Goal: Task Accomplishment & Management: Use online tool/utility

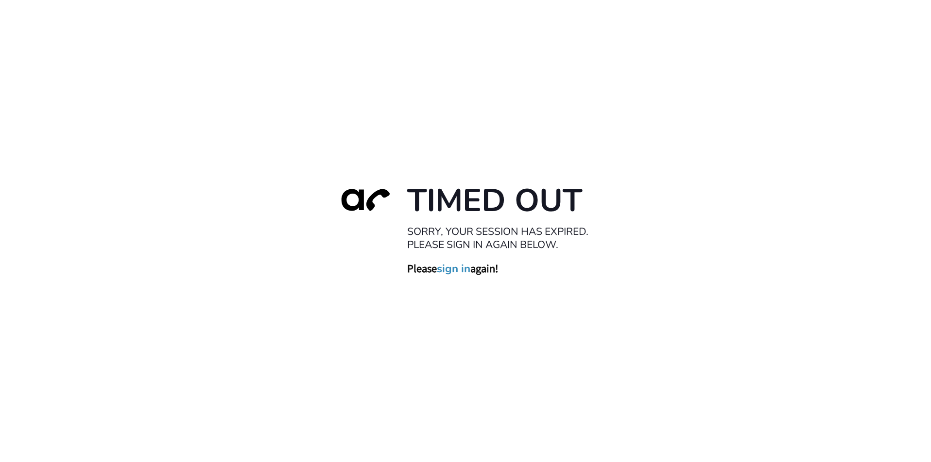
click at [118, 246] on div "Timed Out Sorry, your session has expired. Please sign in again below. Please s…" at bounding box center [465, 231] width 931 height 462
click at [445, 268] on link "sign in" at bounding box center [454, 269] width 34 height 14
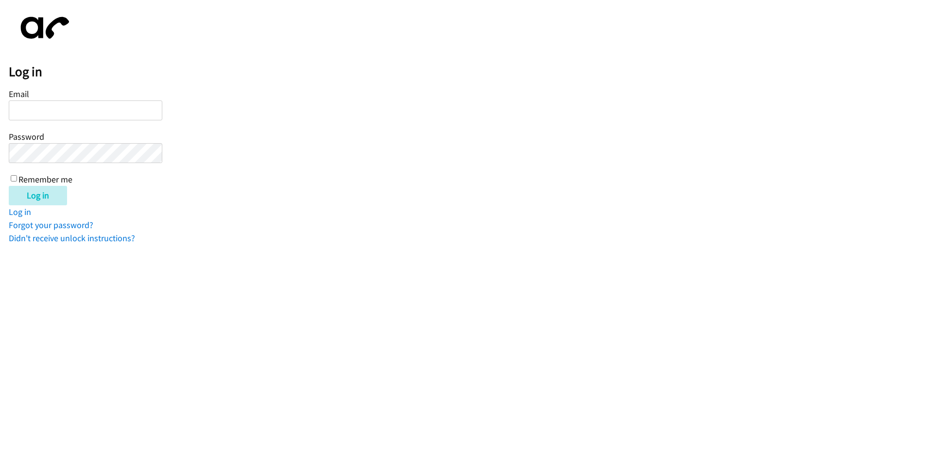
click at [43, 111] on input "Email" at bounding box center [85, 111] width 153 height 20
click at [20, 213] on link "Log in" at bounding box center [20, 211] width 22 height 11
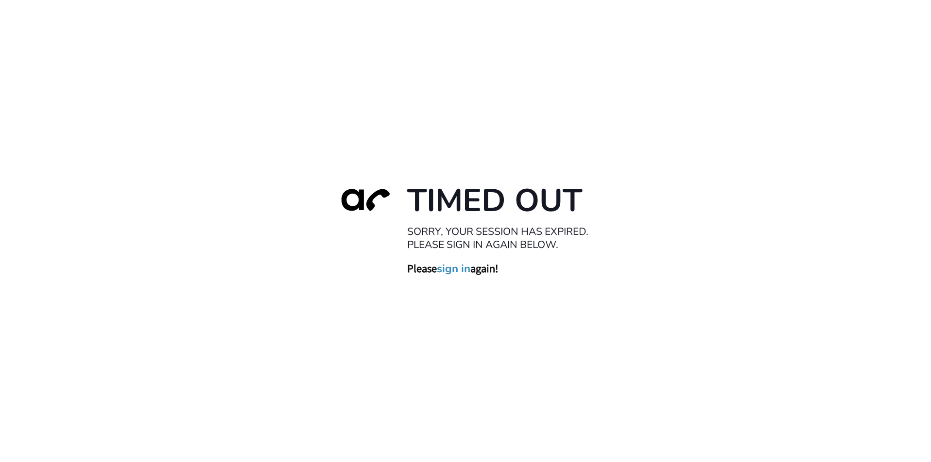
click at [448, 271] on link "sign in" at bounding box center [454, 269] width 34 height 14
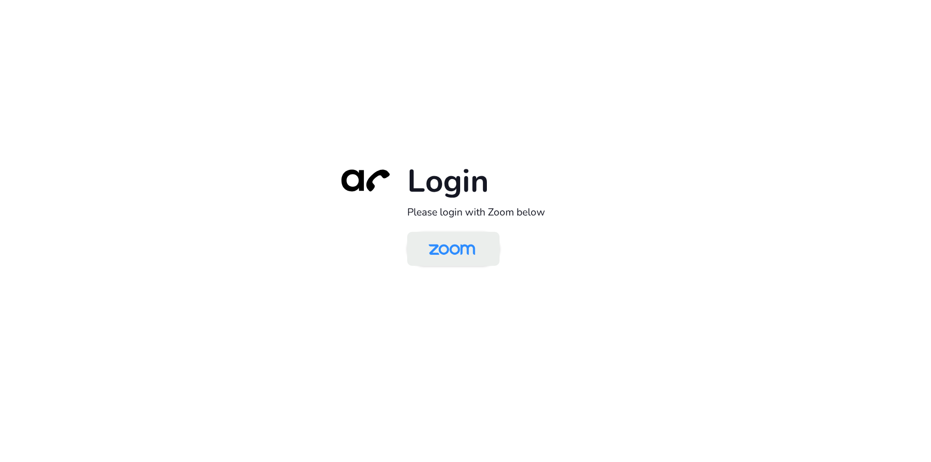
click at [448, 248] on img at bounding box center [451, 250] width 67 height 32
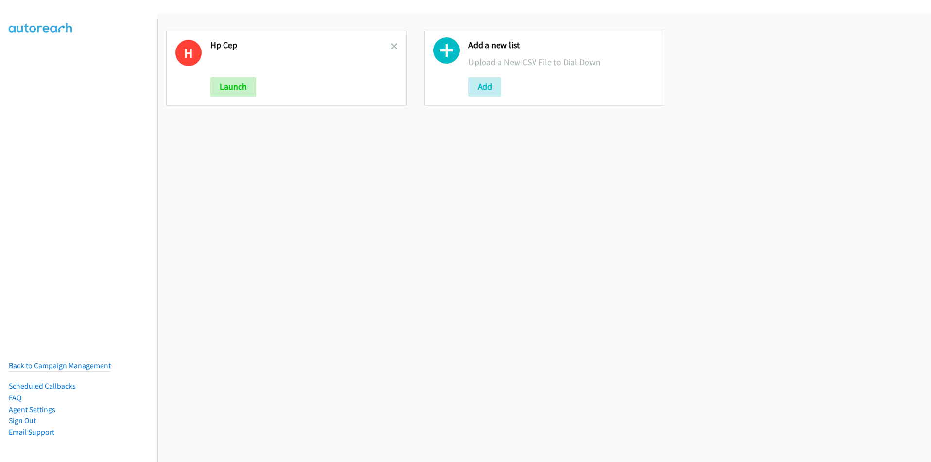
click at [391, 46] on icon at bounding box center [394, 47] width 7 height 7
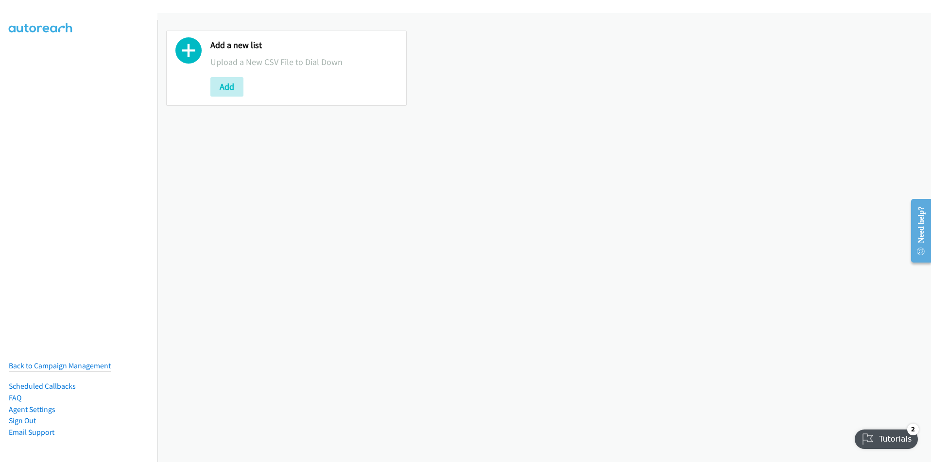
click at [192, 53] on icon at bounding box center [188, 53] width 26 height 26
click at [227, 88] on button "Add" at bounding box center [226, 86] width 33 height 19
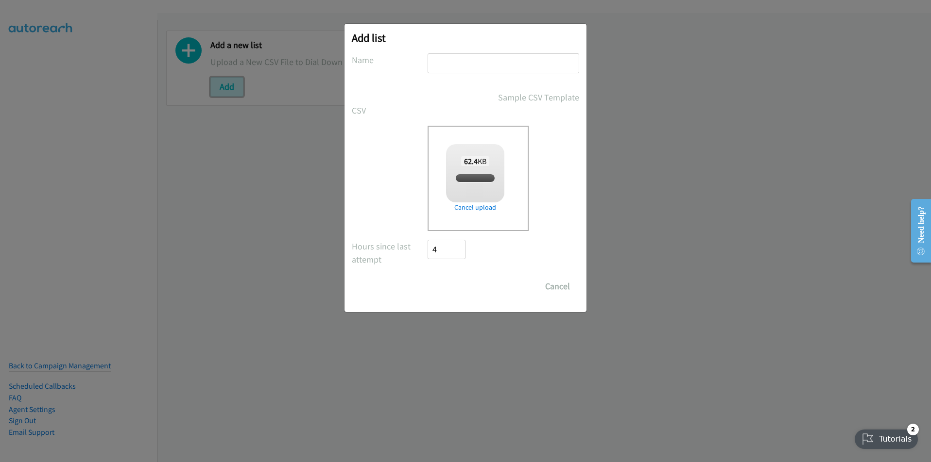
checkbox input "true"
click at [454, 284] on input "Save List" at bounding box center [452, 286] width 51 height 19
type input "Broadbase HP"
click at [444, 286] on input "Save List" at bounding box center [452, 286] width 51 height 19
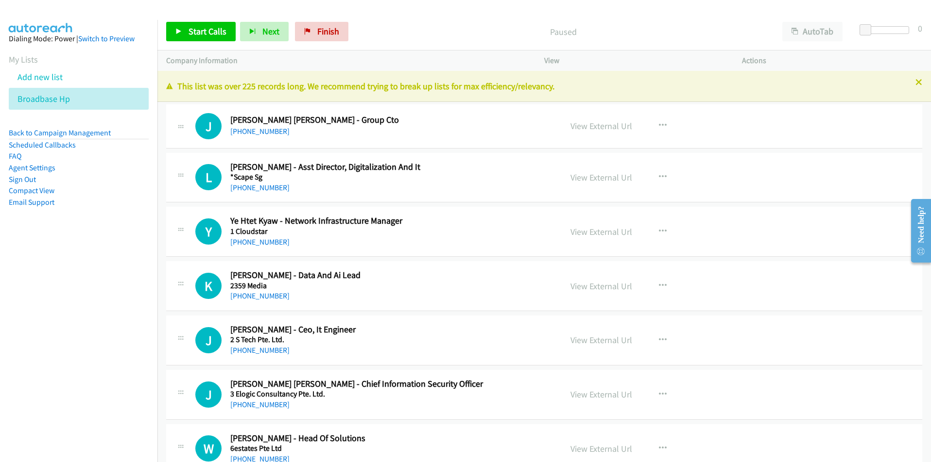
click at [72, 371] on nav "Dialing Mode: Power | Switch to Preview My Lists Add new list Broadbase Hp Back…" at bounding box center [79, 251] width 158 height 462
click at [191, 37] on link "Start Calls" at bounding box center [200, 31] width 69 height 19
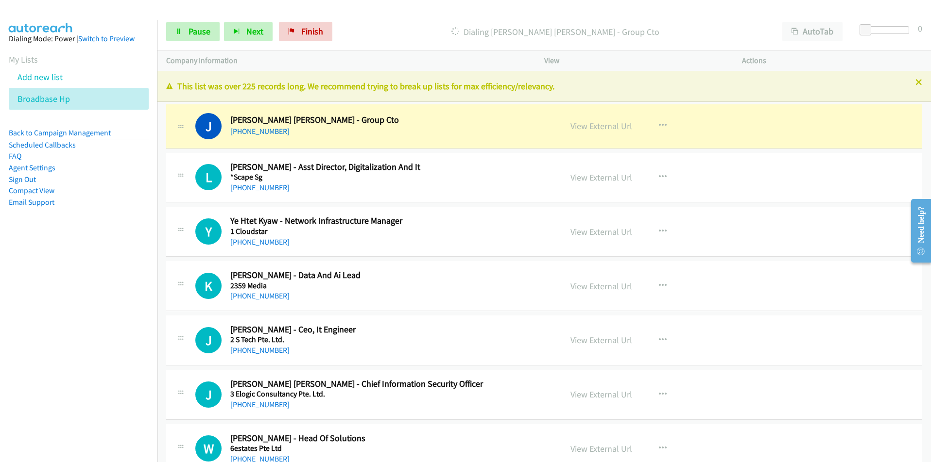
drag, startPoint x: 101, startPoint y: 230, endPoint x: 299, endPoint y: 173, distance: 206.5
click at [102, 230] on aside "Dialing Mode: Power | Switch to Preview My Lists Add new list Broadbase Hp Back…" at bounding box center [78, 136] width 157 height 232
click at [659, 125] on icon "button" at bounding box center [663, 126] width 8 height 8
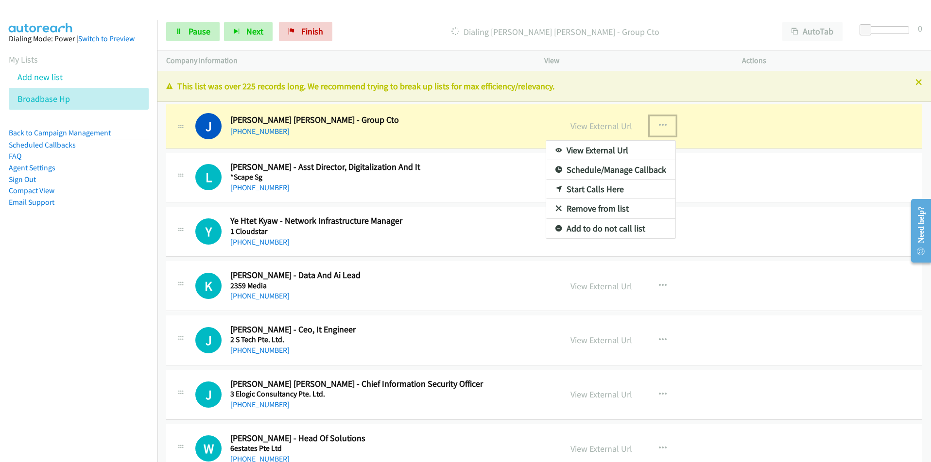
click at [619, 153] on link "View External Url" at bounding box center [610, 150] width 129 height 19
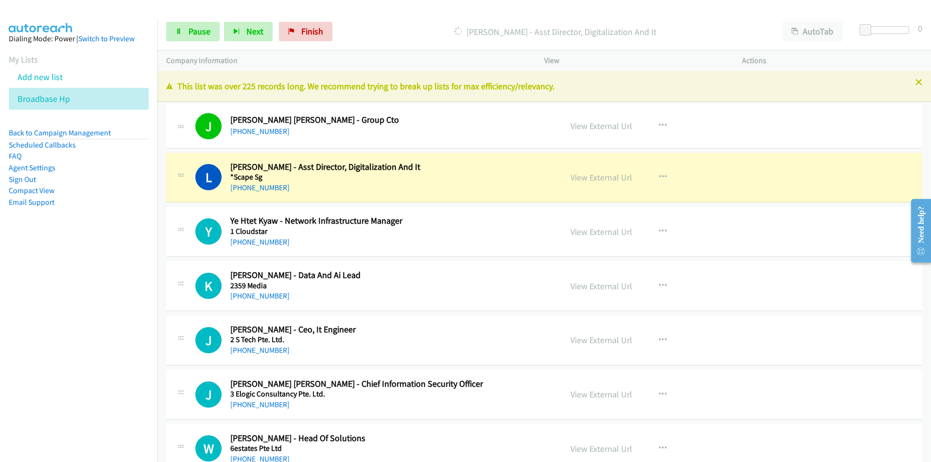
click at [117, 316] on nav "Dialing Mode: Power | Switch to Preview My Lists Add new list Broadbase Hp Back…" at bounding box center [79, 251] width 158 height 462
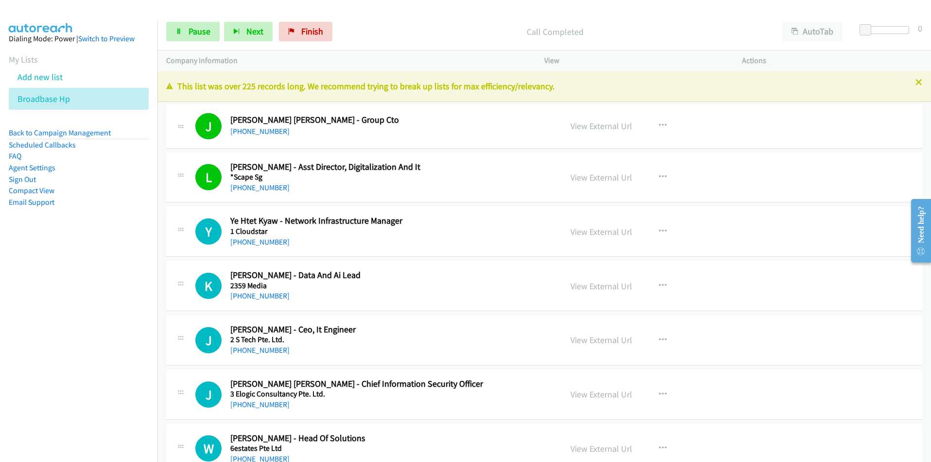
drag, startPoint x: 84, startPoint y: 342, endPoint x: 98, endPoint y: 340, distance: 14.2
click at [84, 342] on nav "Dialing Mode: Power | Switch to Preview My Lists Add new list Broadbase Hp Back…" at bounding box center [79, 251] width 158 height 462
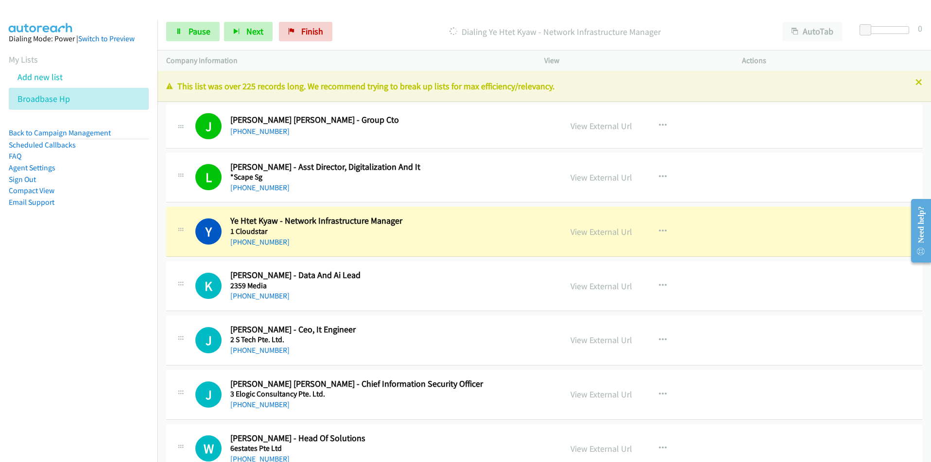
click at [121, 357] on nav "Dialing Mode: Power | Switch to Preview My Lists Add new list Broadbase Hp Back…" at bounding box center [79, 251] width 158 height 462
click at [662, 233] on icon "button" at bounding box center [663, 232] width 8 height 8
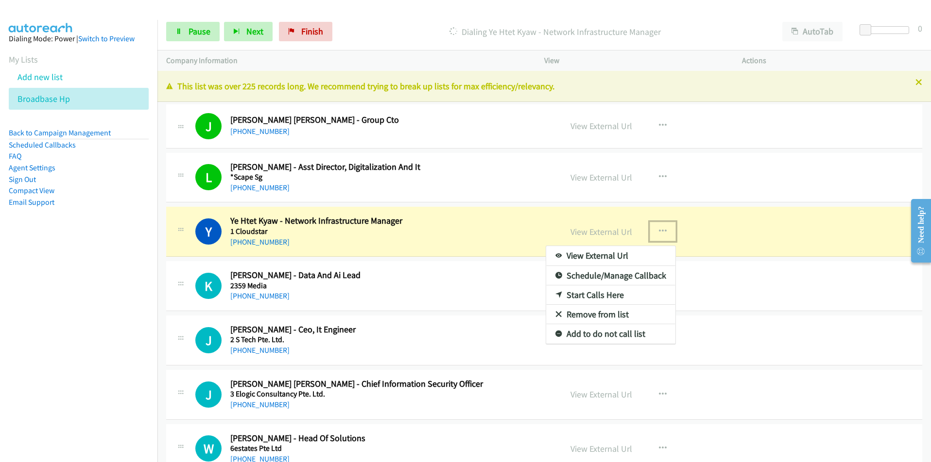
click at [634, 254] on link "View External Url" at bounding box center [610, 255] width 129 height 19
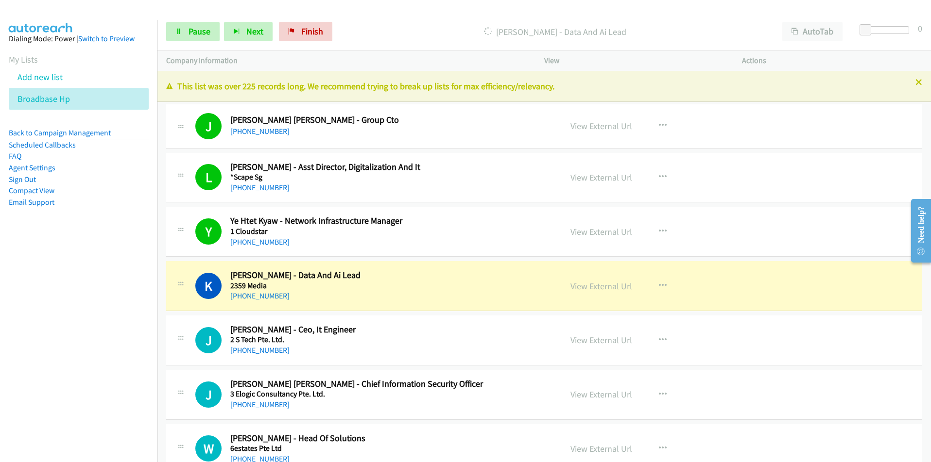
drag, startPoint x: 120, startPoint y: 367, endPoint x: 138, endPoint y: 362, distance: 18.5
click at [120, 367] on nav "Dialing Mode: Power | Switch to Preview My Lists Add new list Broadbase Hp Back…" at bounding box center [79, 251] width 158 height 462
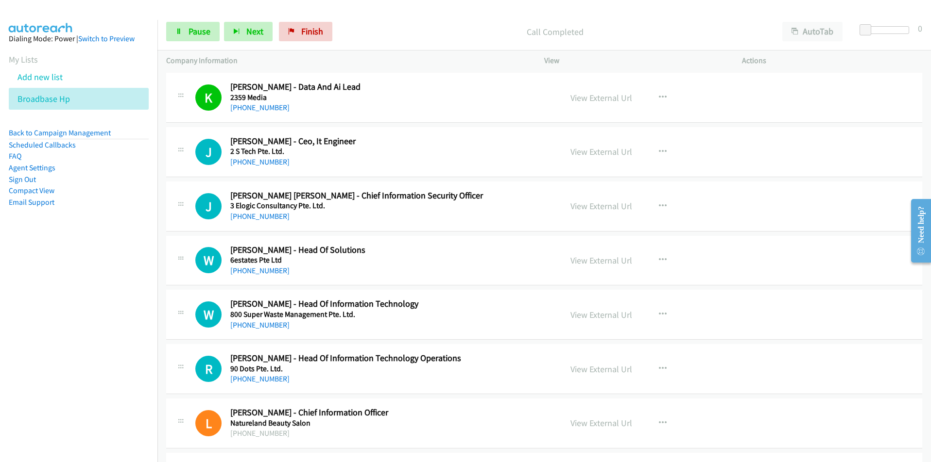
scroll to position [194, 0]
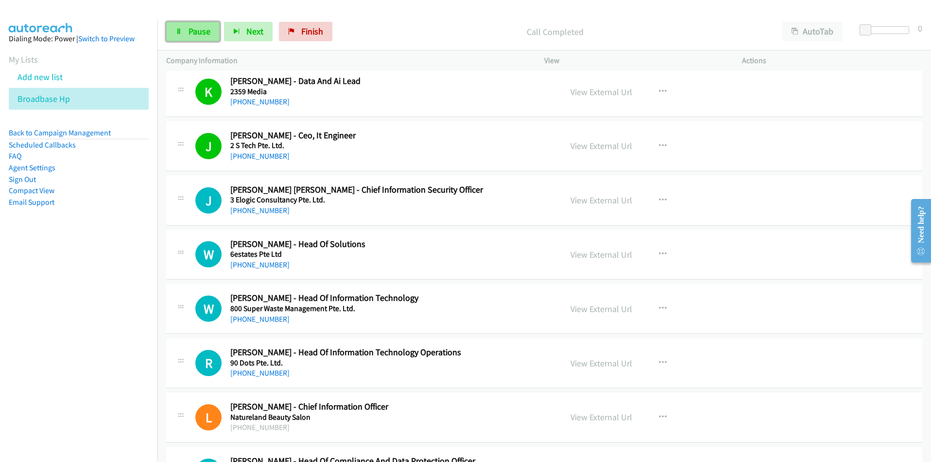
click at [196, 33] on span "Pause" at bounding box center [199, 31] width 22 height 11
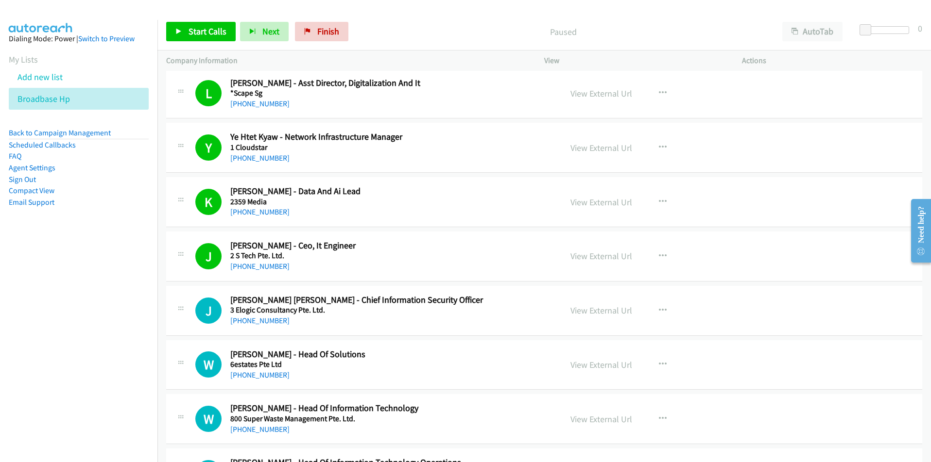
scroll to position [97, 0]
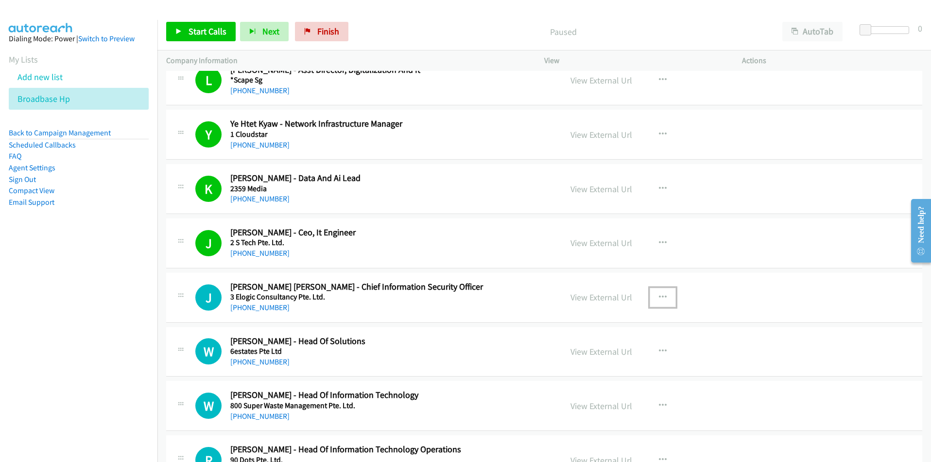
click at [661, 295] on icon "button" at bounding box center [663, 298] width 8 height 8
click at [620, 361] on link "Start Calls Here" at bounding box center [610, 360] width 129 height 19
click at [202, 34] on span "Start Calls" at bounding box center [207, 31] width 38 height 11
click at [180, 31] on icon at bounding box center [178, 32] width 7 height 7
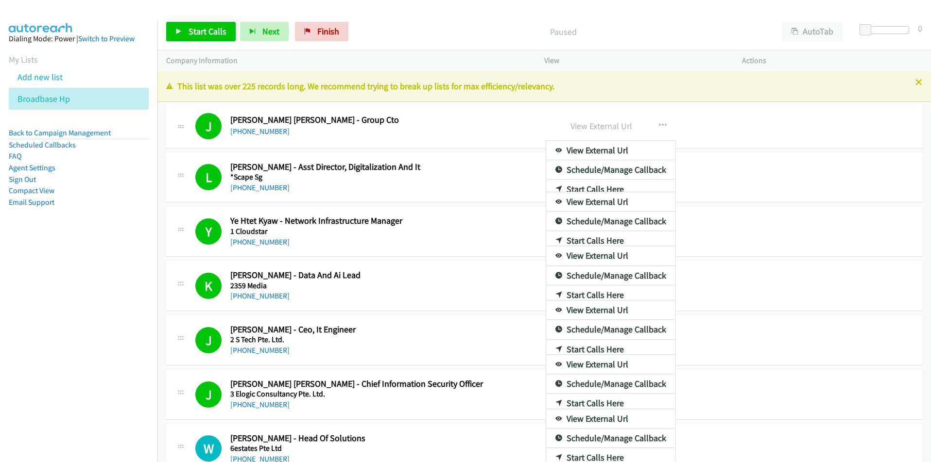
click at [681, 37] on div at bounding box center [465, 231] width 931 height 462
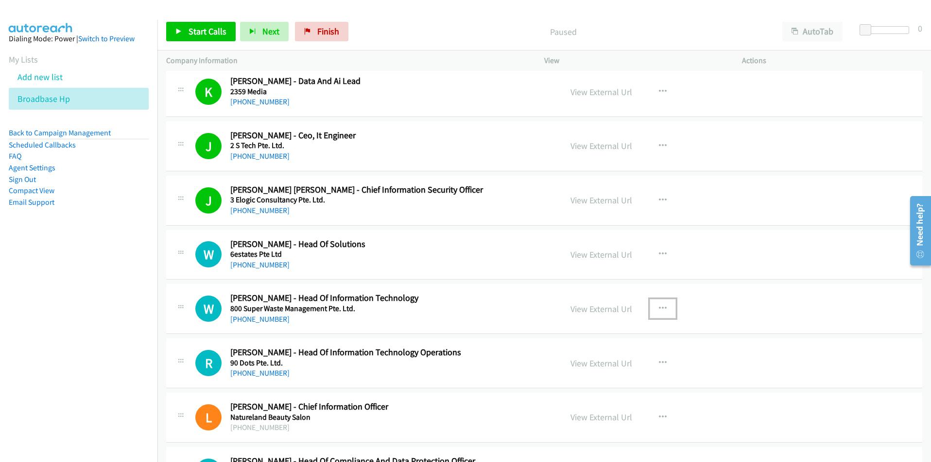
click at [659, 307] on icon "button" at bounding box center [663, 309] width 8 height 8
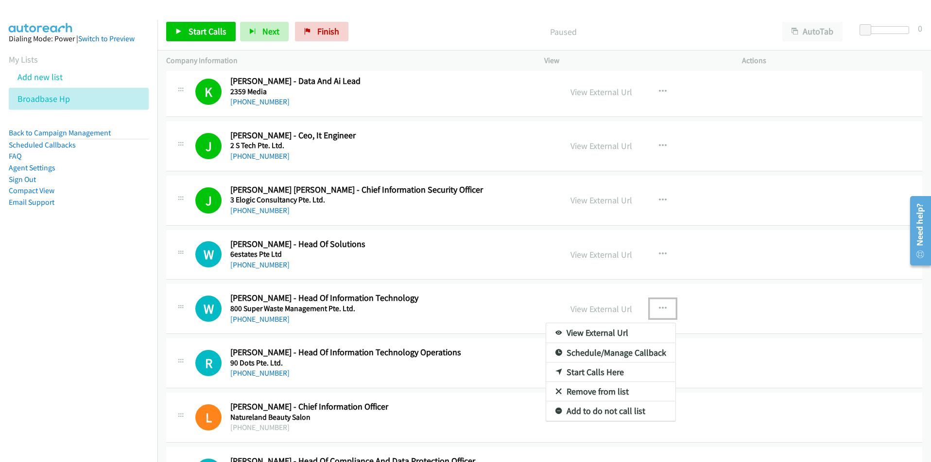
click at [611, 374] on link "Start Calls Here" at bounding box center [610, 372] width 129 height 19
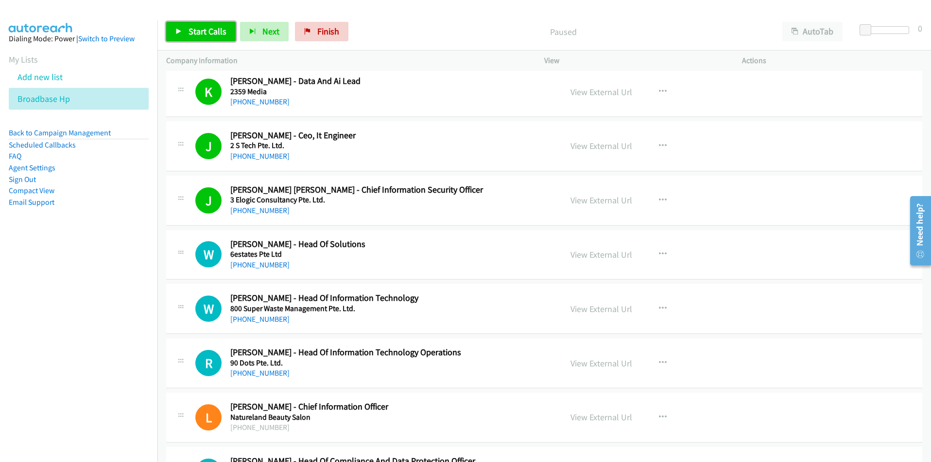
click at [212, 30] on span "Start Calls" at bounding box center [207, 31] width 38 height 11
drag, startPoint x: 91, startPoint y: 274, endPoint x: 122, endPoint y: 268, distance: 31.8
click at [91, 275] on nav "Dialing Mode: Power | Switch to Preview My Lists Add new list Broadbase Hp Back…" at bounding box center [79, 251] width 158 height 462
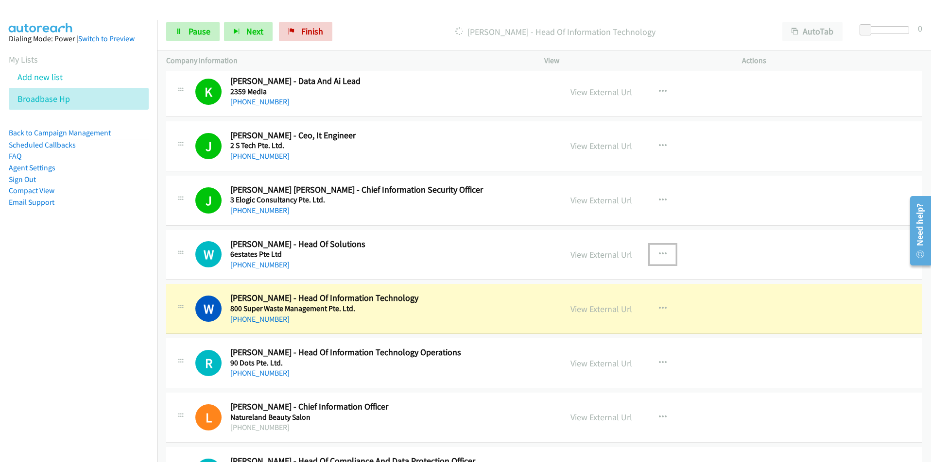
click at [659, 255] on icon "button" at bounding box center [663, 255] width 8 height 8
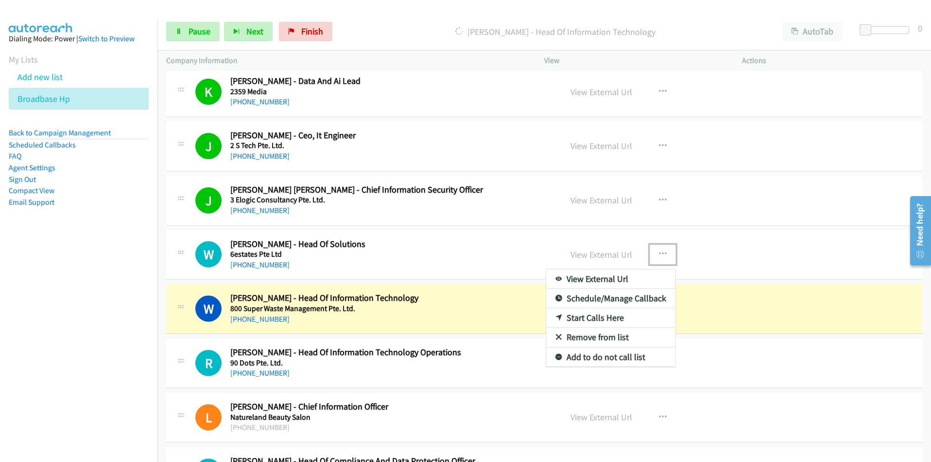
click at [608, 340] on link "Remove from list" at bounding box center [610, 337] width 129 height 19
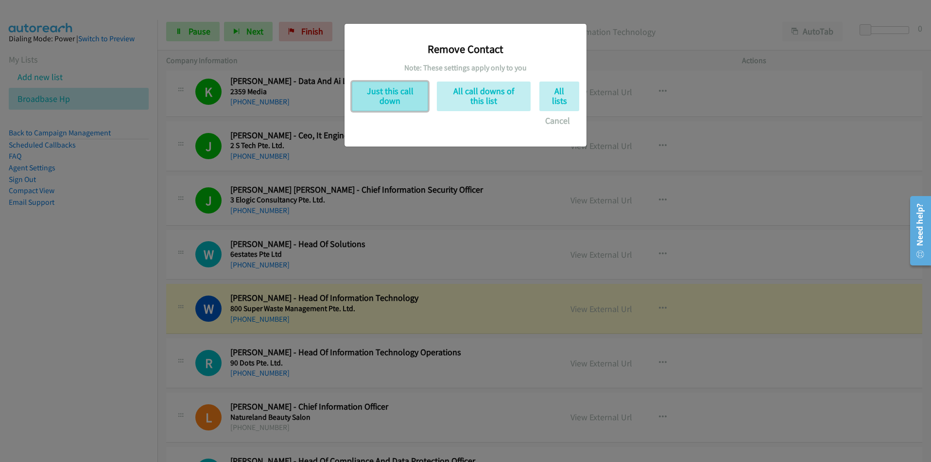
click at [391, 95] on button "Just this call down" at bounding box center [390, 97] width 76 height 30
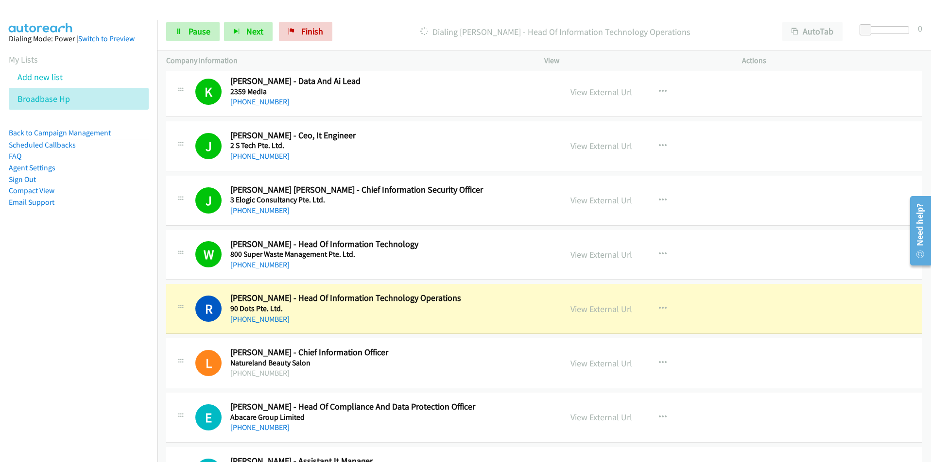
click at [97, 361] on nav "Dialing Mode: Power | Switch to Preview My Lists Add new list Broadbase Hp Back…" at bounding box center [79, 251] width 158 height 462
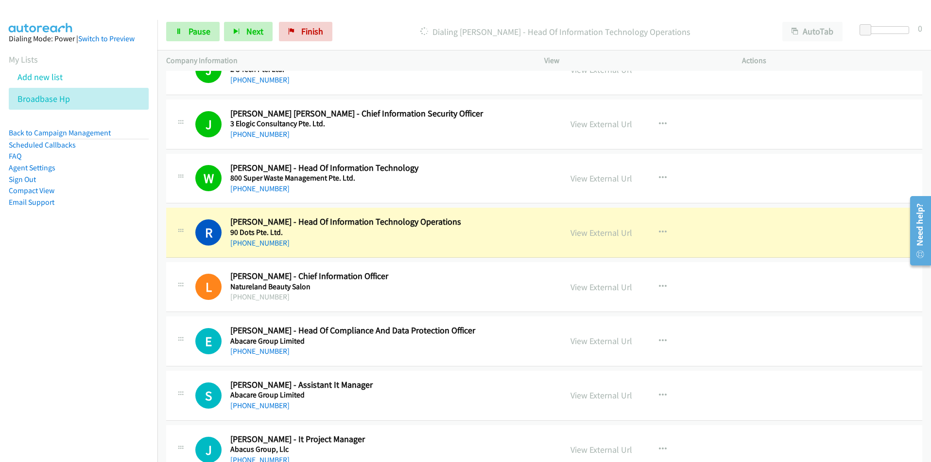
scroll to position [291, 0]
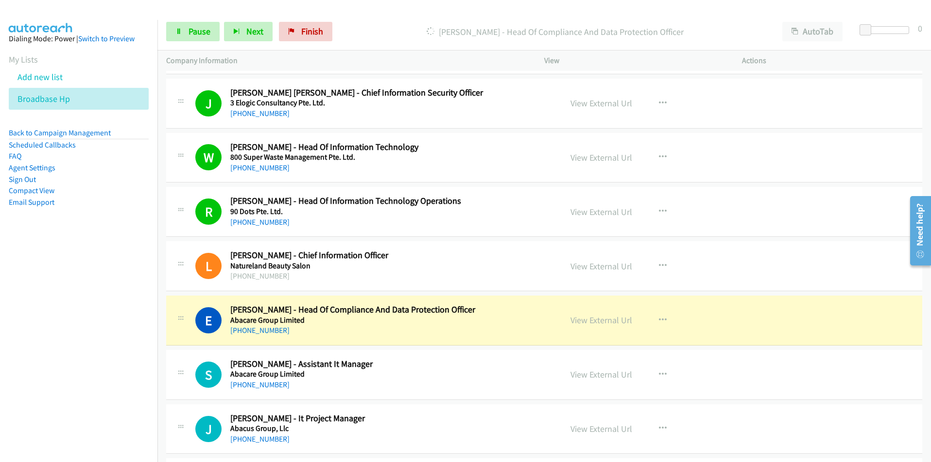
click at [102, 350] on nav "Dialing Mode: Power | Switch to Preview My Lists Add new list Broadbase Hp Back…" at bounding box center [79, 251] width 158 height 462
click at [108, 380] on nav "Dialing Mode: Power | Switch to Preview My Lists Add new list Broadbase Hp Back…" at bounding box center [79, 251] width 158 height 462
click at [661, 320] on icon "button" at bounding box center [663, 321] width 8 height 8
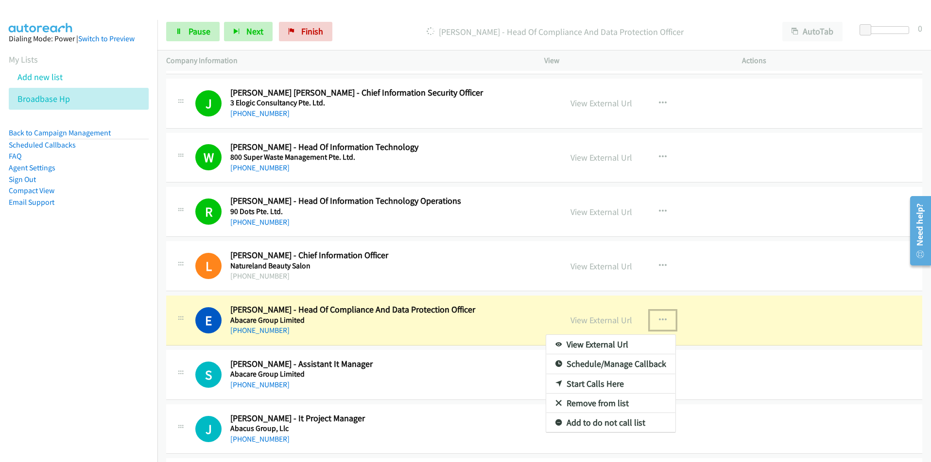
click at [618, 346] on link "View External Url" at bounding box center [610, 344] width 129 height 19
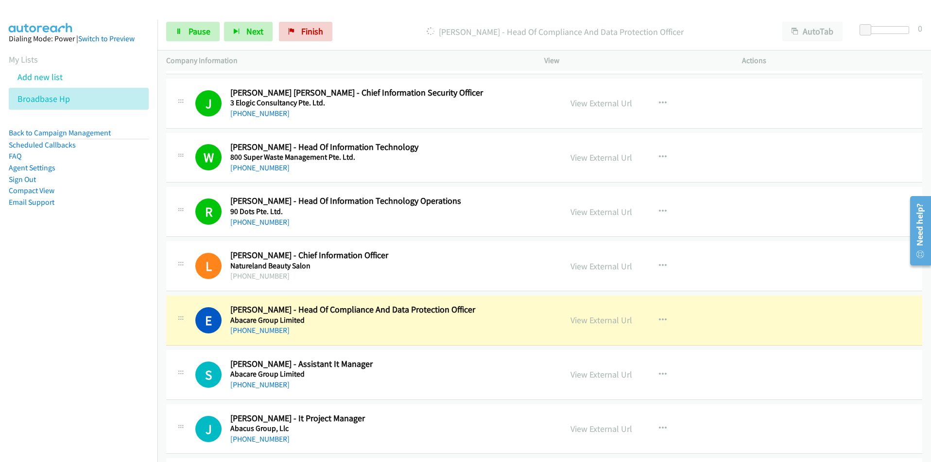
click at [101, 388] on nav "Dialing Mode: Power | Switch to Preview My Lists Add new list Broadbase Hp Back…" at bounding box center [79, 251] width 158 height 462
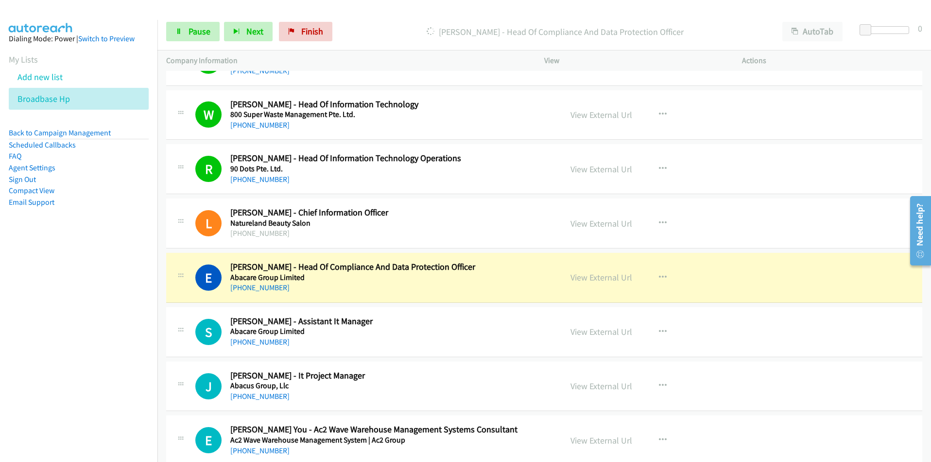
scroll to position [340, 0]
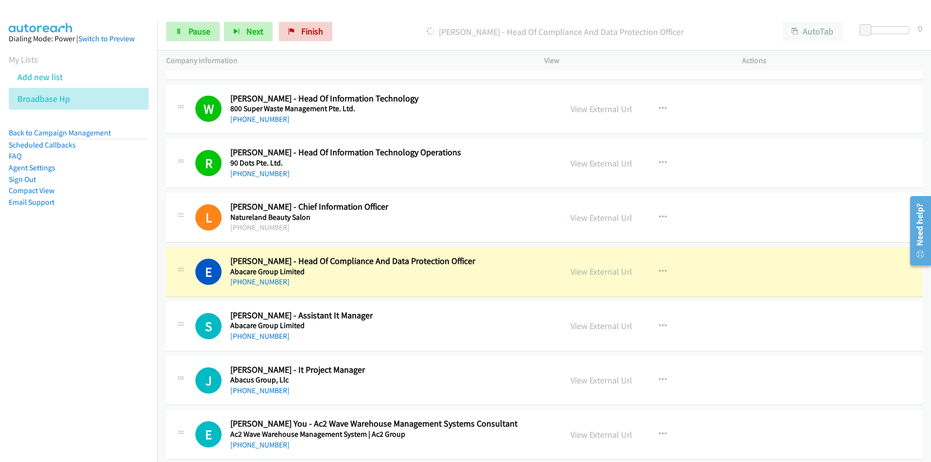
click at [120, 373] on nav "Dialing Mode: Power | Switch to Preview My Lists Add new list Broadbase Hp Back…" at bounding box center [79, 251] width 158 height 462
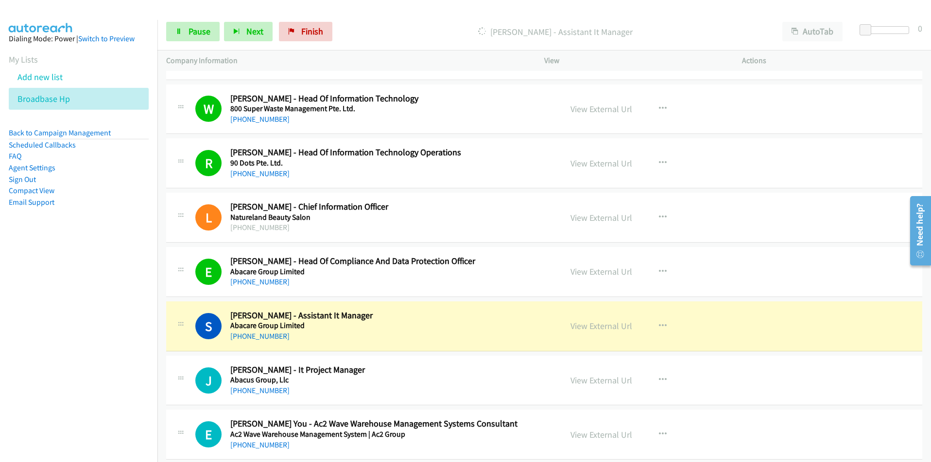
drag, startPoint x: 68, startPoint y: 404, endPoint x: 80, endPoint y: 400, distance: 12.7
click at [68, 404] on nav "Dialing Mode: Power | Switch to Preview My Lists Add new list Broadbase Hp Back…" at bounding box center [79, 251] width 158 height 462
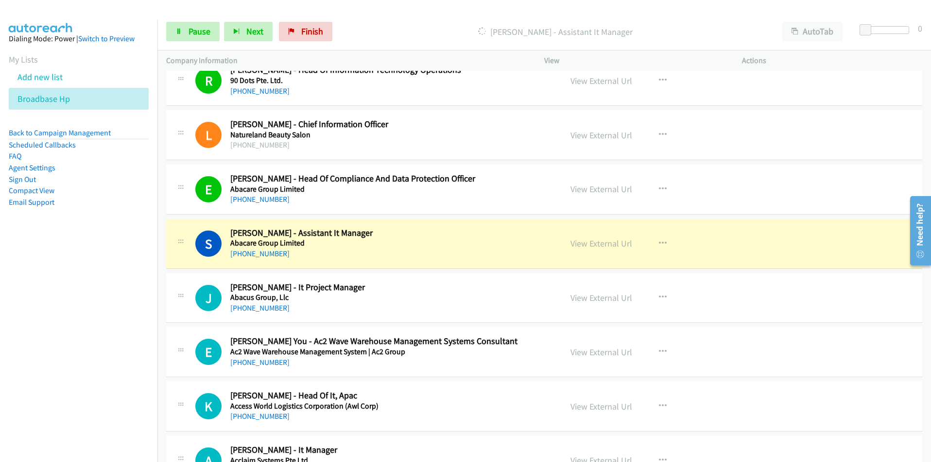
scroll to position [486, 0]
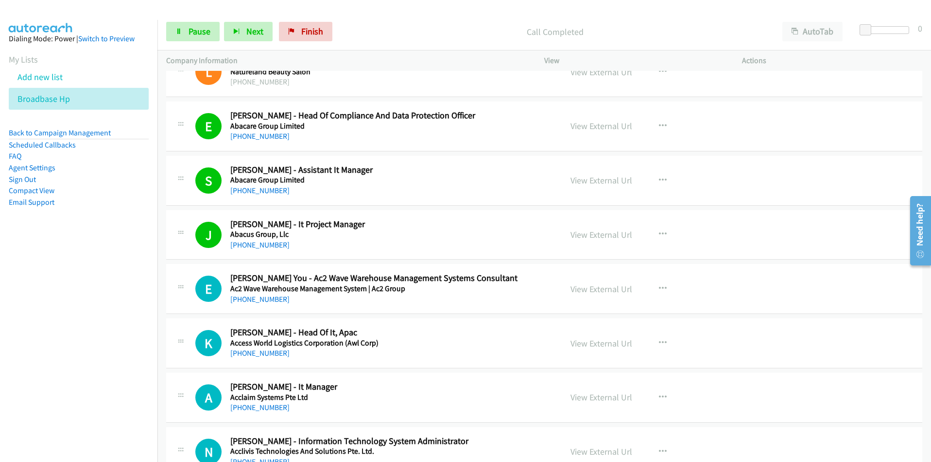
drag, startPoint x: 91, startPoint y: 316, endPoint x: 132, endPoint y: 211, distance: 112.1
click at [91, 316] on nav "Dialing Mode: Power | Switch to Preview My Lists Add new list Broadbase Hp Back…" at bounding box center [79, 251] width 158 height 462
click at [202, 27] on span "Pause" at bounding box center [199, 31] width 22 height 11
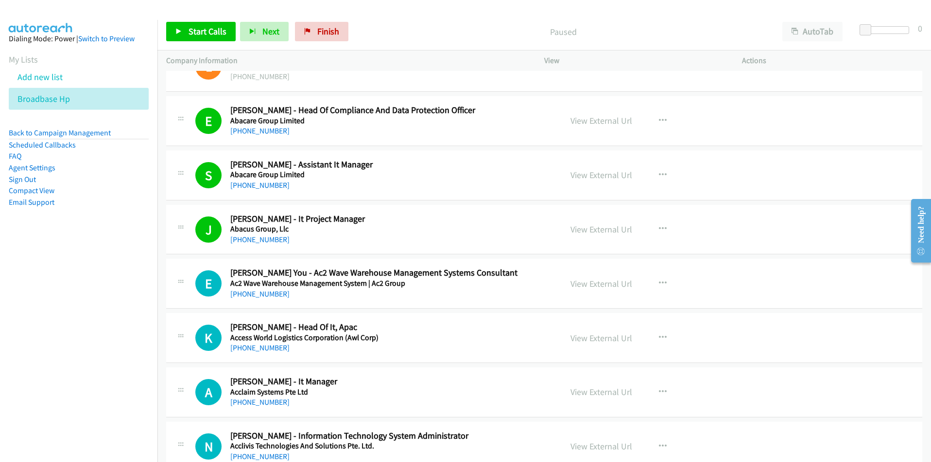
scroll to position [486, 0]
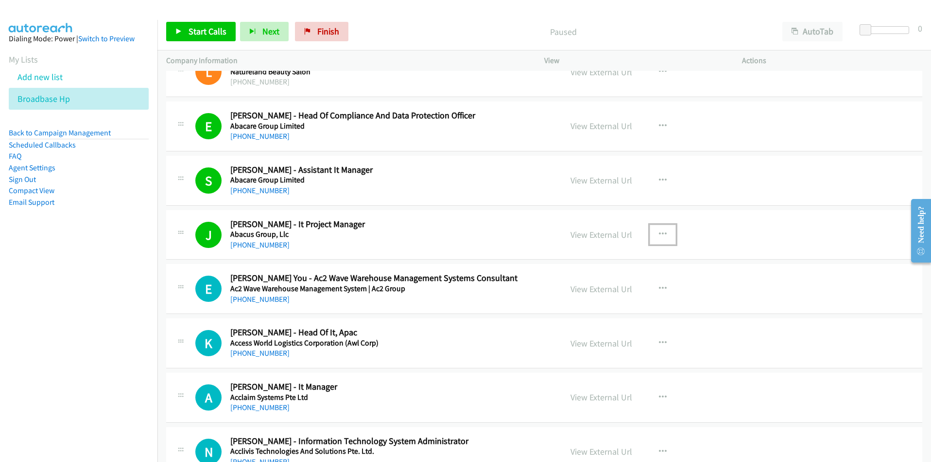
click at [658, 229] on button "button" at bounding box center [662, 234] width 26 height 19
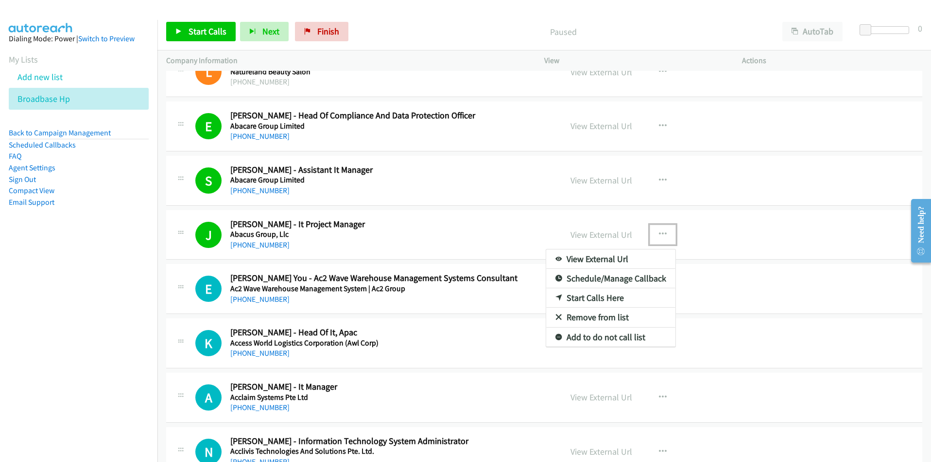
click at [607, 298] on link "Start Calls Here" at bounding box center [610, 298] width 129 height 19
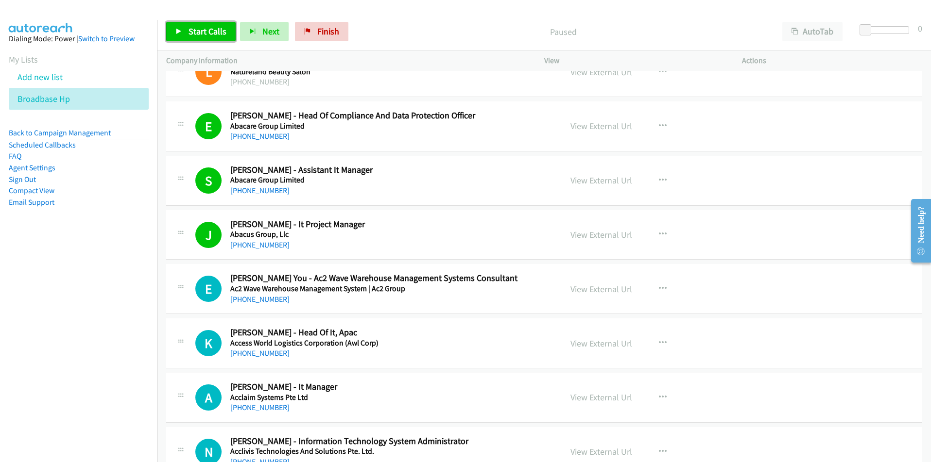
click at [208, 32] on span "Start Calls" at bounding box center [207, 31] width 38 height 11
click at [93, 343] on nav "Dialing Mode: Power | Switch to Preview My Lists Add new list Broadbase Hp Back…" at bounding box center [79, 251] width 158 height 462
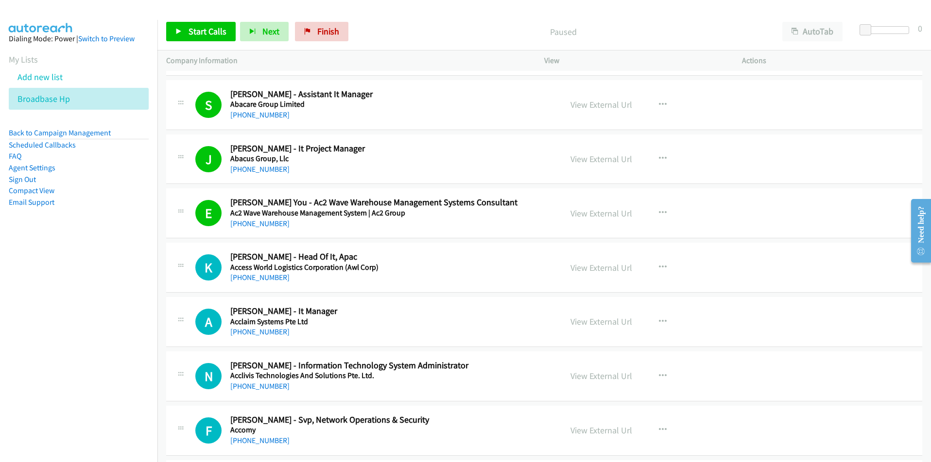
scroll to position [583, 0]
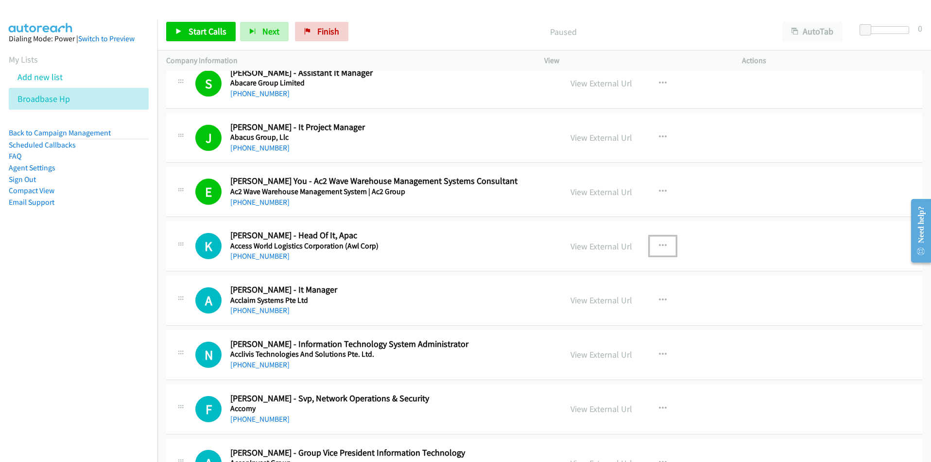
click at [666, 243] on button "button" at bounding box center [662, 246] width 26 height 19
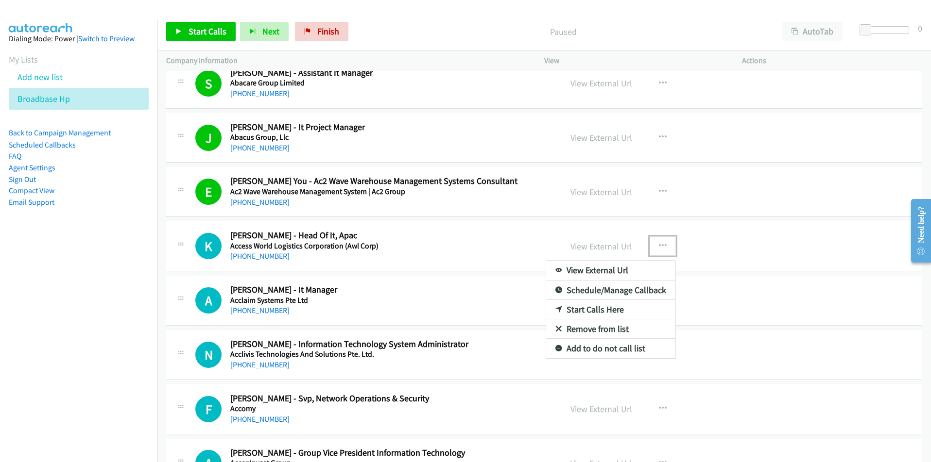
click at [610, 307] on link "Start Calls Here" at bounding box center [610, 309] width 129 height 19
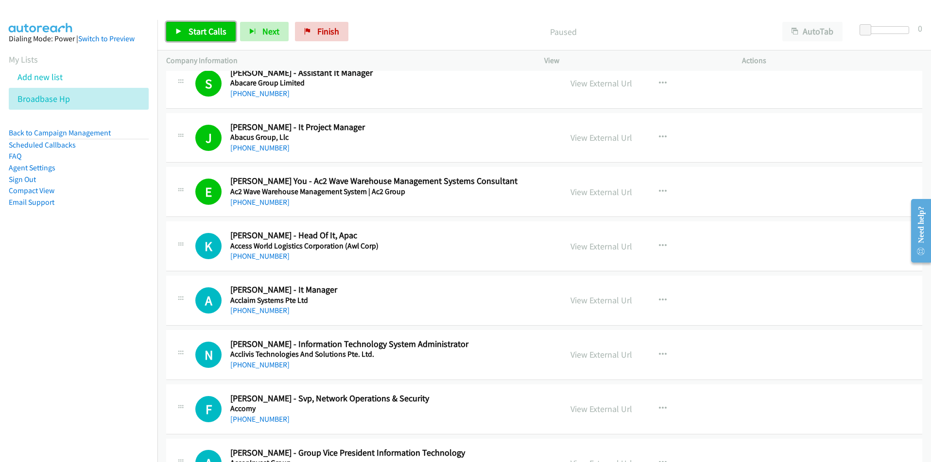
click at [205, 27] on span "Start Calls" at bounding box center [207, 31] width 38 height 11
click at [116, 318] on nav "Dialing Mode: Power | Switch to Preview My Lists Add new list Broadbase Hp Back…" at bounding box center [79, 251] width 158 height 462
click at [191, 36] on span "Pause" at bounding box center [199, 31] width 22 height 11
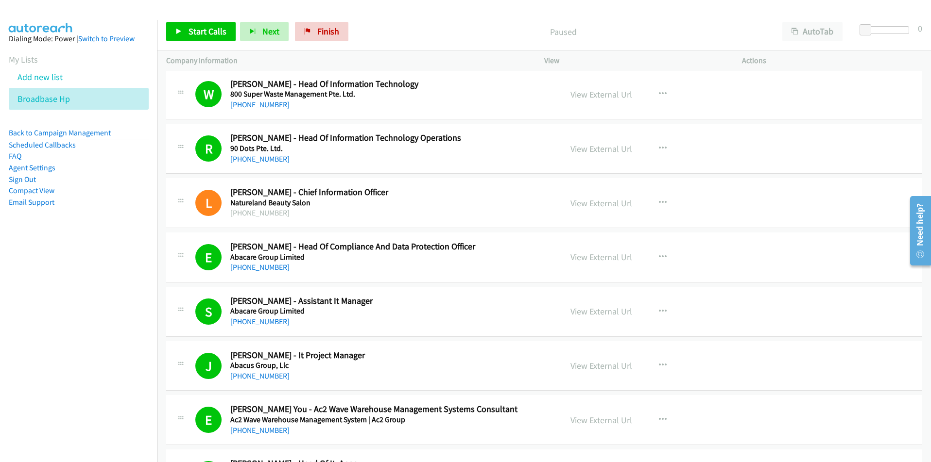
scroll to position [583, 0]
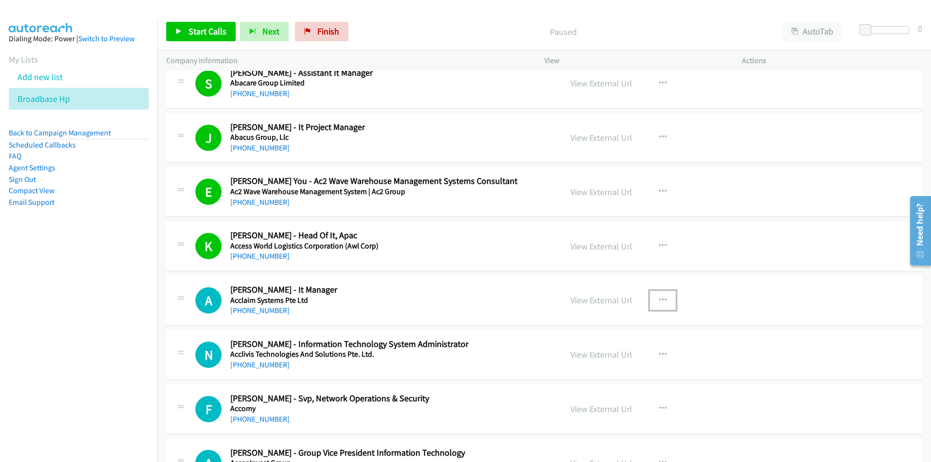
click at [661, 298] on icon "button" at bounding box center [663, 301] width 8 height 8
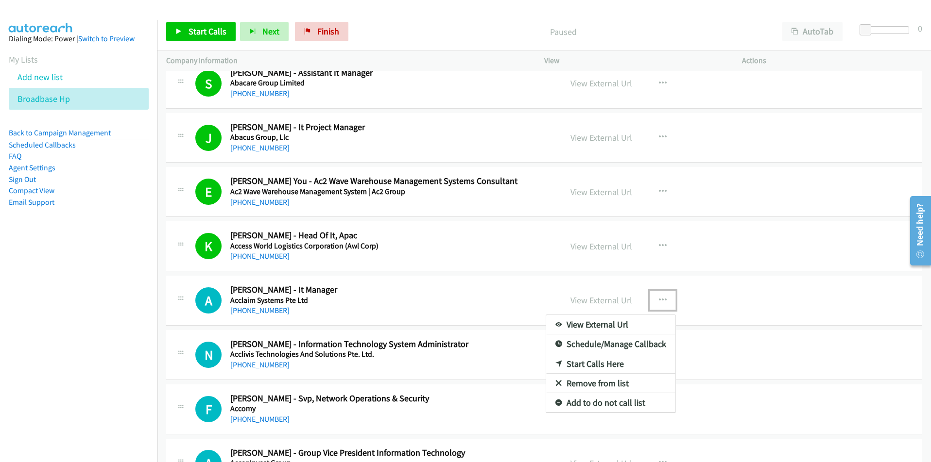
click at [608, 363] on link "Start Calls Here" at bounding box center [610, 364] width 129 height 19
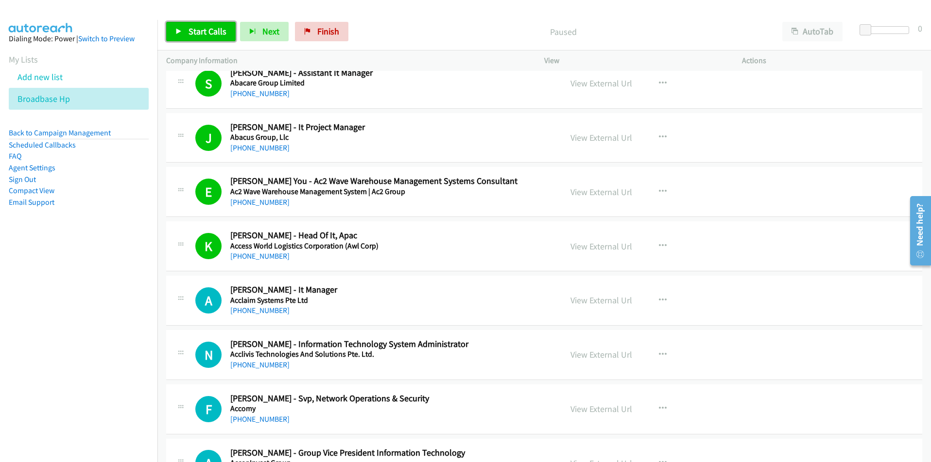
click at [197, 33] on span "Start Calls" at bounding box center [207, 31] width 38 height 11
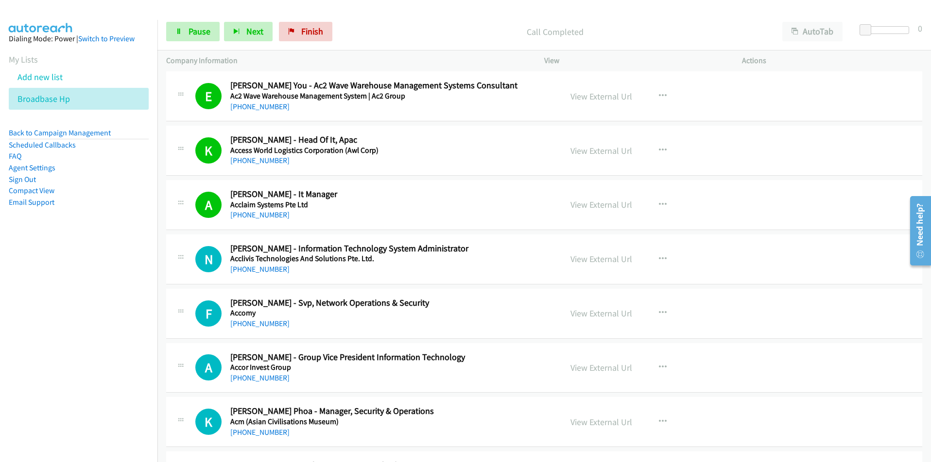
scroll to position [680, 0]
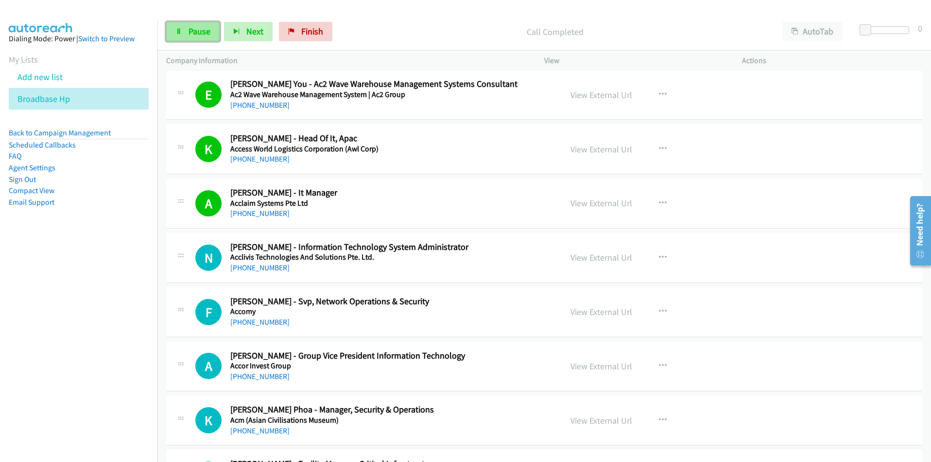
click at [195, 37] on link "Pause" at bounding box center [192, 31] width 53 height 19
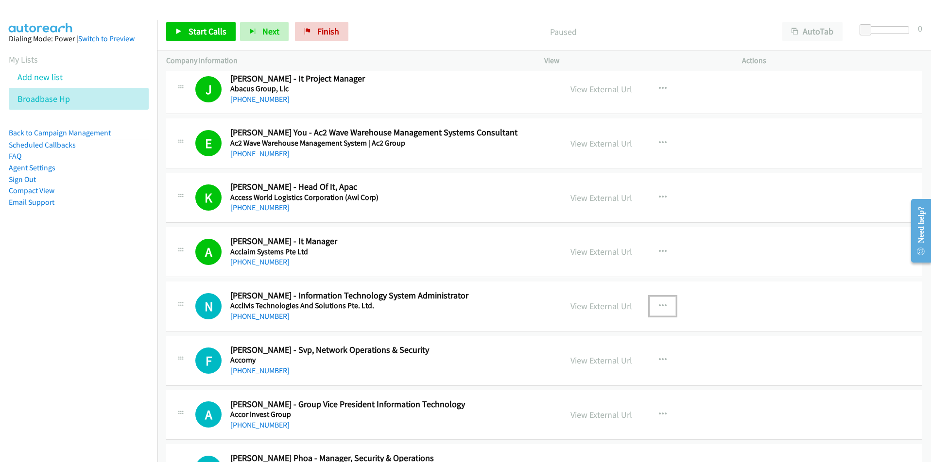
click at [653, 303] on button "button" at bounding box center [662, 306] width 26 height 19
click at [606, 373] on link "Start Calls Here" at bounding box center [610, 369] width 129 height 19
click at [198, 31] on span "Start Calls" at bounding box center [207, 31] width 38 height 11
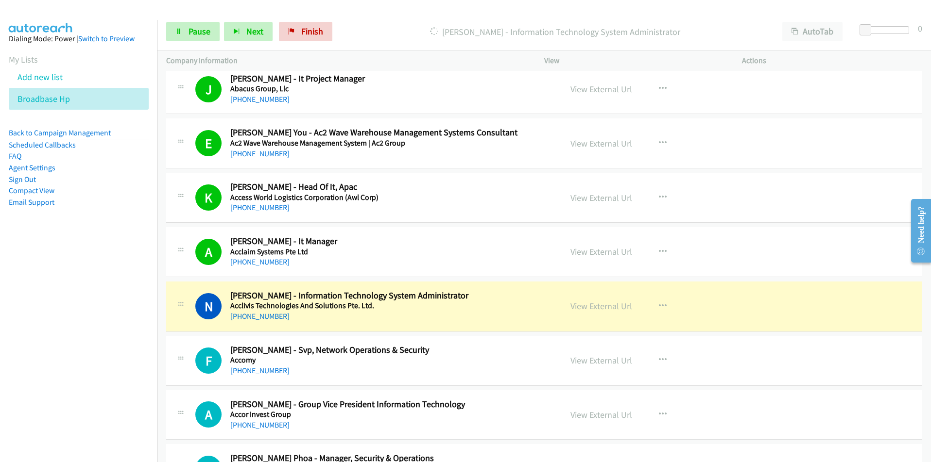
click at [49, 331] on nav "Dialing Mode: Power | Switch to Preview My Lists Add new list Broadbase Hp Back…" at bounding box center [79, 251] width 158 height 462
click at [110, 394] on nav "Dialing Mode: Power | Switch to Preview My Lists Add new list Broadbase Hp Back…" at bounding box center [79, 251] width 158 height 462
click at [115, 362] on nav "Dialing Mode: Power | Switch to Preview My Lists Add new list Broadbase Hp Back…" at bounding box center [79, 251] width 158 height 462
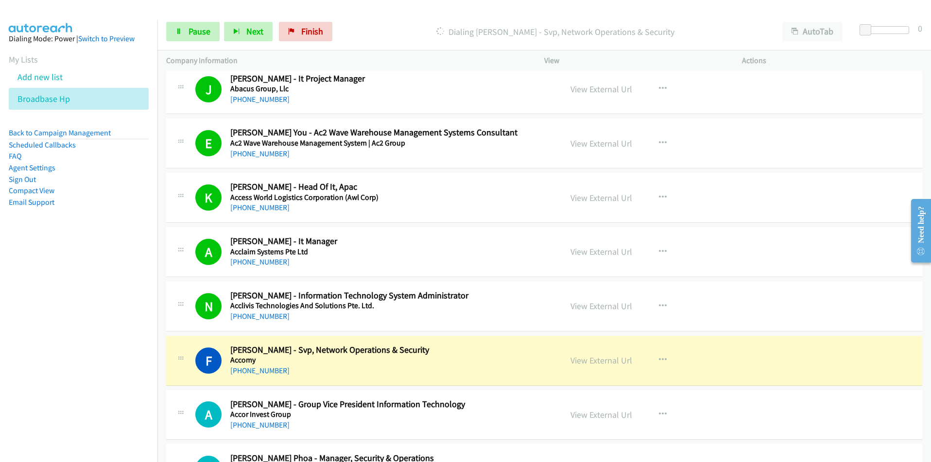
click at [66, 353] on nav "Dialing Mode: Power | Switch to Preview My Lists Add new list Broadbase Hp Back…" at bounding box center [79, 251] width 158 height 462
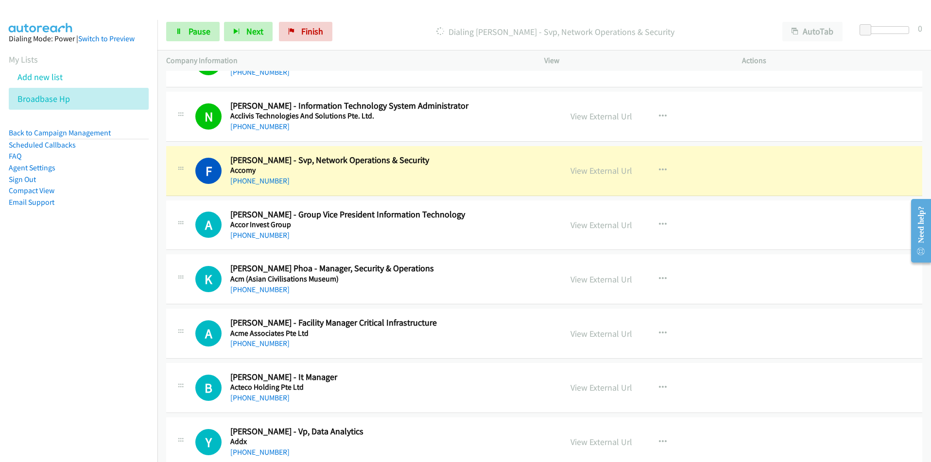
scroll to position [826, 0]
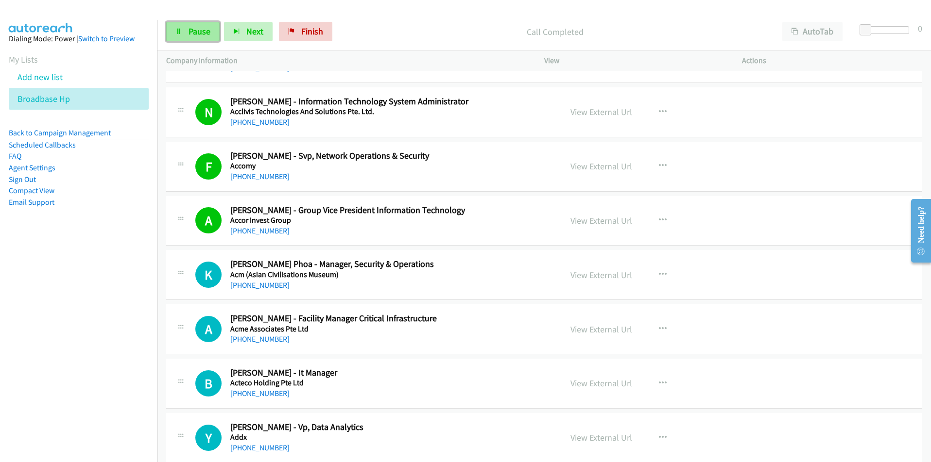
click at [181, 36] on link "Pause" at bounding box center [192, 31] width 53 height 19
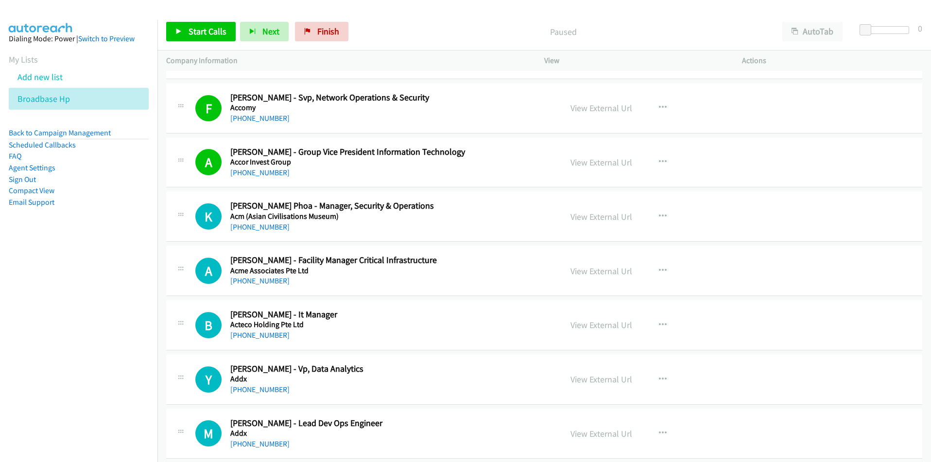
scroll to position [874, 0]
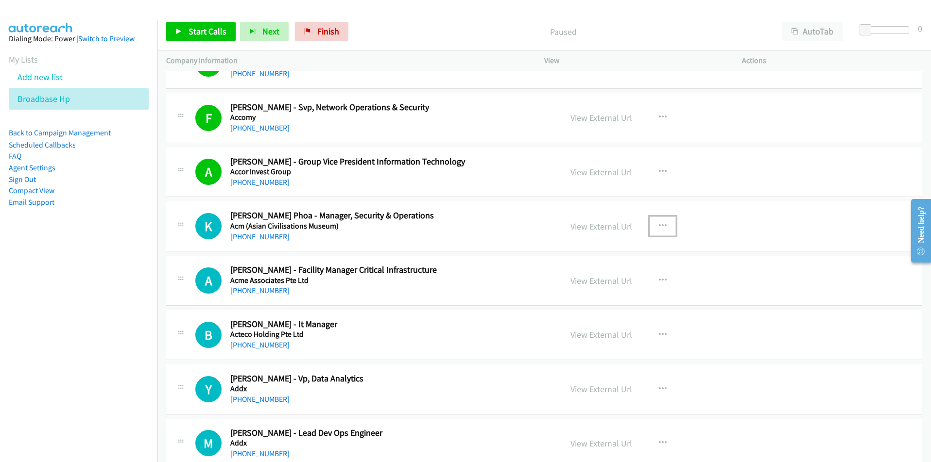
click at [663, 223] on button "button" at bounding box center [662, 226] width 26 height 19
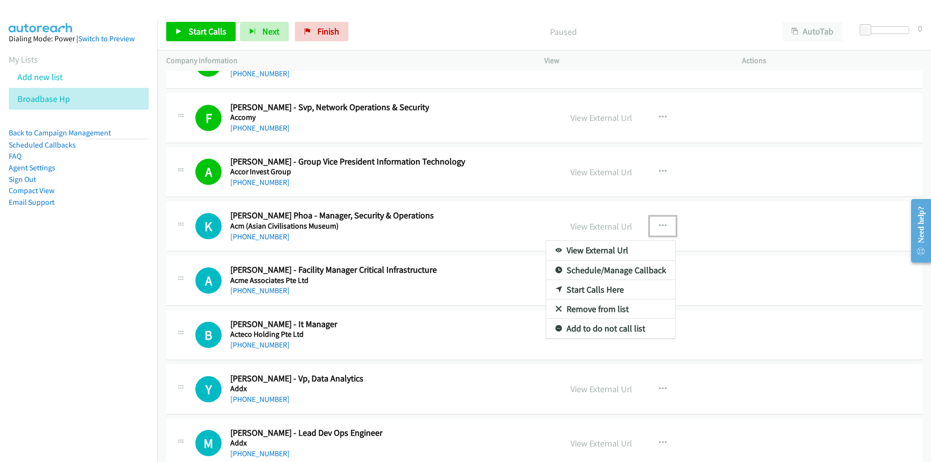
click at [620, 291] on link "Start Calls Here" at bounding box center [610, 289] width 129 height 19
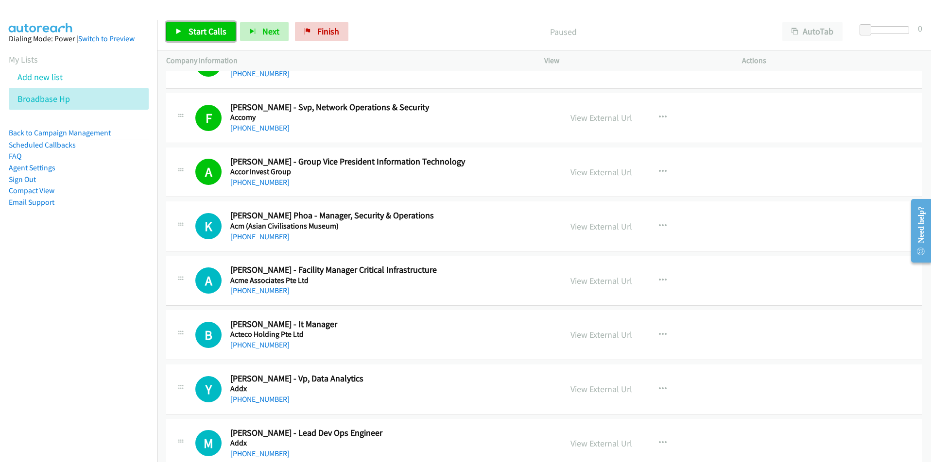
click at [198, 27] on span "Start Calls" at bounding box center [207, 31] width 38 height 11
click at [192, 31] on span "Pause" at bounding box center [199, 31] width 22 height 11
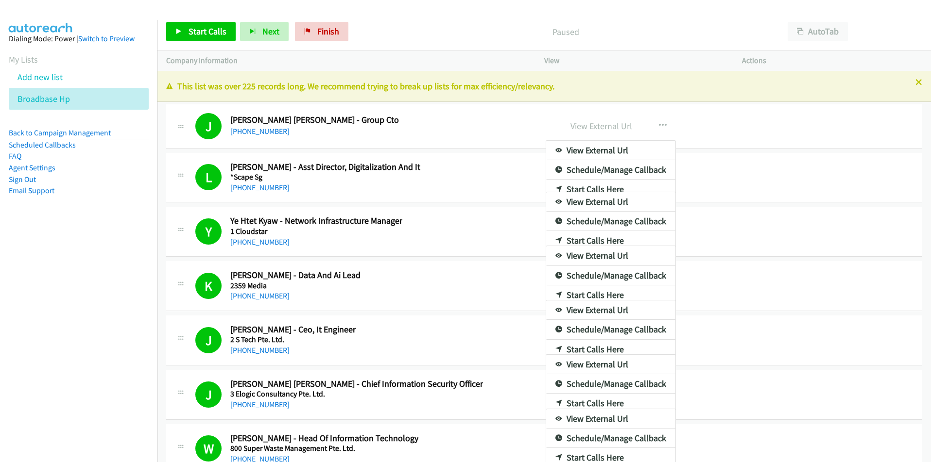
click at [677, 6] on div at bounding box center [465, 231] width 931 height 462
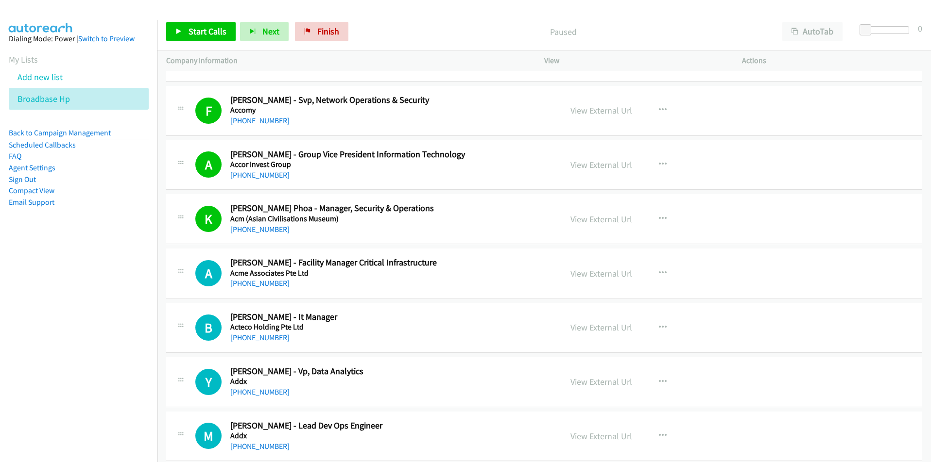
scroll to position [923, 0]
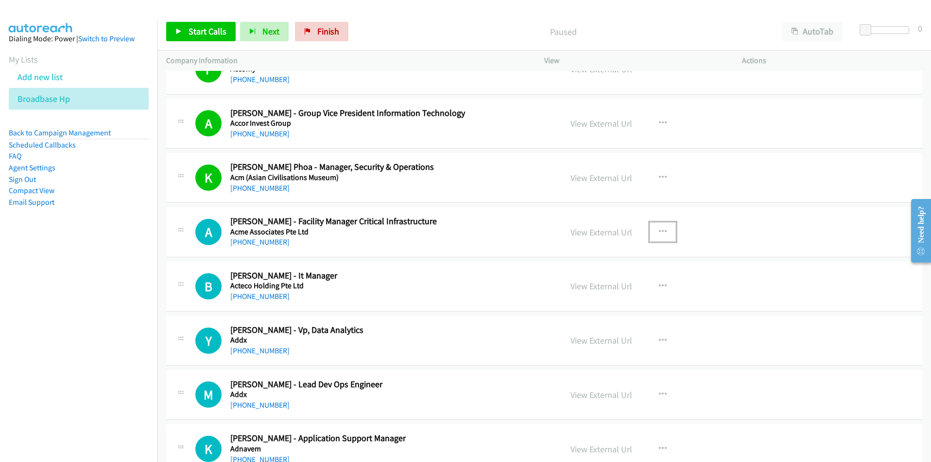
click at [661, 229] on icon "button" at bounding box center [663, 232] width 8 height 8
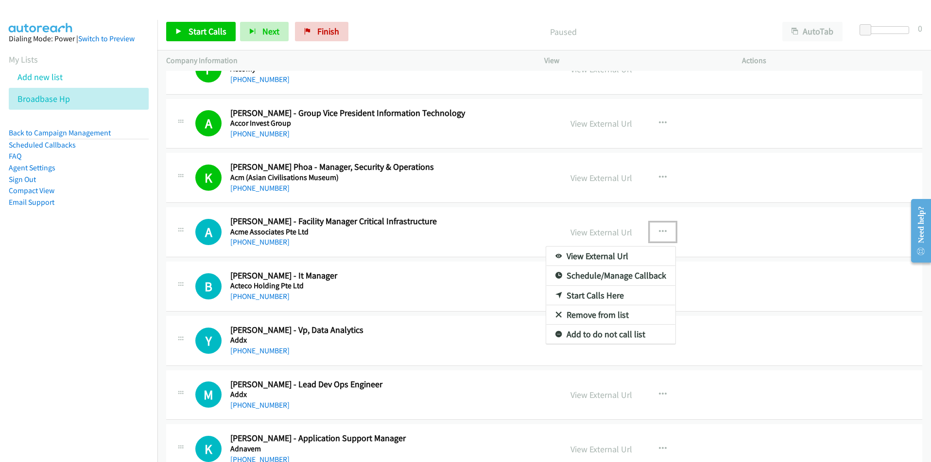
click at [617, 299] on link "Start Calls Here" at bounding box center [610, 295] width 129 height 19
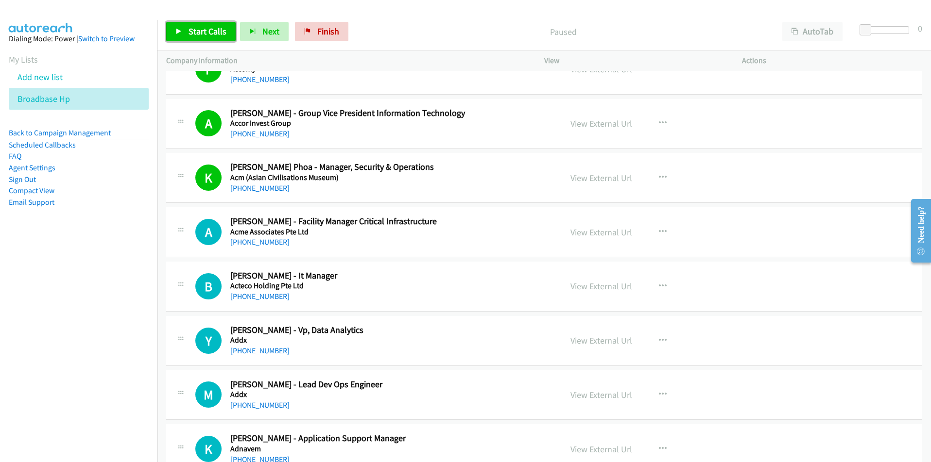
click at [193, 31] on span "Start Calls" at bounding box center [207, 31] width 38 height 11
click at [192, 34] on span "Pause" at bounding box center [199, 31] width 22 height 11
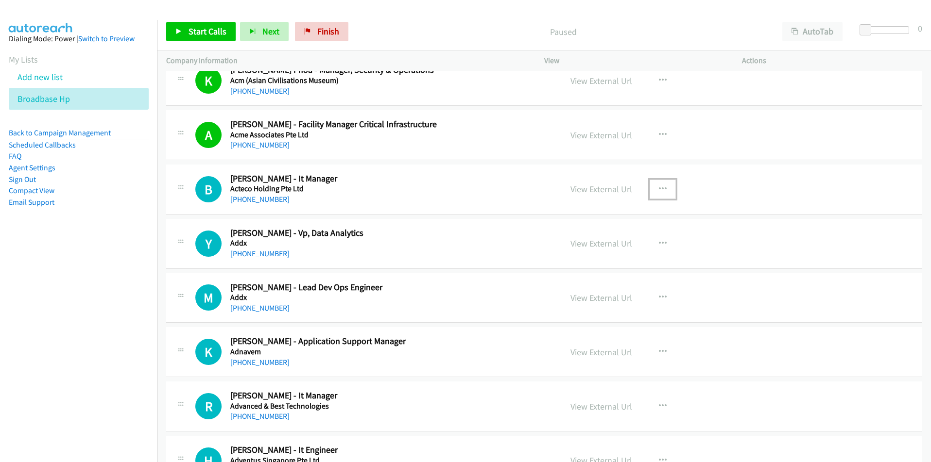
click at [662, 188] on icon "button" at bounding box center [663, 190] width 8 height 8
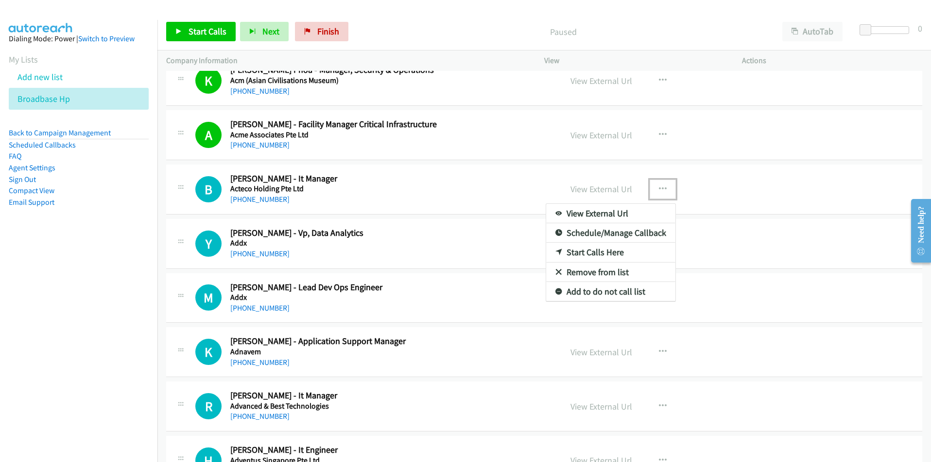
click at [618, 252] on link "Start Calls Here" at bounding box center [610, 252] width 129 height 19
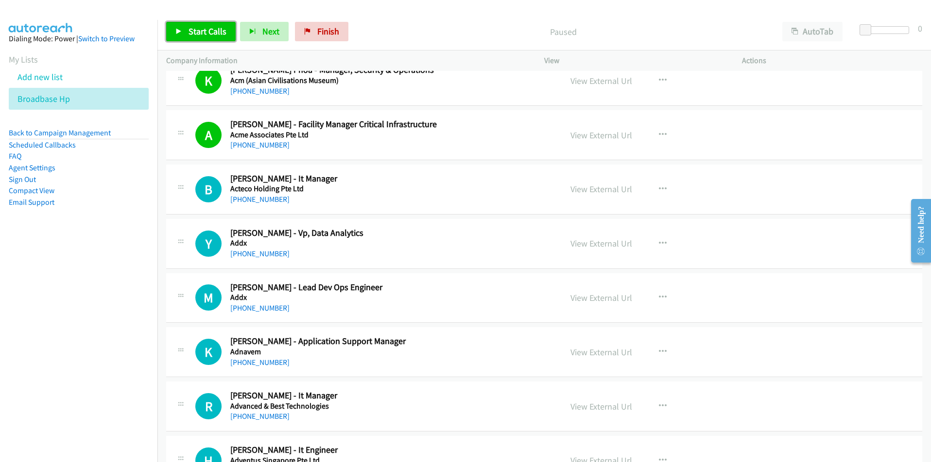
click at [199, 39] on link "Start Calls" at bounding box center [200, 31] width 69 height 19
click at [77, 352] on nav "Dialing Mode: Power | Switch to Preview My Lists Add new list Broadbase Hp Back…" at bounding box center [79, 251] width 158 height 462
click at [194, 34] on span "Pause" at bounding box center [199, 31] width 22 height 11
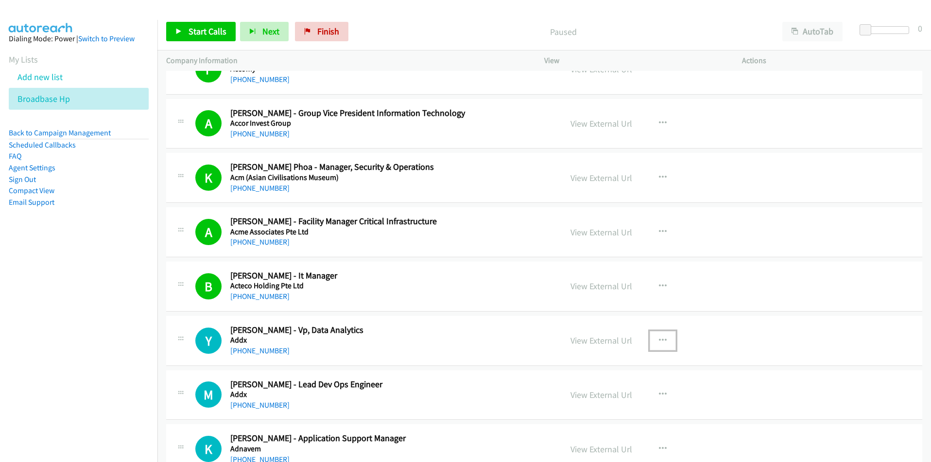
click at [659, 340] on icon "button" at bounding box center [663, 341] width 8 height 8
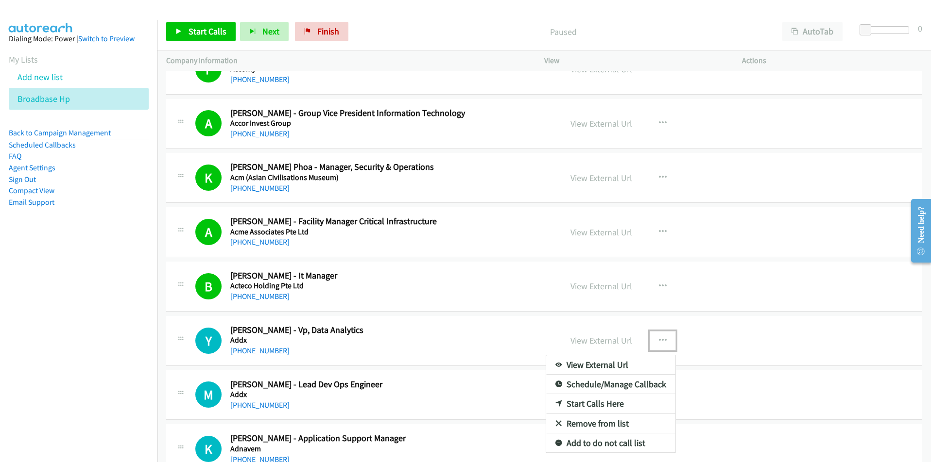
click at [613, 404] on link "Start Calls Here" at bounding box center [610, 403] width 129 height 19
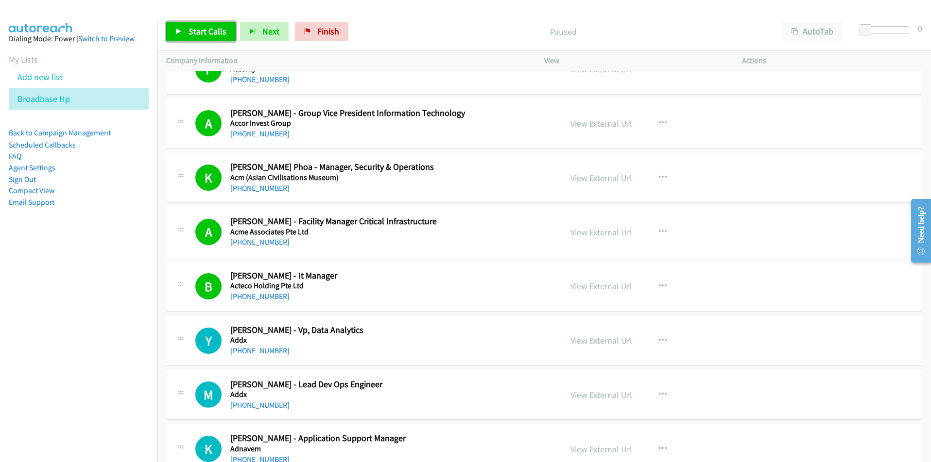
click at [197, 30] on span "Start Calls" at bounding box center [207, 31] width 38 height 11
click at [233, 31] on icon "button" at bounding box center [236, 32] width 7 height 7
click at [135, 392] on nav "Dialing Mode: Power | Switch to Preview My Lists Add new list Broadbase Hp Back…" at bounding box center [79, 251] width 158 height 462
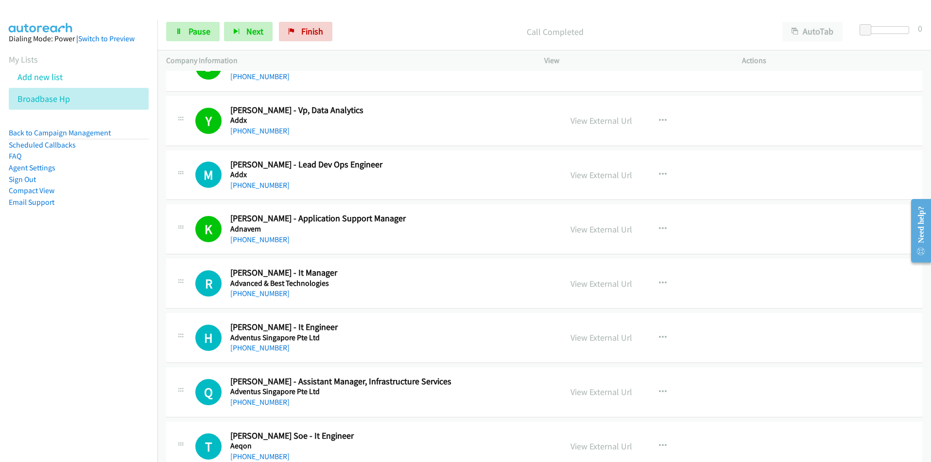
scroll to position [1166, 0]
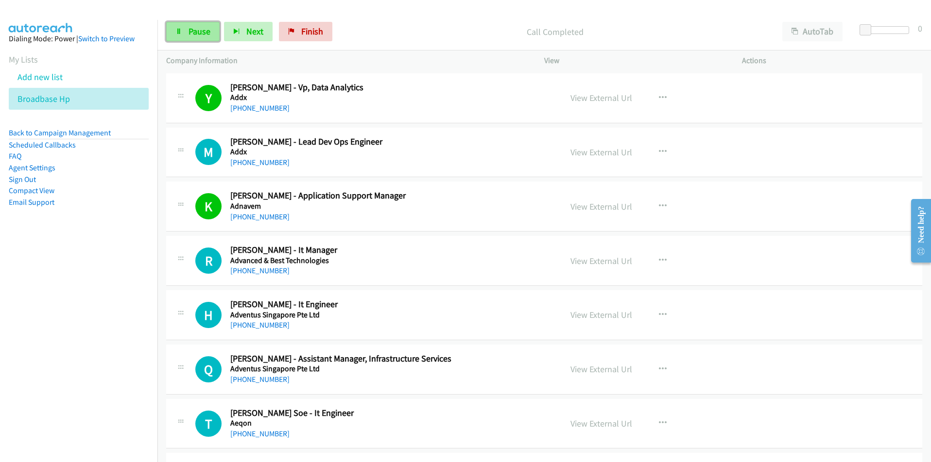
click at [197, 29] on span "Pause" at bounding box center [199, 31] width 22 height 11
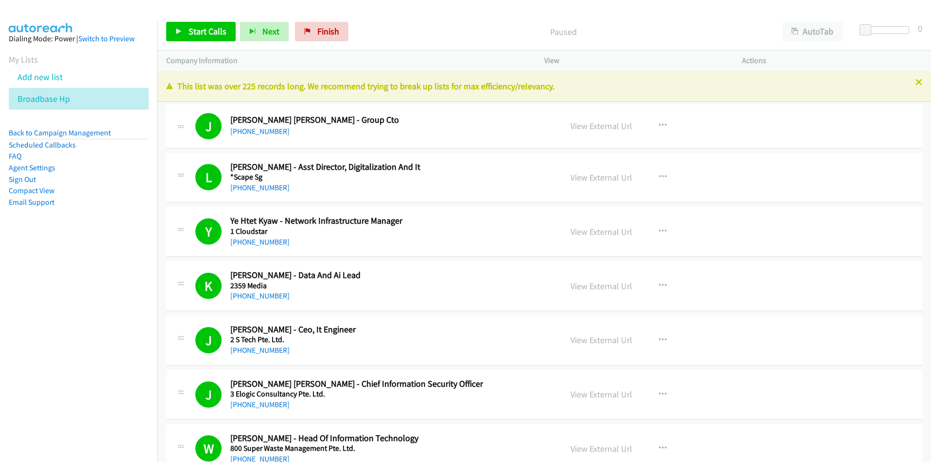
click at [655, 0] on div "Start Calls Pause Next Finish Paused AutoTab AutoTab 0 Company Information Info…" at bounding box center [465, 0] width 931 height 0
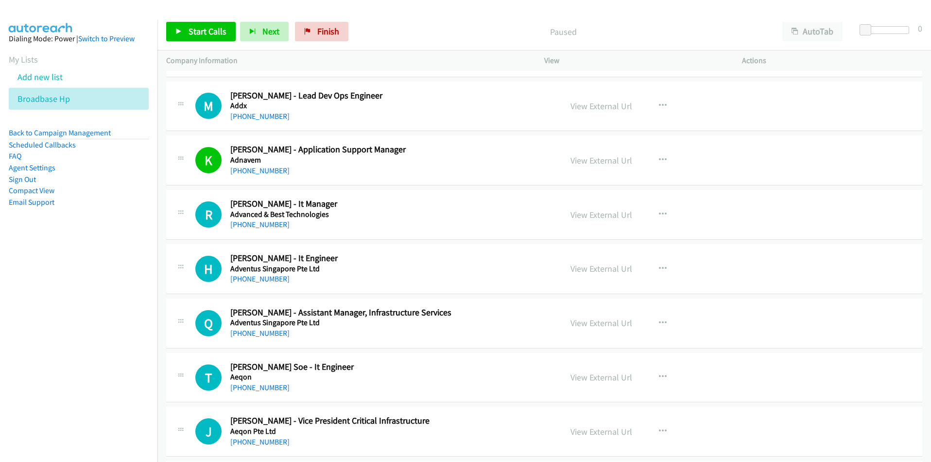
scroll to position [1214, 0]
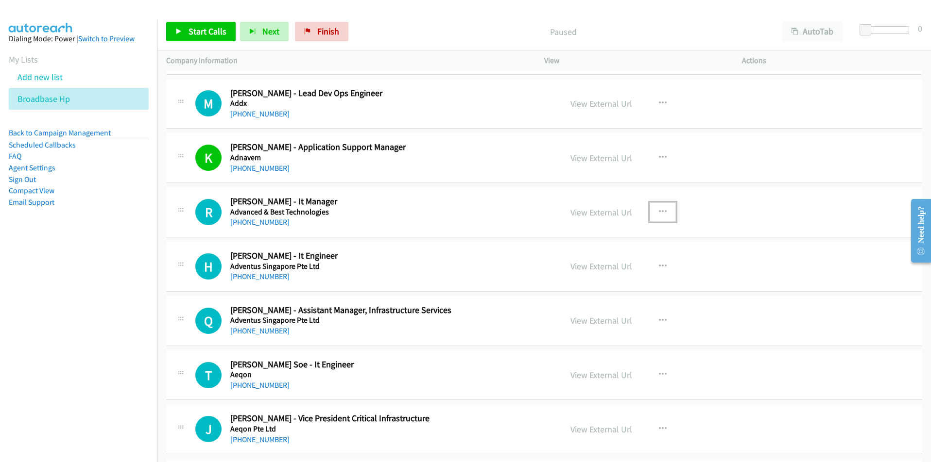
click at [663, 208] on button "button" at bounding box center [662, 212] width 26 height 19
click at [601, 276] on link "Start Calls Here" at bounding box center [610, 275] width 129 height 19
click at [193, 34] on span "Start Calls" at bounding box center [207, 31] width 38 height 11
click at [202, 25] on link "Pause" at bounding box center [192, 31] width 53 height 19
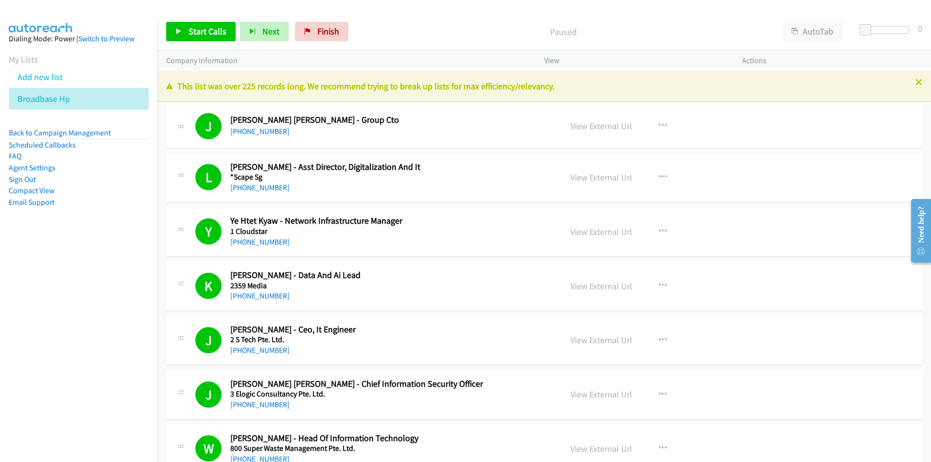
drag, startPoint x: 117, startPoint y: 301, endPoint x: 153, endPoint y: 237, distance: 73.3
click at [117, 301] on nav "Dialing Mode: Power | Switch to Preview My Lists Add new list Broadbase Hp Back…" at bounding box center [79, 251] width 158 height 462
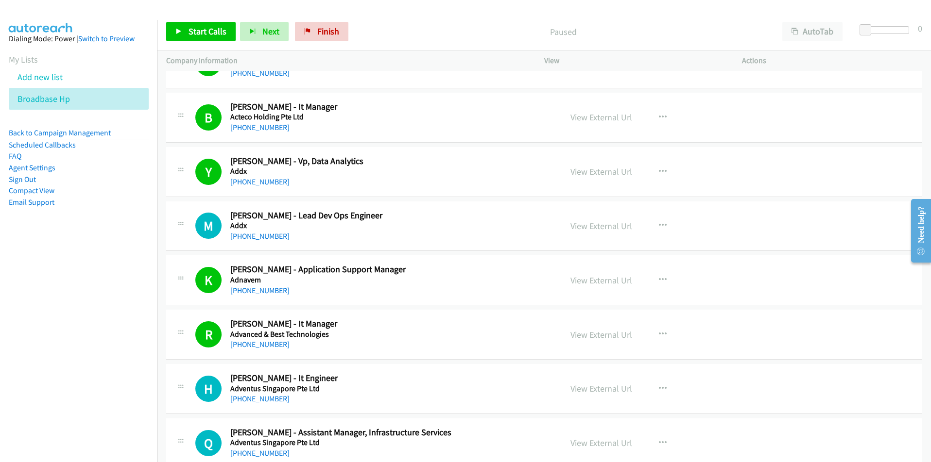
scroll to position [1166, 0]
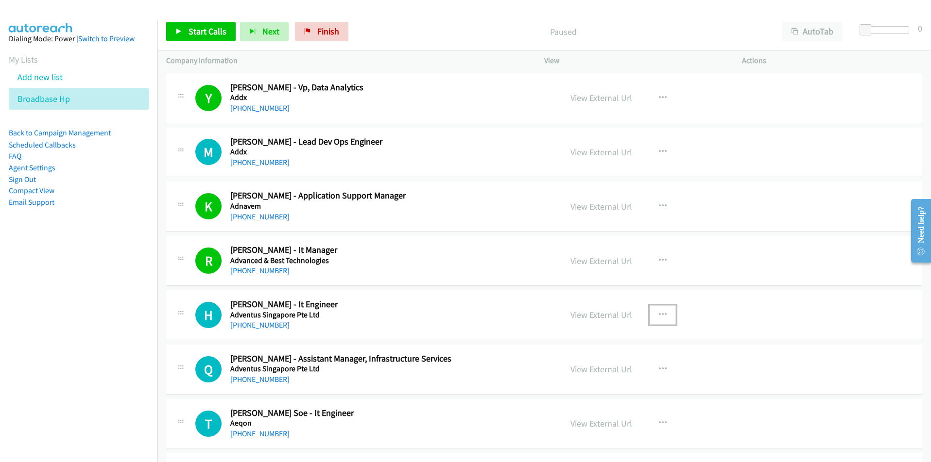
click at [656, 310] on button "button" at bounding box center [662, 315] width 26 height 19
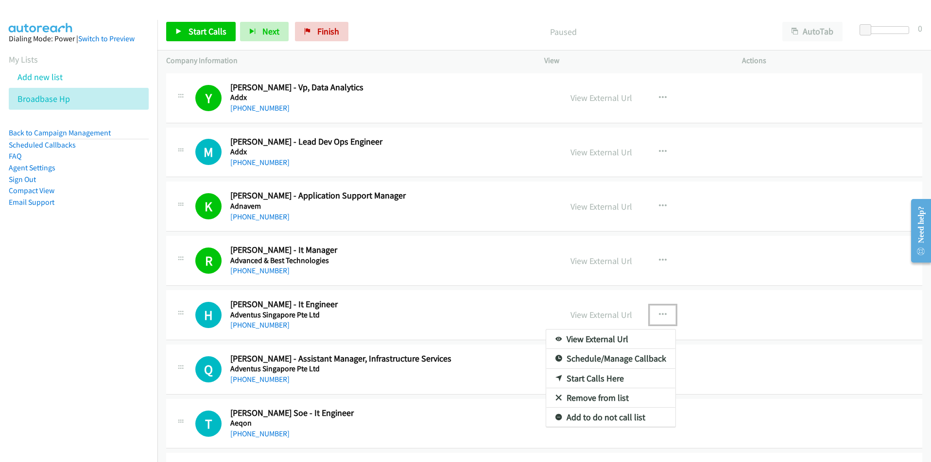
click at [611, 379] on link "Start Calls Here" at bounding box center [610, 378] width 129 height 19
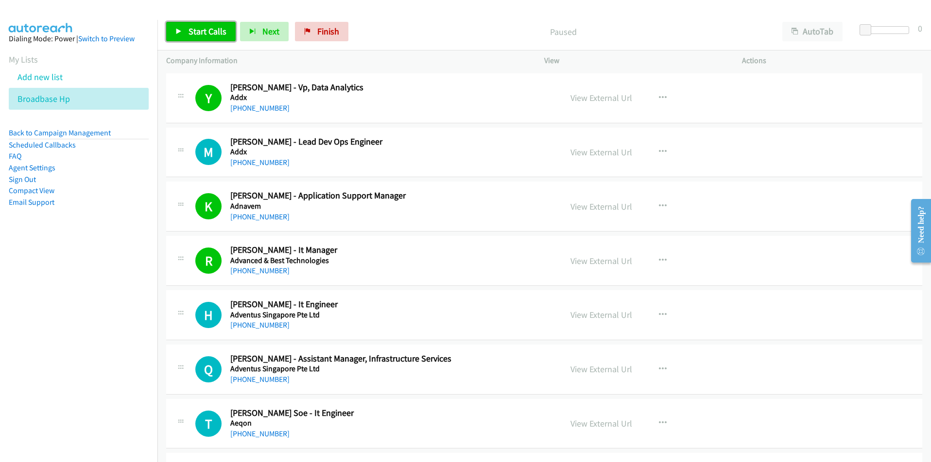
drag, startPoint x: 205, startPoint y: 34, endPoint x: 203, endPoint y: 41, distance: 7.5
click at [205, 35] on span "Start Calls" at bounding box center [207, 31] width 38 height 11
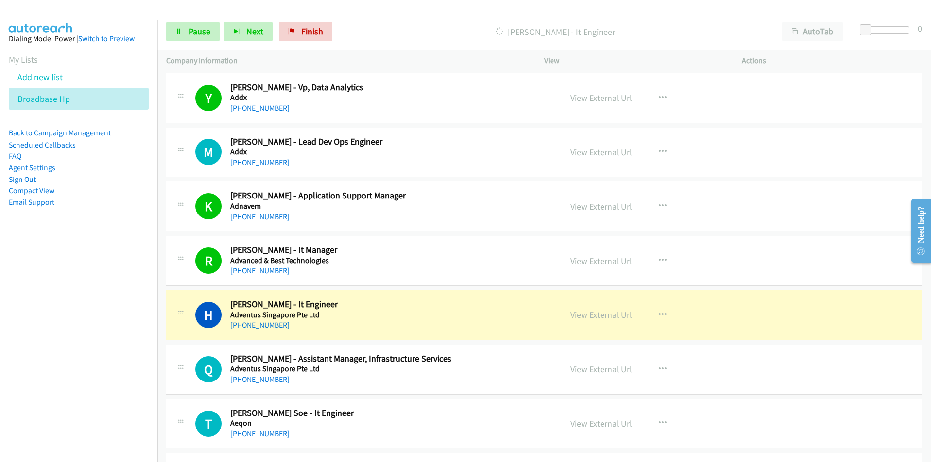
drag, startPoint x: 71, startPoint y: 308, endPoint x: 76, endPoint y: 302, distance: 8.4
click at [71, 308] on nav "Dialing Mode: Power | Switch to Preview My Lists Add new list Broadbase Hp Back…" at bounding box center [79, 251] width 158 height 462
drag, startPoint x: 115, startPoint y: 378, endPoint x: 141, endPoint y: 365, distance: 29.1
click at [115, 378] on nav "Dialing Mode: Power | Switch to Preview My Lists Add new list Broadbase Hp Back…" at bounding box center [79, 251] width 158 height 462
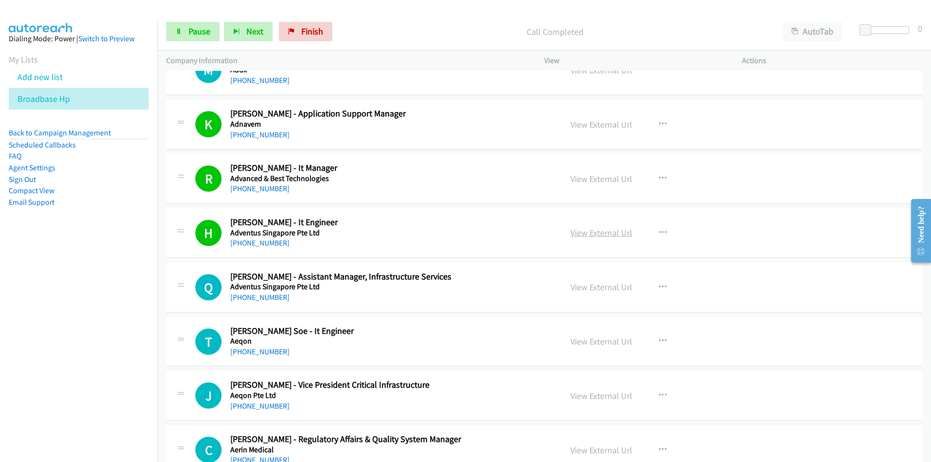
scroll to position [1311, 0]
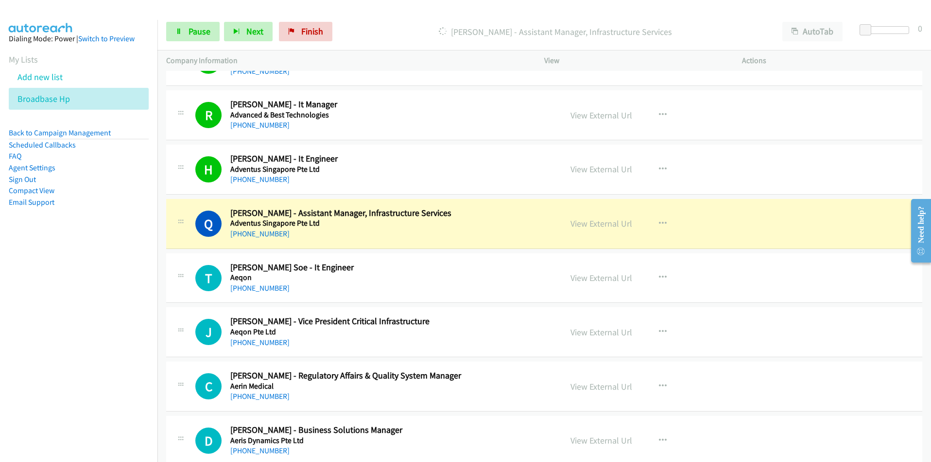
click at [86, 318] on nav "Dialing Mode: Power | Switch to Preview My Lists Add new list Broadbase Hp Back…" at bounding box center [79, 251] width 158 height 462
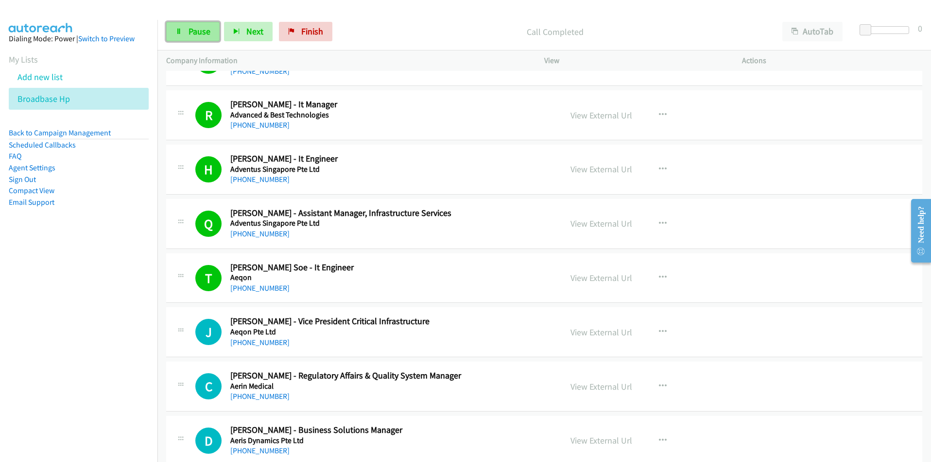
click at [185, 31] on link "Pause" at bounding box center [192, 31] width 53 height 19
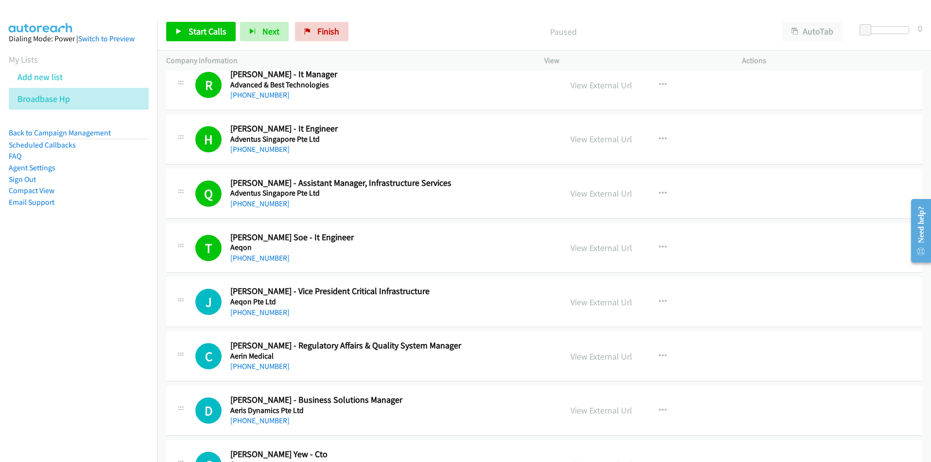
scroll to position [1360, 0]
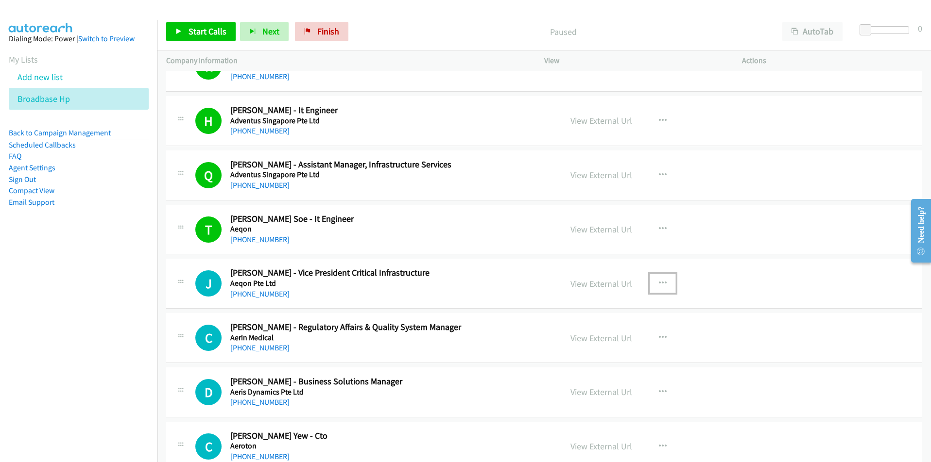
click at [662, 282] on icon "button" at bounding box center [663, 284] width 8 height 8
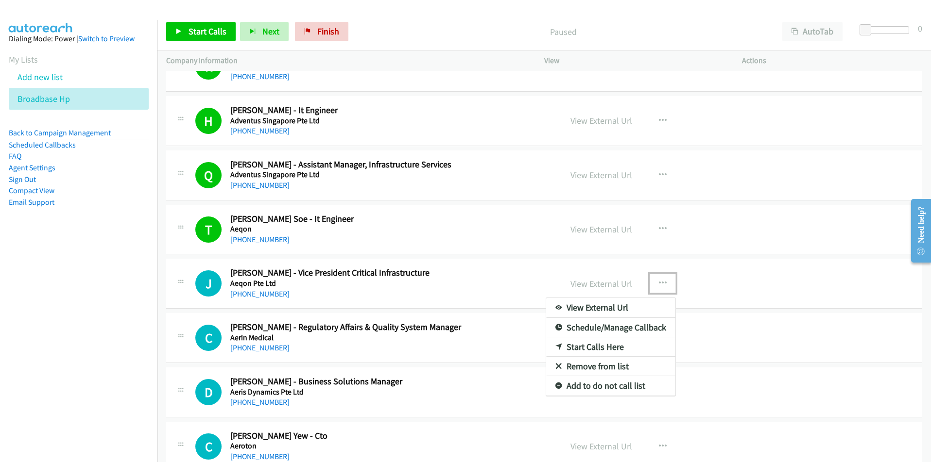
click at [602, 344] on link "Start Calls Here" at bounding box center [610, 347] width 129 height 19
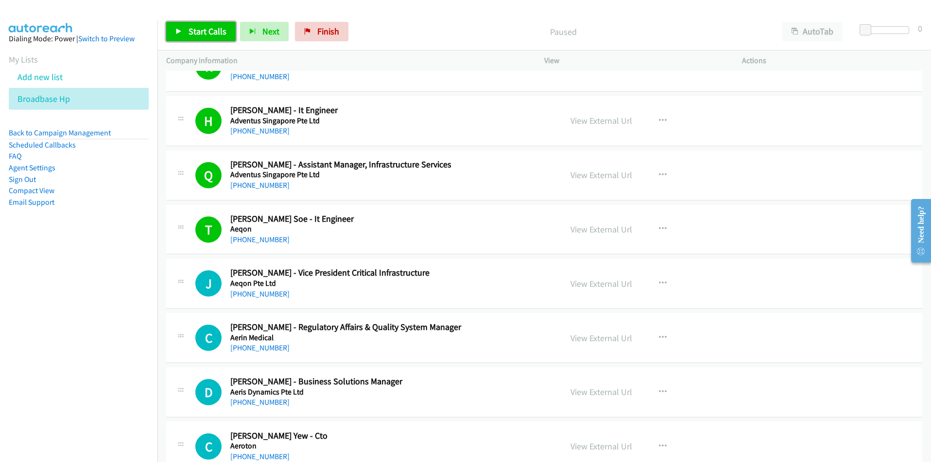
click at [192, 30] on span "Start Calls" at bounding box center [207, 31] width 38 height 11
drag, startPoint x: 119, startPoint y: 307, endPoint x: 132, endPoint y: 308, distance: 12.6
click at [119, 307] on nav "Dialing Mode: Power | Switch to Preview My Lists Add new list Broadbase Hp Back…" at bounding box center [79, 251] width 158 height 462
click at [178, 31] on icon at bounding box center [178, 32] width 7 height 7
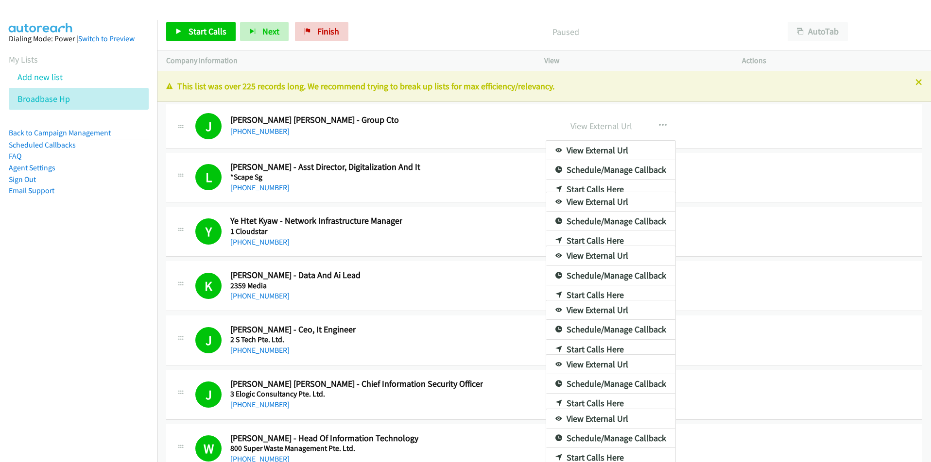
click at [678, 15] on div at bounding box center [465, 231] width 931 height 462
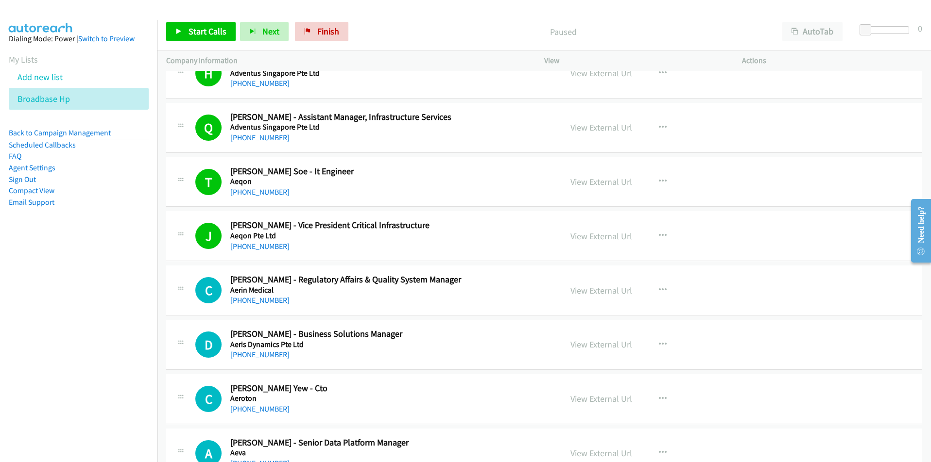
scroll to position [1409, 0]
click at [659, 289] on icon "button" at bounding box center [663, 290] width 8 height 8
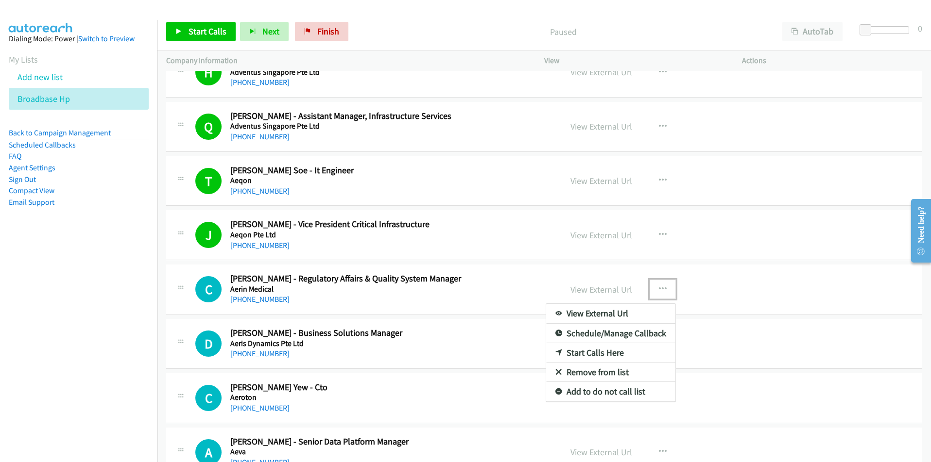
click at [622, 353] on link "Start Calls Here" at bounding box center [610, 352] width 129 height 19
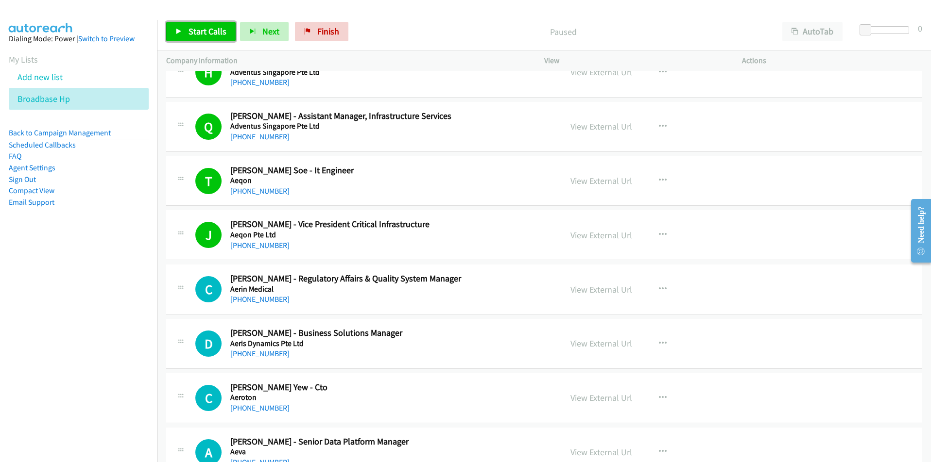
click at [196, 30] on span "Start Calls" at bounding box center [207, 31] width 38 height 11
click at [187, 35] on link "Pause" at bounding box center [192, 31] width 53 height 19
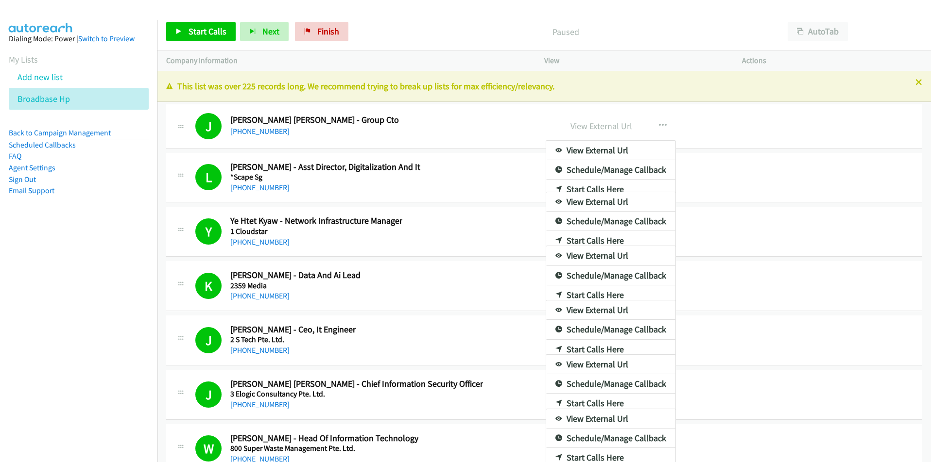
click at [687, 17] on div at bounding box center [465, 231] width 931 height 462
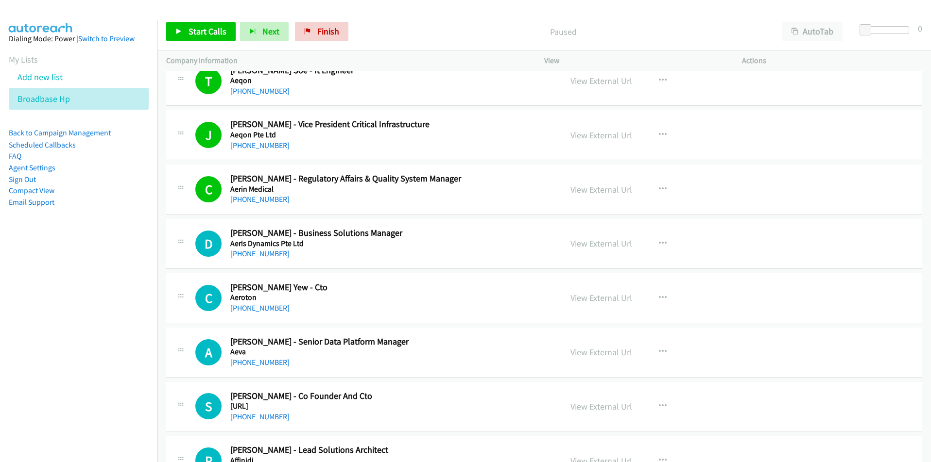
scroll to position [1506, 0]
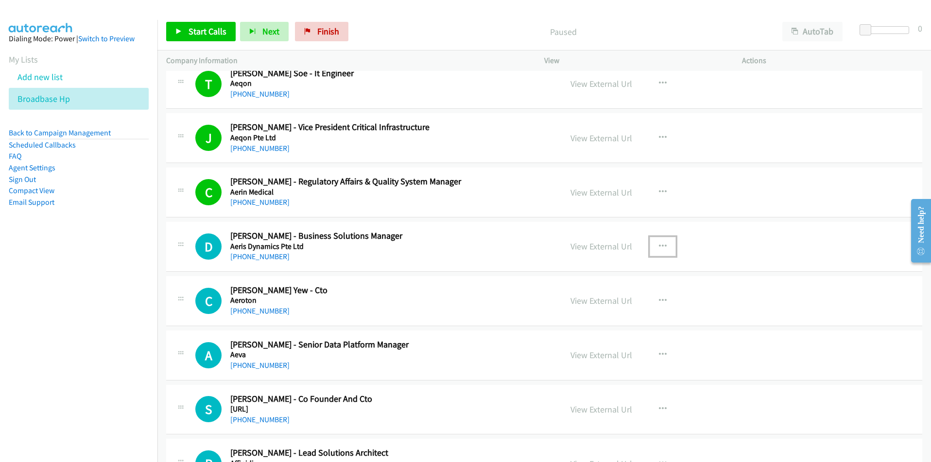
click at [661, 243] on icon "button" at bounding box center [663, 247] width 8 height 8
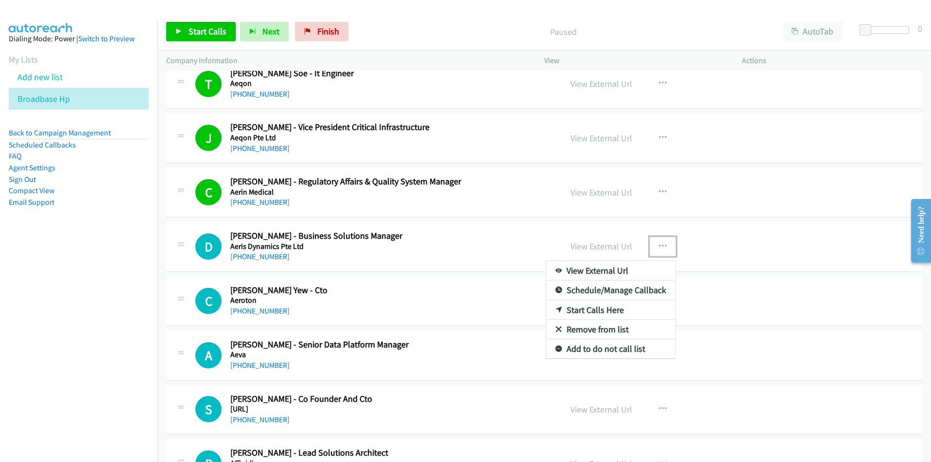
click at [614, 313] on link "Start Calls Here" at bounding box center [610, 310] width 129 height 19
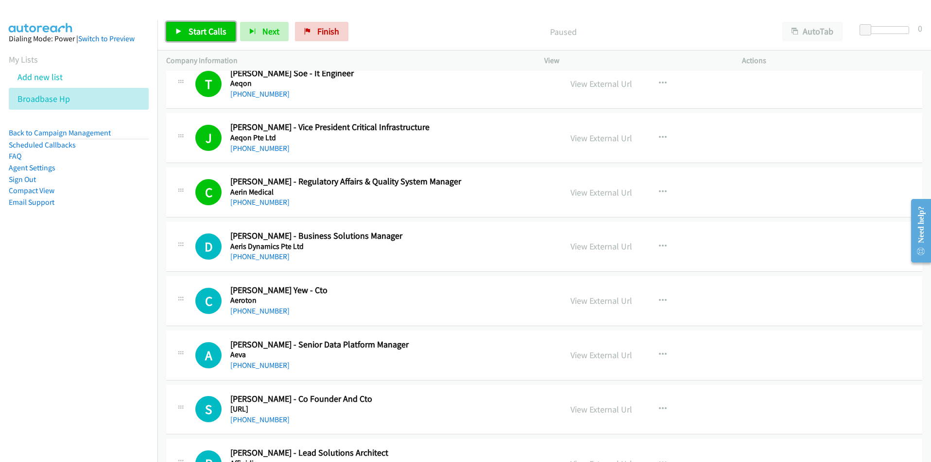
click at [197, 30] on span "Start Calls" at bounding box center [207, 31] width 38 height 11
click at [196, 35] on span "Pause" at bounding box center [199, 31] width 22 height 11
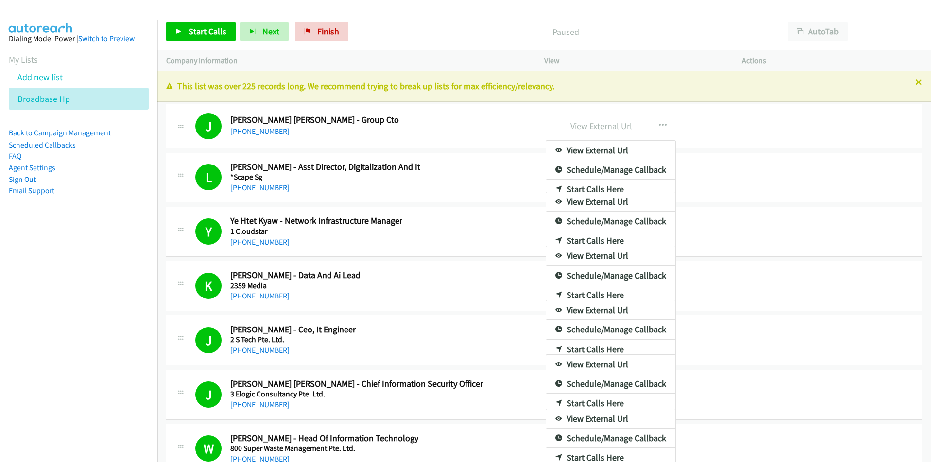
click at [695, 26] on div at bounding box center [465, 231] width 931 height 462
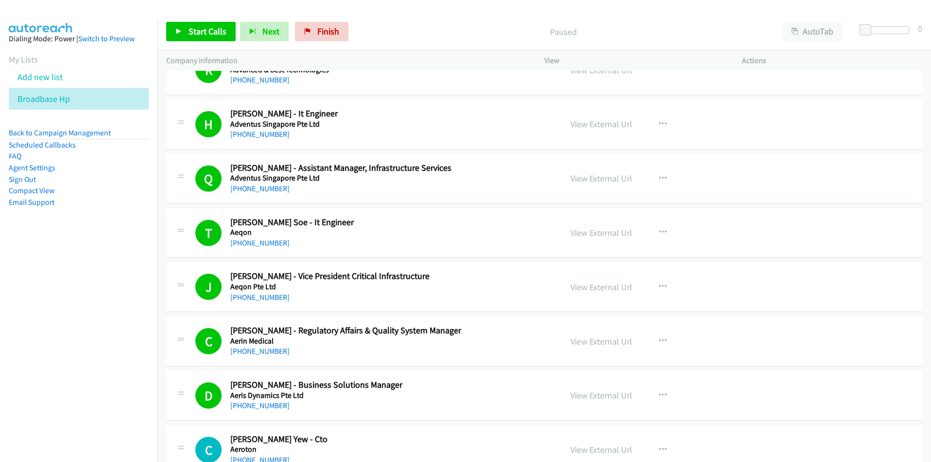
scroll to position [1506, 0]
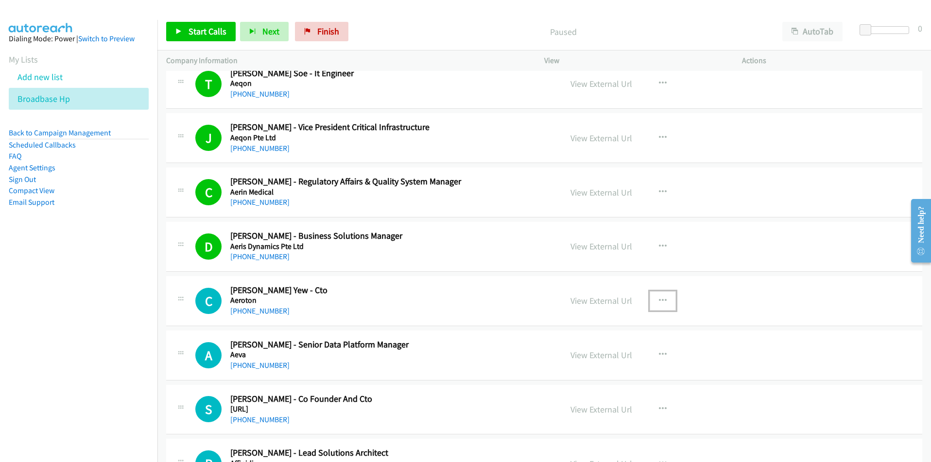
click at [659, 298] on icon "button" at bounding box center [663, 301] width 8 height 8
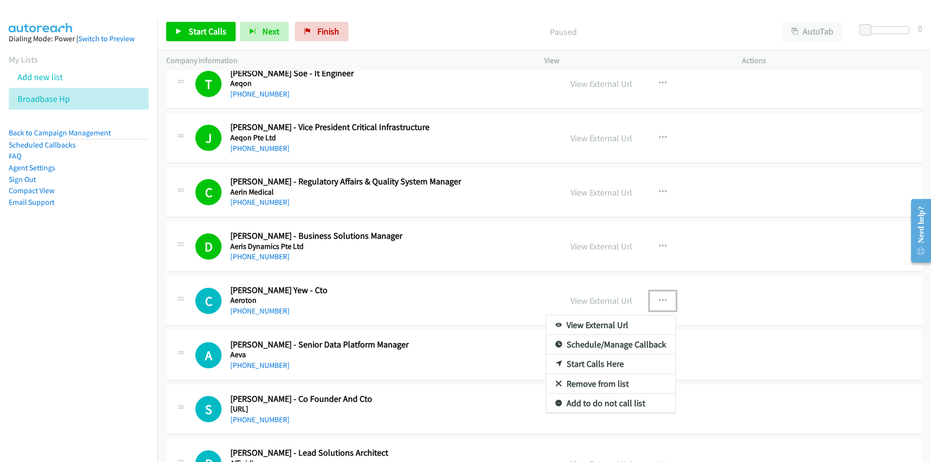
click at [615, 365] on link "Start Calls Here" at bounding box center [610, 364] width 129 height 19
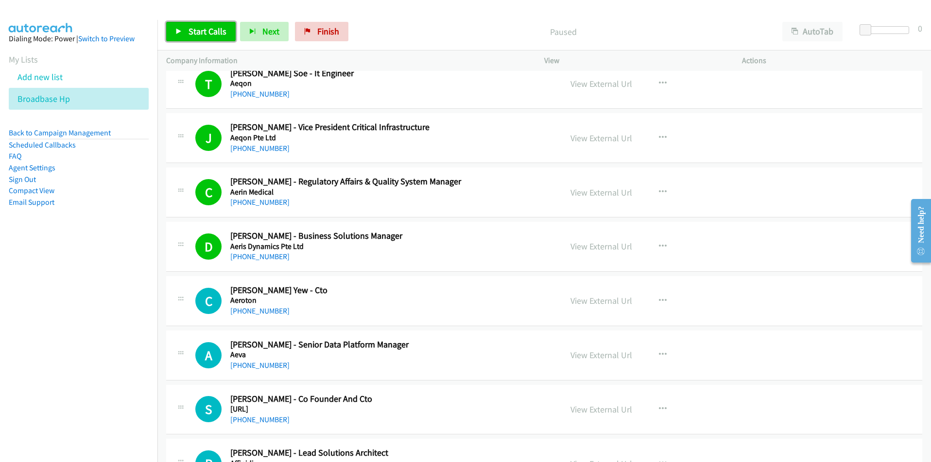
click at [198, 27] on span "Start Calls" at bounding box center [207, 31] width 38 height 11
click at [141, 361] on nav "Dialing Mode: Power | Switch to Preview My Lists Add new list Broadbase Hp Back…" at bounding box center [79, 251] width 158 height 462
click at [249, 33] on span "Next" at bounding box center [254, 31] width 17 height 11
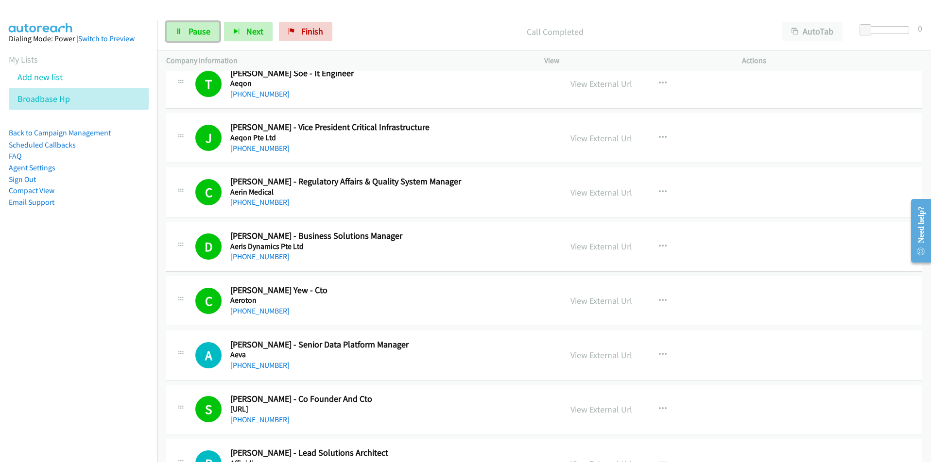
drag, startPoint x: 192, startPoint y: 32, endPoint x: 187, endPoint y: 43, distance: 12.2
click at [192, 32] on span "Pause" at bounding box center [199, 31] width 22 height 11
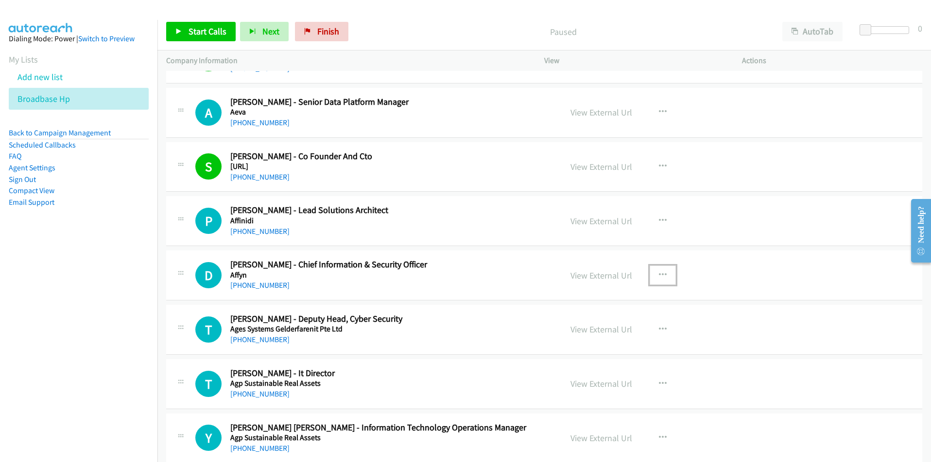
click at [659, 272] on icon "button" at bounding box center [663, 276] width 8 height 8
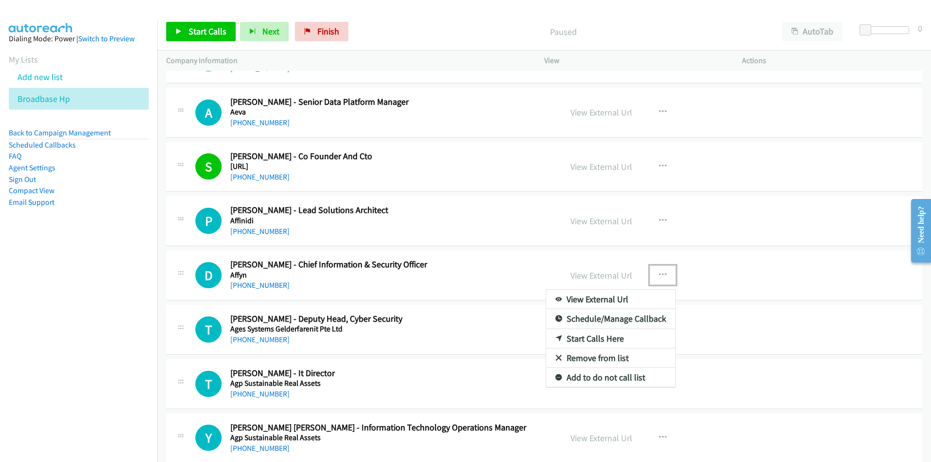
click at [615, 339] on link "Start Calls Here" at bounding box center [610, 338] width 129 height 19
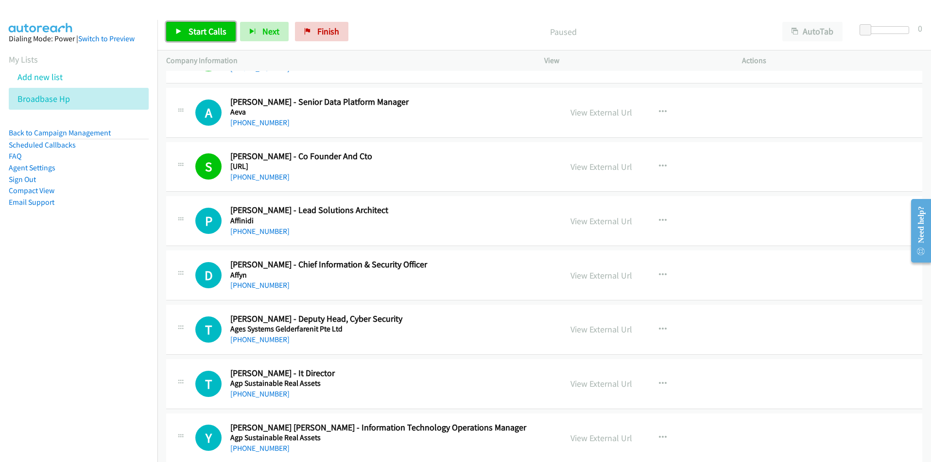
click at [193, 30] on span "Start Calls" at bounding box center [207, 31] width 38 height 11
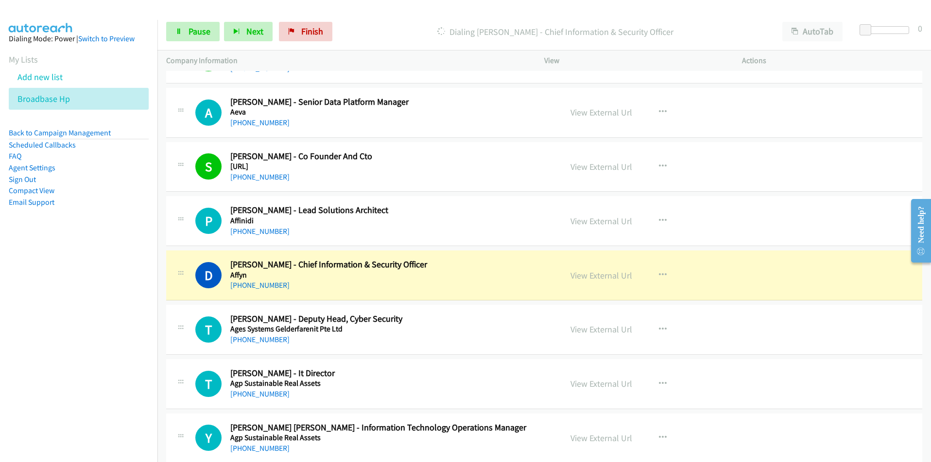
drag, startPoint x: 107, startPoint y: 348, endPoint x: 115, endPoint y: 346, distance: 8.4
click at [107, 348] on nav "Dialing Mode: Power | Switch to Preview My Lists Add new list Broadbase Hp Back…" at bounding box center [79, 251] width 158 height 462
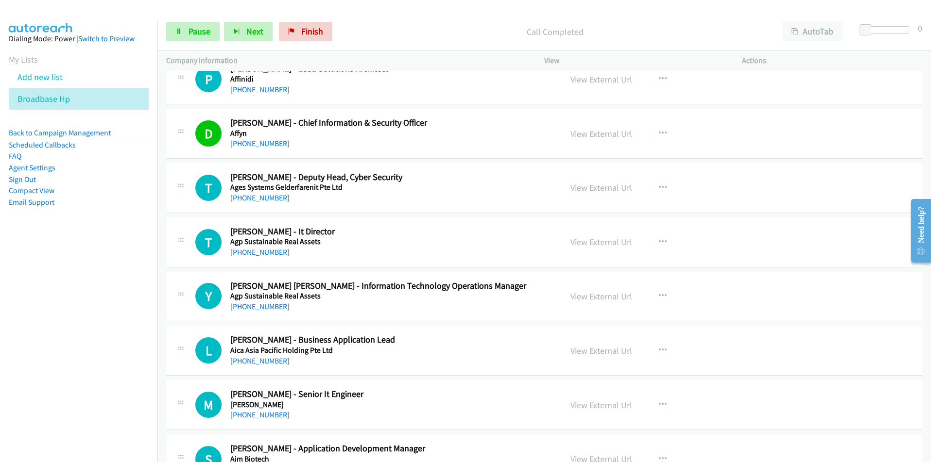
scroll to position [1894, 0]
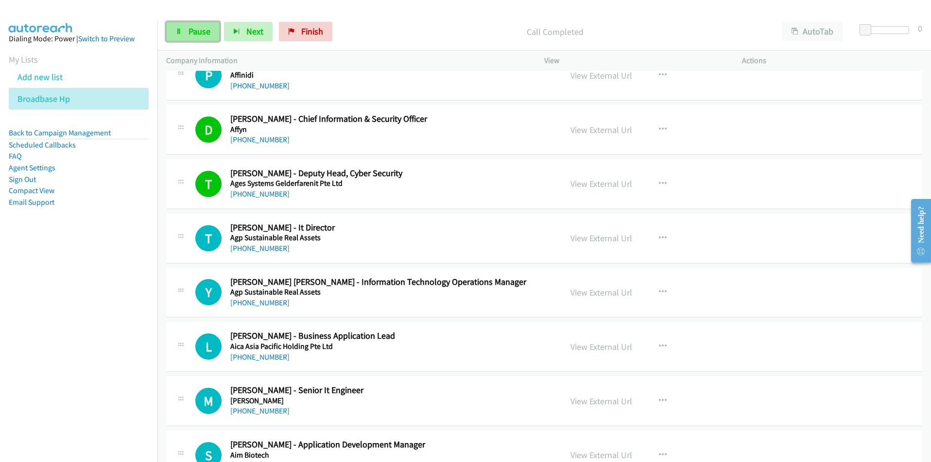
drag, startPoint x: 182, startPoint y: 34, endPoint x: 177, endPoint y: 37, distance: 5.7
click at [181, 35] on link "Pause" at bounding box center [192, 31] width 53 height 19
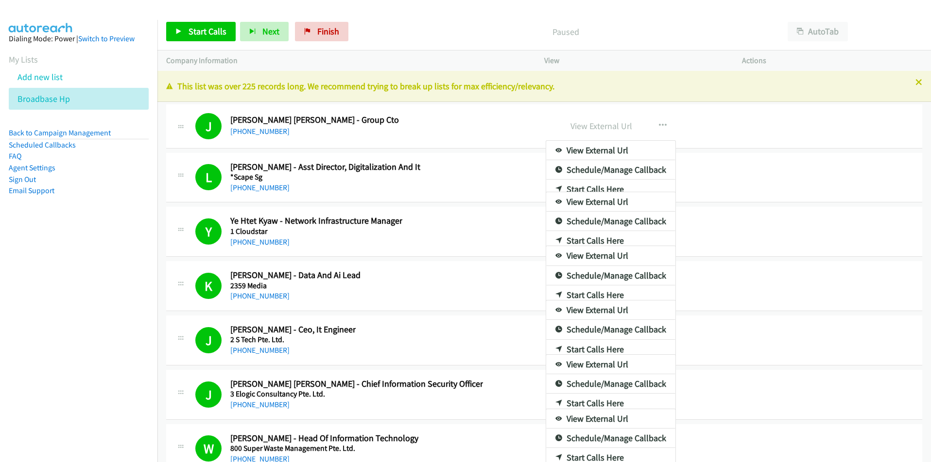
click at [496, 25] on div at bounding box center [465, 231] width 931 height 462
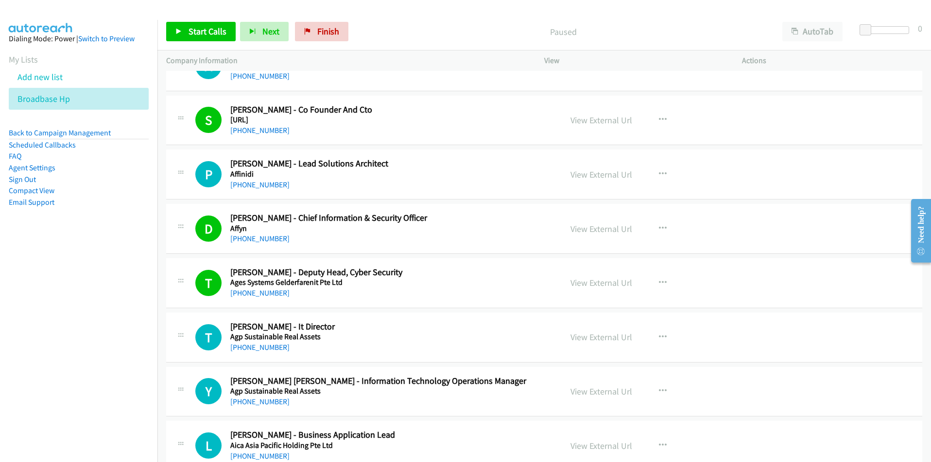
scroll to position [1797, 0]
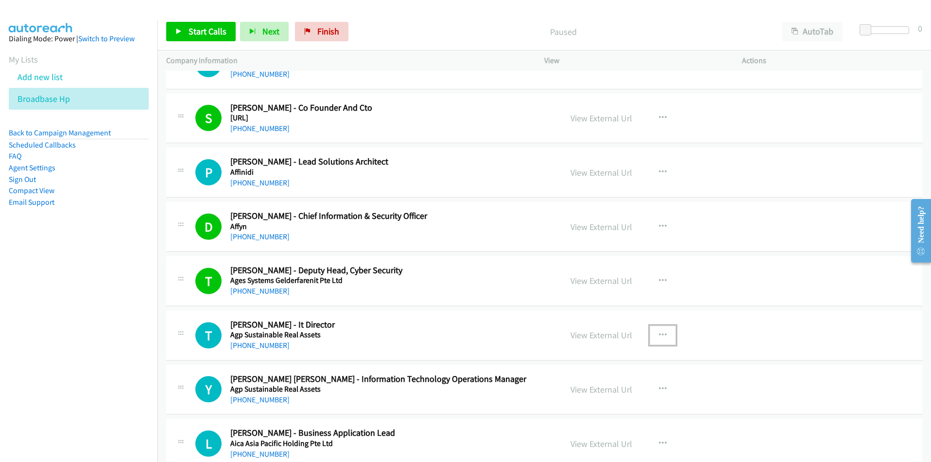
click at [659, 333] on icon "button" at bounding box center [663, 336] width 8 height 8
click at [609, 401] on link "Start Calls Here" at bounding box center [610, 398] width 129 height 19
click at [186, 33] on link "Start Calls" at bounding box center [200, 31] width 69 height 19
click at [170, 34] on link "Pause" at bounding box center [192, 31] width 53 height 19
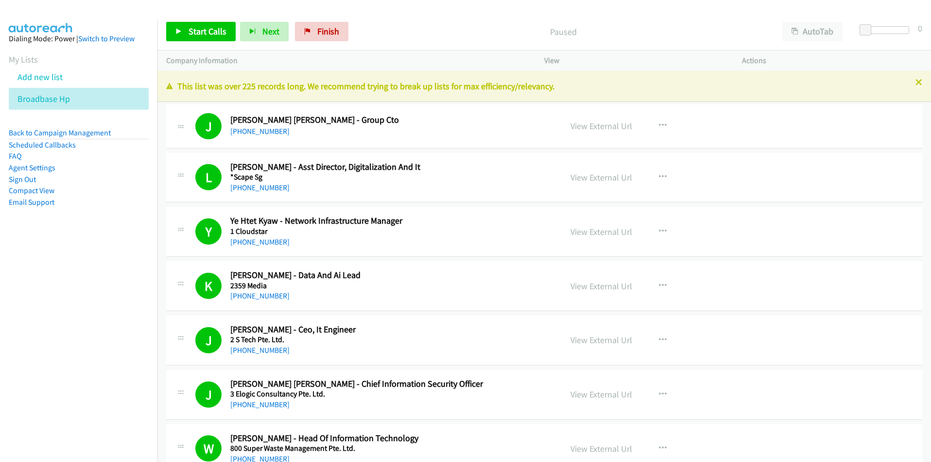
click at [81, 357] on nav "Dialing Mode: Power | Switch to Preview My Lists Add new list Broadbase Hp Back…" at bounding box center [79, 251] width 158 height 462
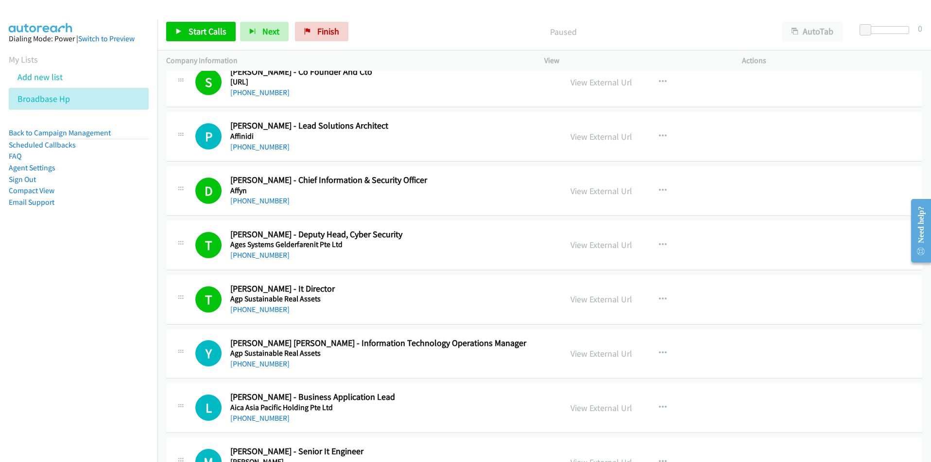
scroll to position [1894, 0]
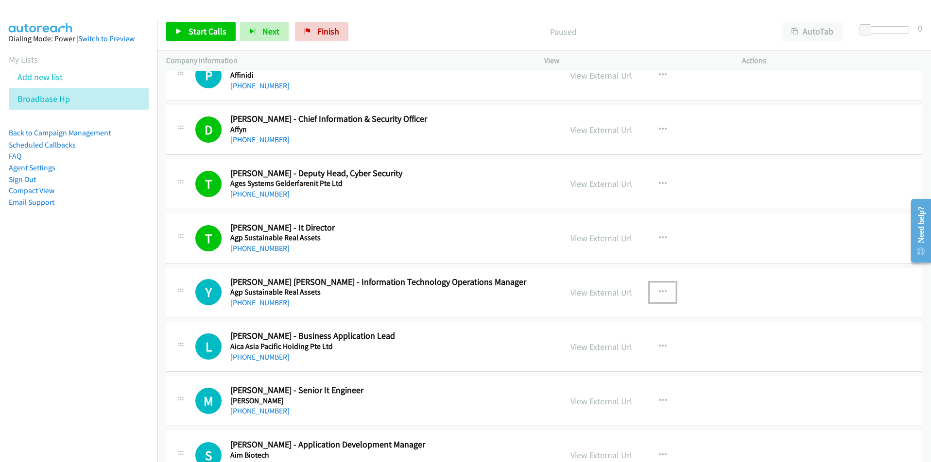
click at [660, 293] on icon "button" at bounding box center [663, 293] width 8 height 8
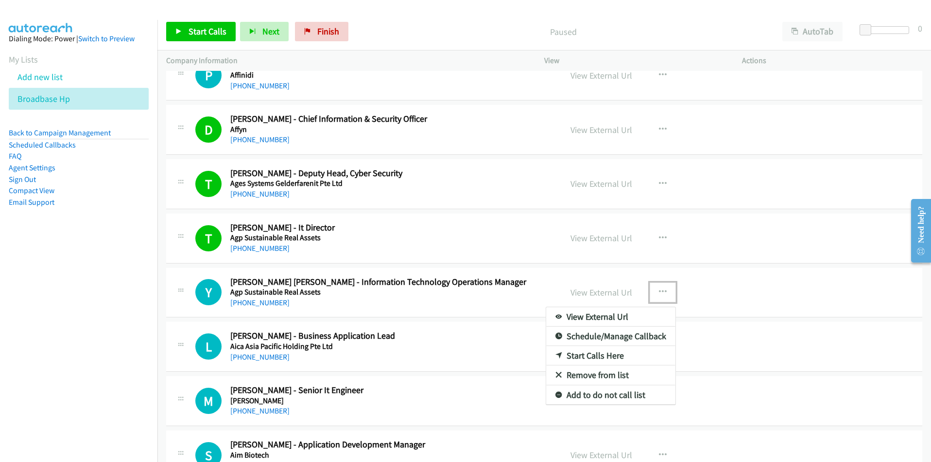
click at [608, 355] on link "Start Calls Here" at bounding box center [610, 355] width 129 height 19
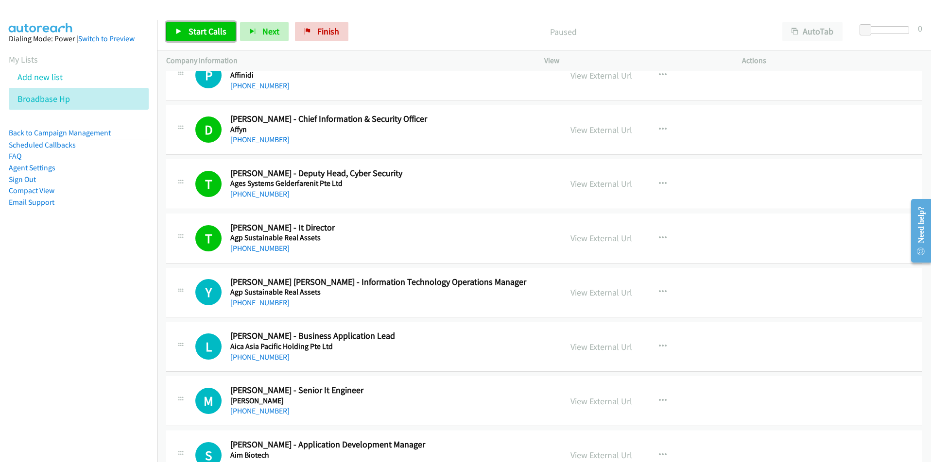
click at [209, 27] on span "Start Calls" at bounding box center [207, 31] width 38 height 11
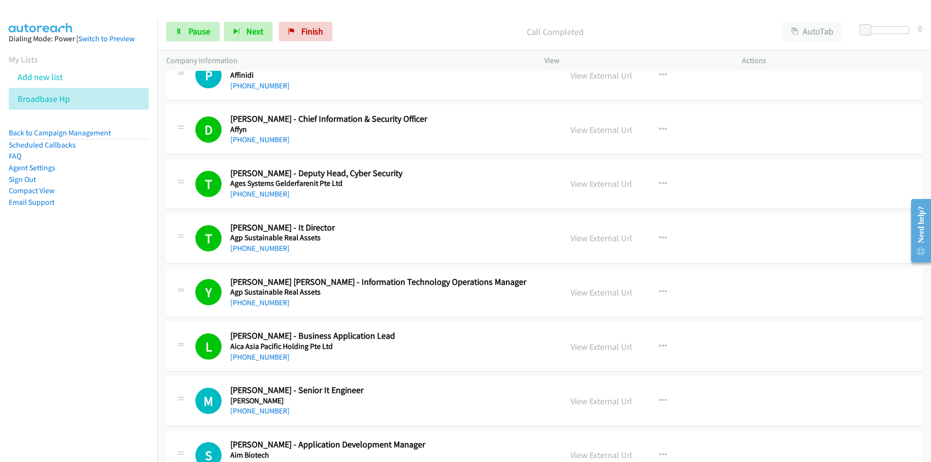
drag, startPoint x: 97, startPoint y: 372, endPoint x: 214, endPoint y: 338, distance: 121.9
click at [98, 372] on nav "Dialing Mode: Power | Switch to Preview My Lists Add new list Broadbase Hp Back…" at bounding box center [79, 251] width 158 height 462
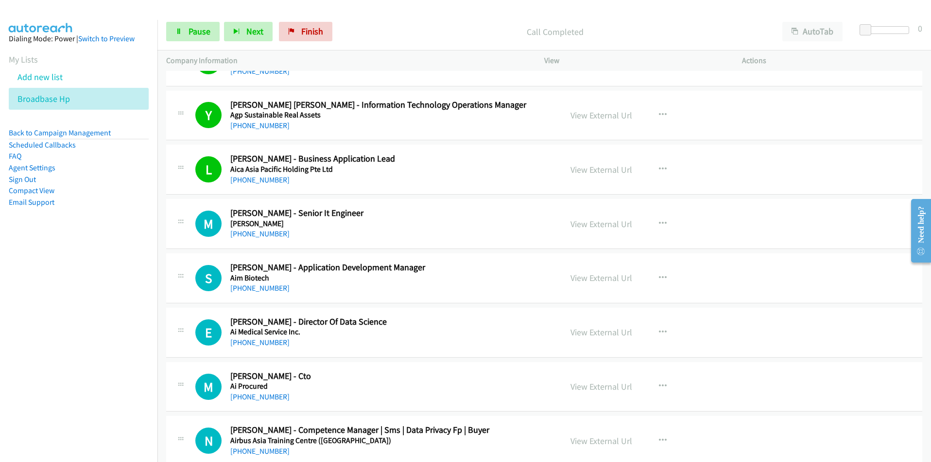
scroll to position [2089, 0]
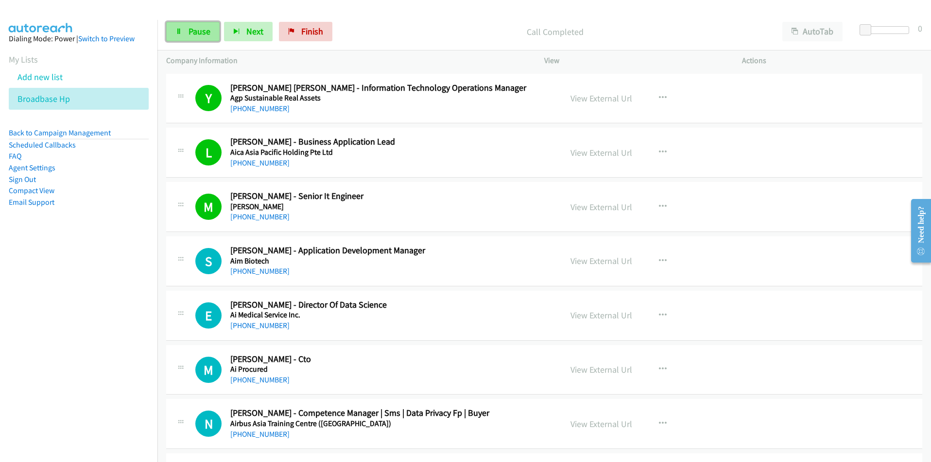
click at [182, 37] on link "Pause" at bounding box center [192, 31] width 53 height 19
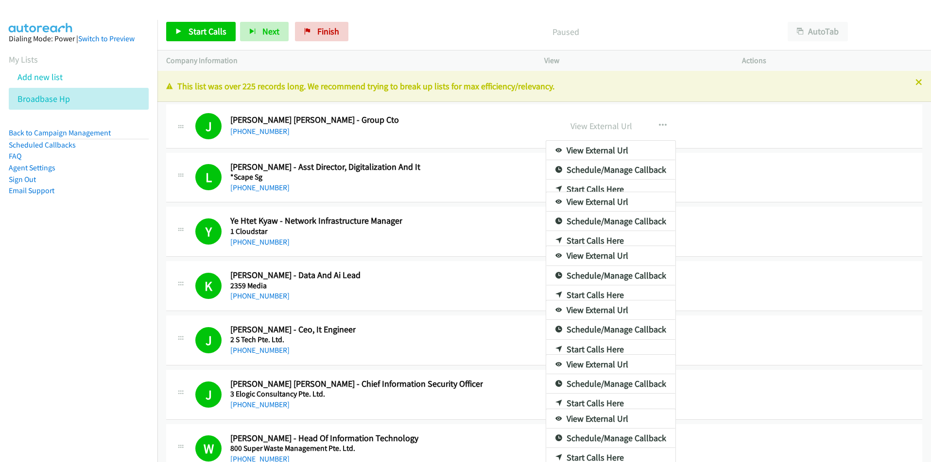
click at [110, 393] on nav "Dialing Mode: Power | Switch to Preview My Lists Add new list Broadbase Hp Back…" at bounding box center [79, 251] width 158 height 462
click at [661, 24] on div "Paused" at bounding box center [563, 31] width 421 height 19
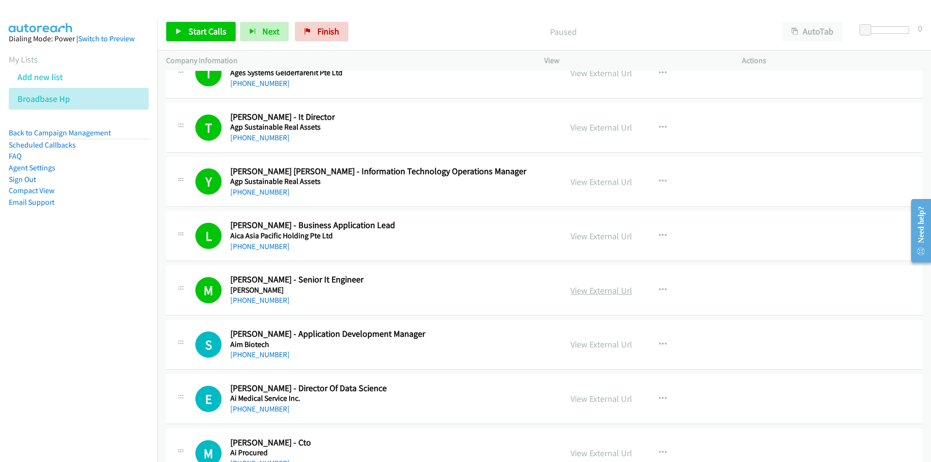
scroll to position [2137, 0]
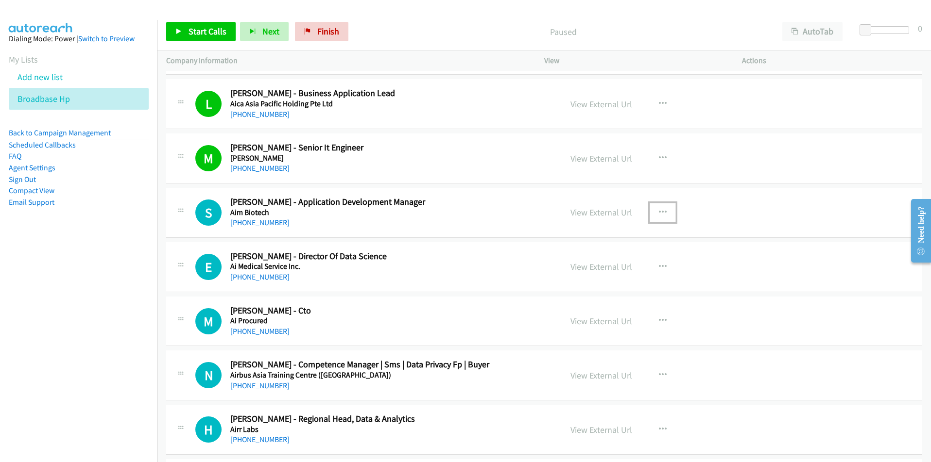
click at [662, 211] on button "button" at bounding box center [662, 212] width 26 height 19
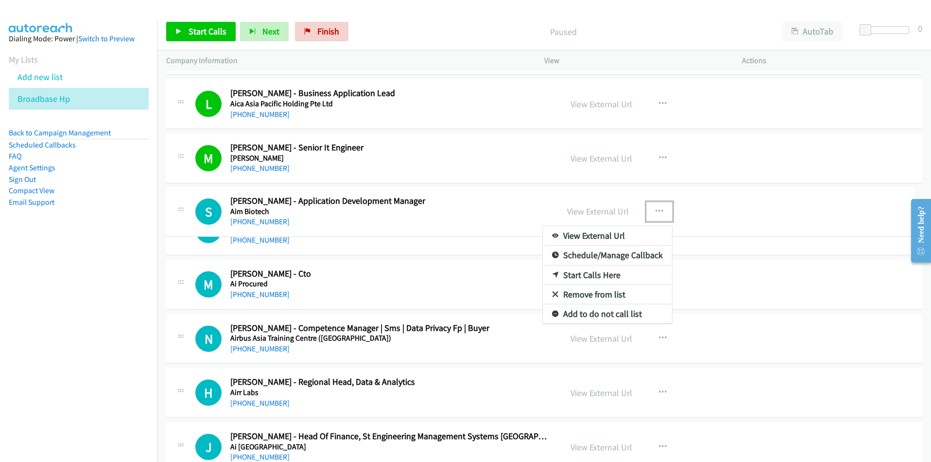
drag, startPoint x: 283, startPoint y: 223, endPoint x: 241, endPoint y: 222, distance: 41.8
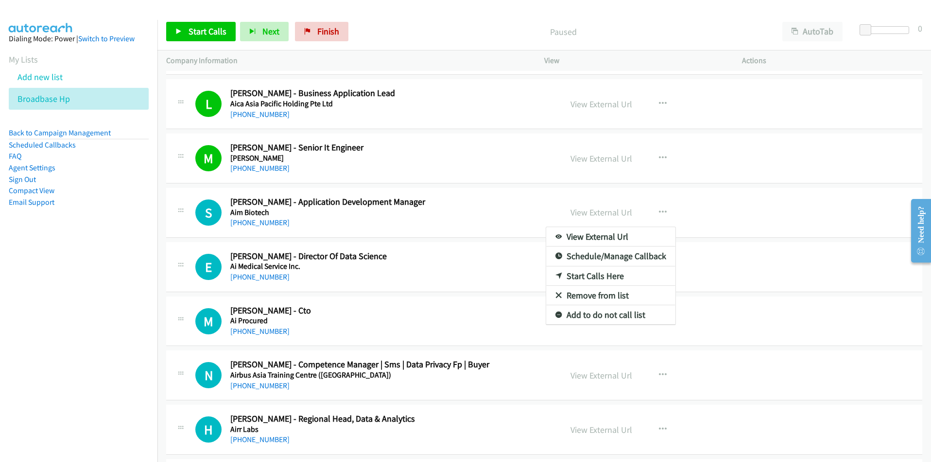
click at [602, 275] on link "Start Calls Here" at bounding box center [610, 276] width 129 height 19
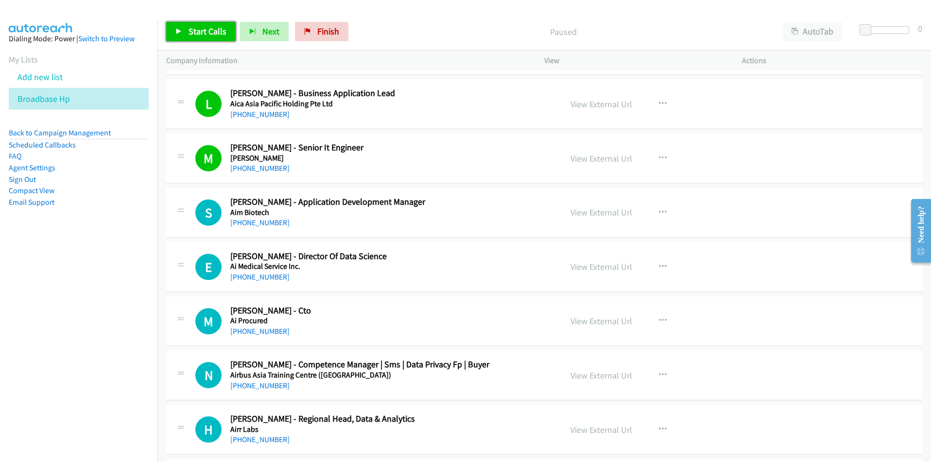
click at [197, 33] on span "Start Calls" at bounding box center [207, 31] width 38 height 11
click at [128, 386] on nav "Dialing Mode: Power | Switch to Preview My Lists Add new list Broadbase Hp Back…" at bounding box center [79, 251] width 158 height 462
click at [183, 31] on link "Pause" at bounding box center [192, 31] width 53 height 19
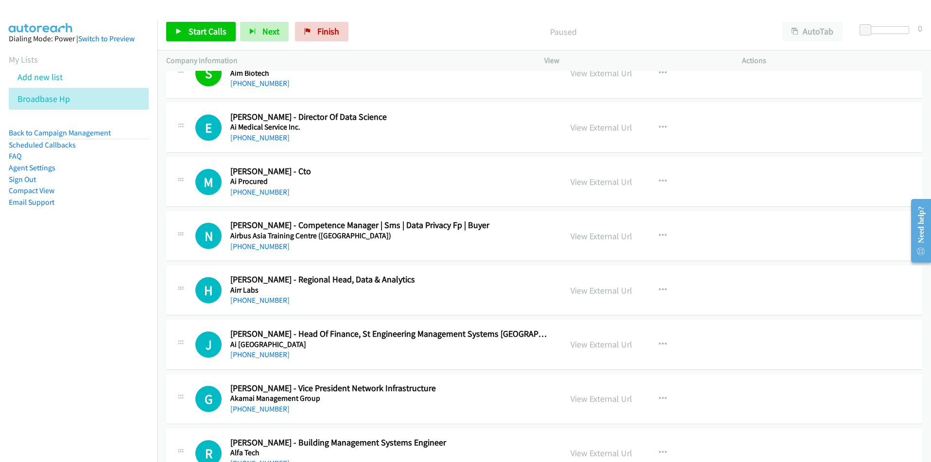
scroll to position [2283, 0]
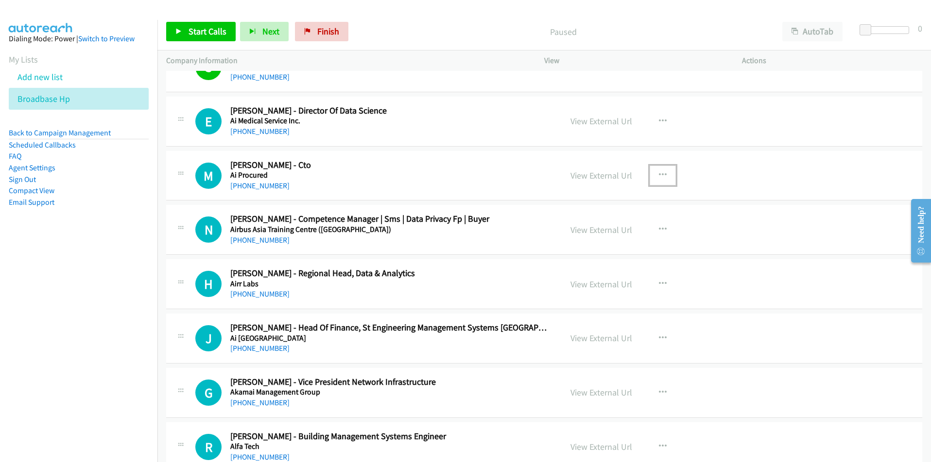
click at [659, 171] on icon "button" at bounding box center [663, 175] width 8 height 8
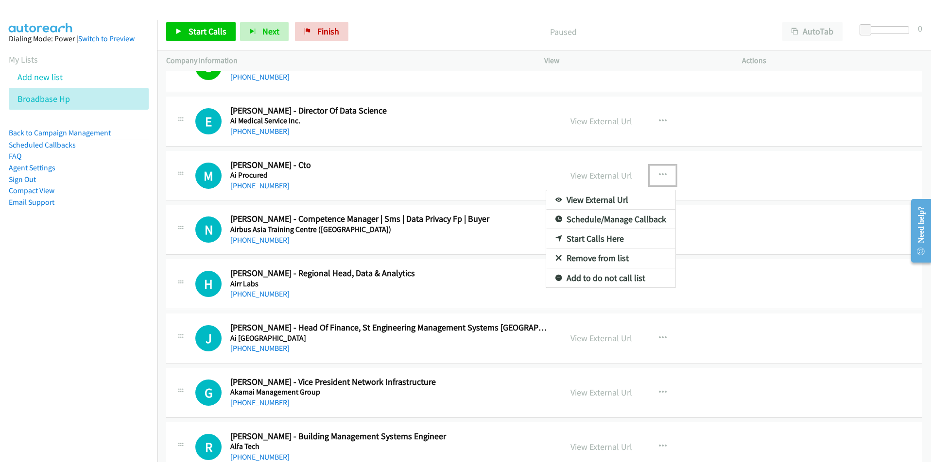
click at [607, 238] on link "Start Calls Here" at bounding box center [610, 238] width 129 height 19
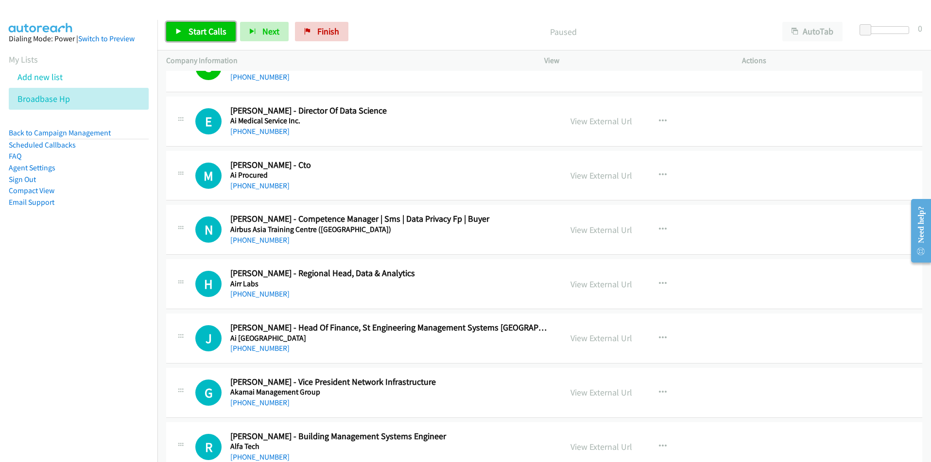
click at [191, 36] on span "Start Calls" at bounding box center [207, 31] width 38 height 11
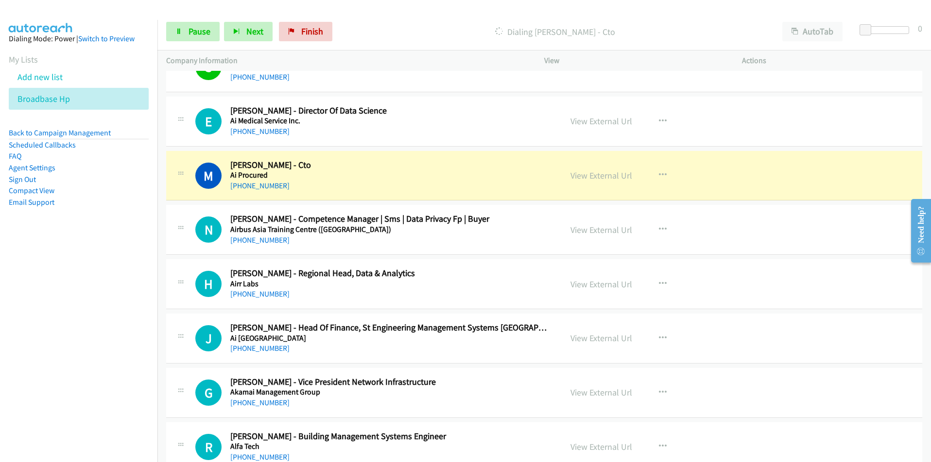
click at [78, 321] on nav "Dialing Mode: Power | Switch to Preview My Lists Add new list Broadbase Hp Back…" at bounding box center [79, 251] width 158 height 462
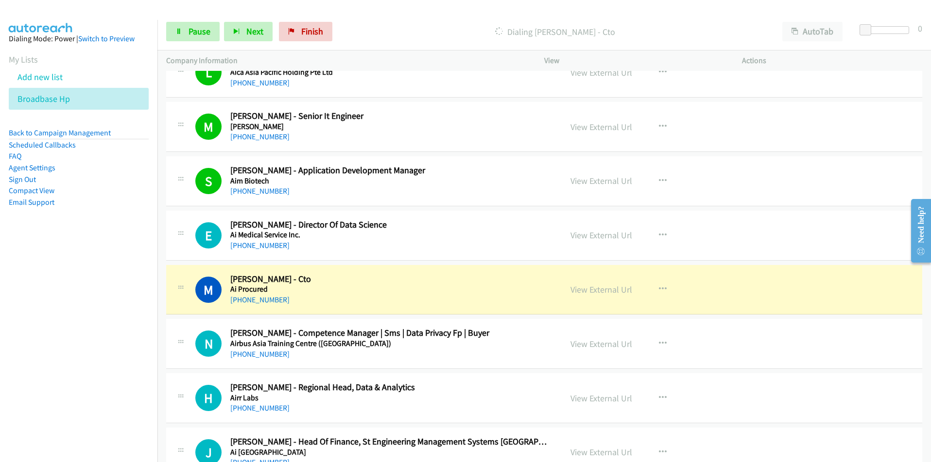
scroll to position [2186, 0]
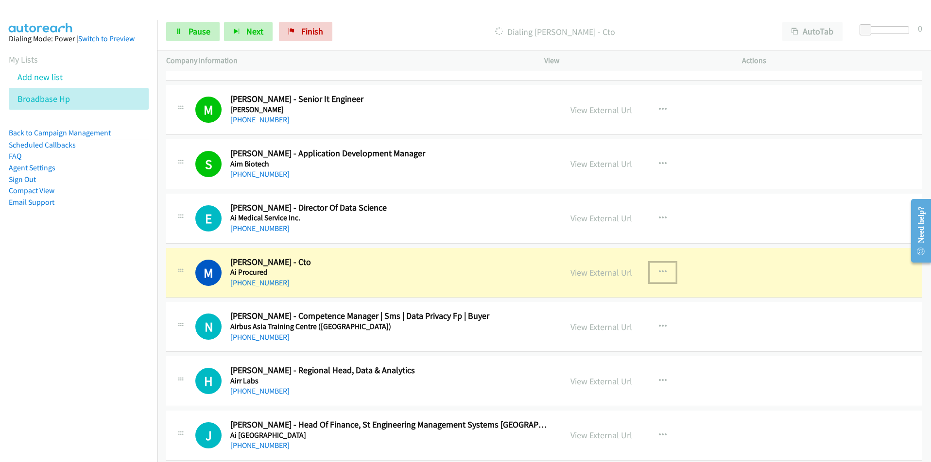
click at [660, 273] on icon "button" at bounding box center [663, 273] width 8 height 8
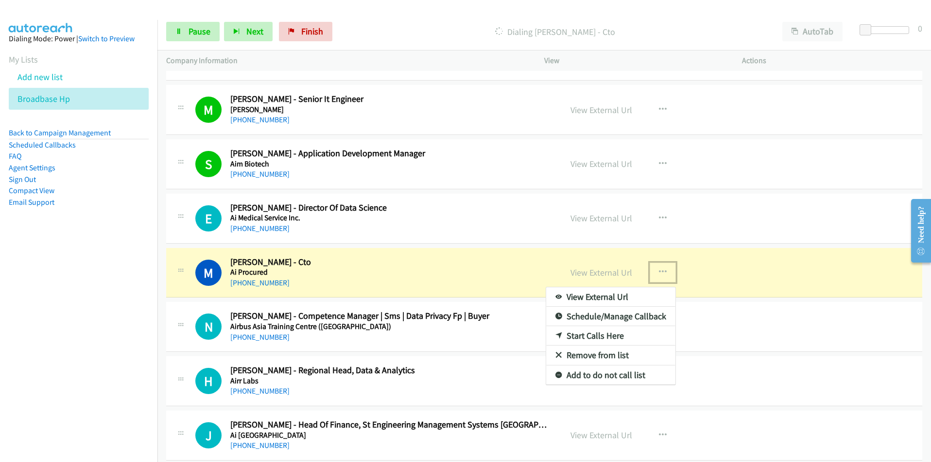
click at [623, 292] on link "View External Url" at bounding box center [610, 297] width 129 height 19
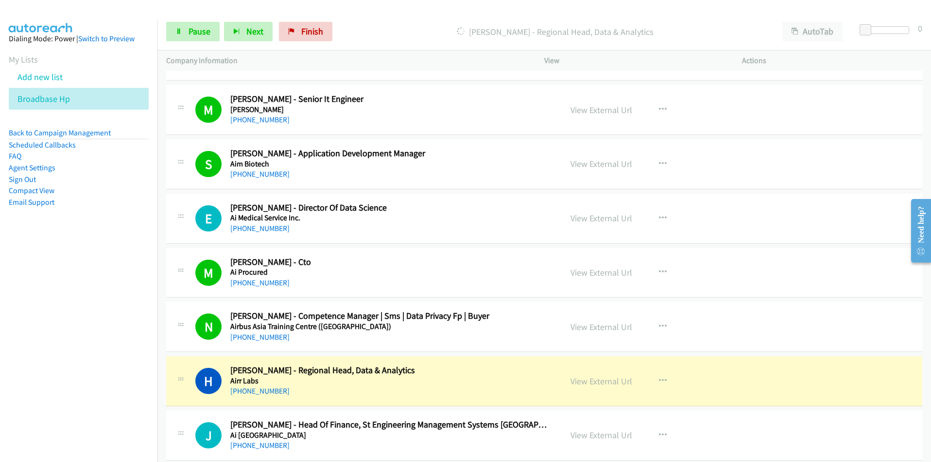
drag, startPoint x: 110, startPoint y: 406, endPoint x: 112, endPoint y: 398, distance: 8.1
click at [110, 406] on nav "Dialing Mode: Power | Switch to Preview My Lists Add new list Broadbase Hp Back…" at bounding box center [79, 251] width 158 height 462
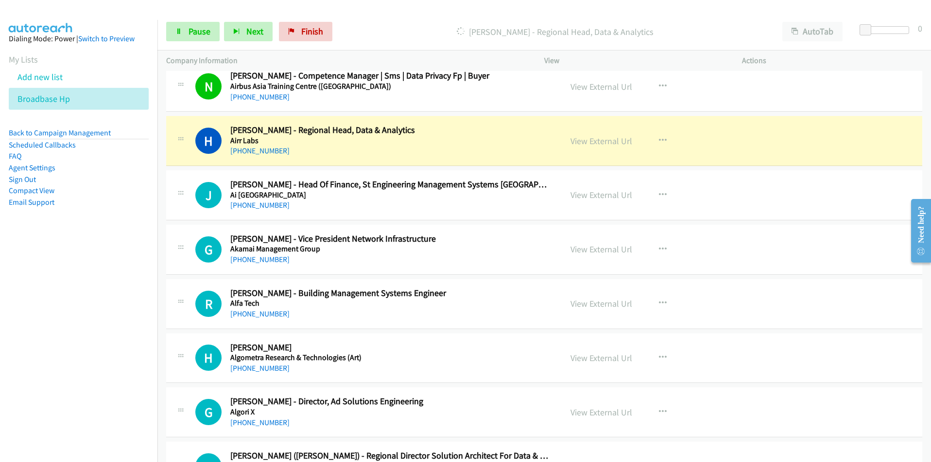
scroll to position [2429, 0]
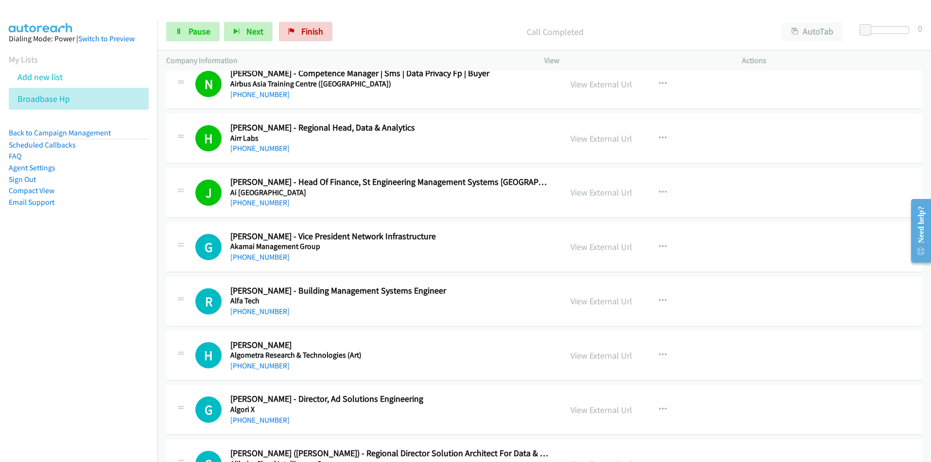
click at [87, 301] on nav "Dialing Mode: Power | Switch to Preview My Lists Add new list Broadbase Hp Back…" at bounding box center [79, 251] width 158 height 462
click at [661, 245] on icon "button" at bounding box center [663, 247] width 8 height 8
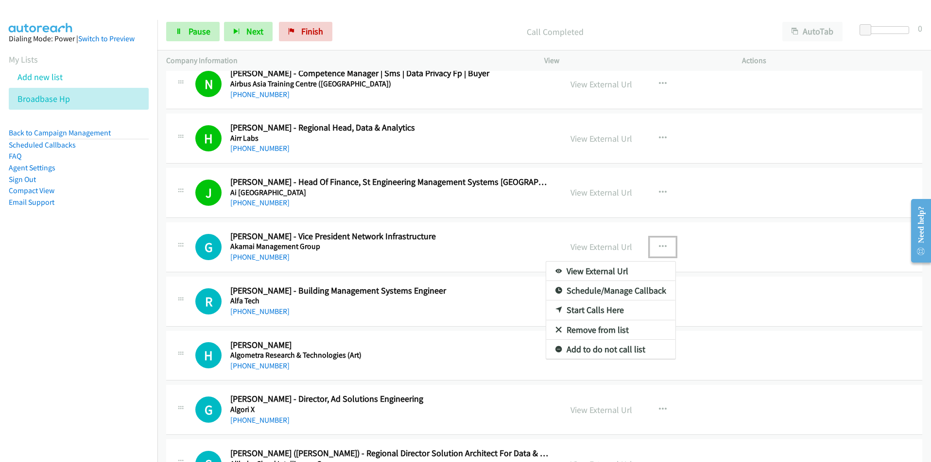
click at [622, 270] on link "View External Url" at bounding box center [610, 271] width 129 height 19
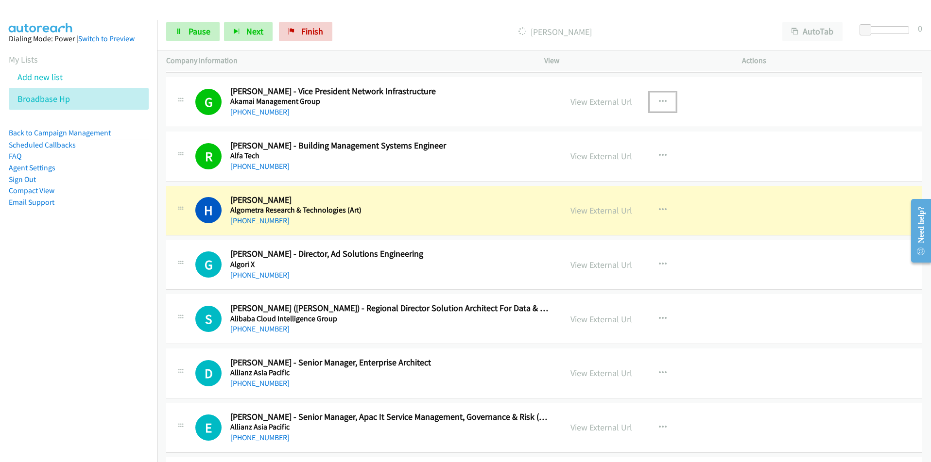
scroll to position [2574, 0]
drag, startPoint x: 101, startPoint y: 301, endPoint x: 125, endPoint y: 293, distance: 25.8
click at [101, 301] on nav "Dialing Mode: Power | Switch to Preview My Lists Add new list Broadbase Hp Back…" at bounding box center [79, 251] width 158 height 462
click at [659, 209] on icon "button" at bounding box center [663, 210] width 8 height 8
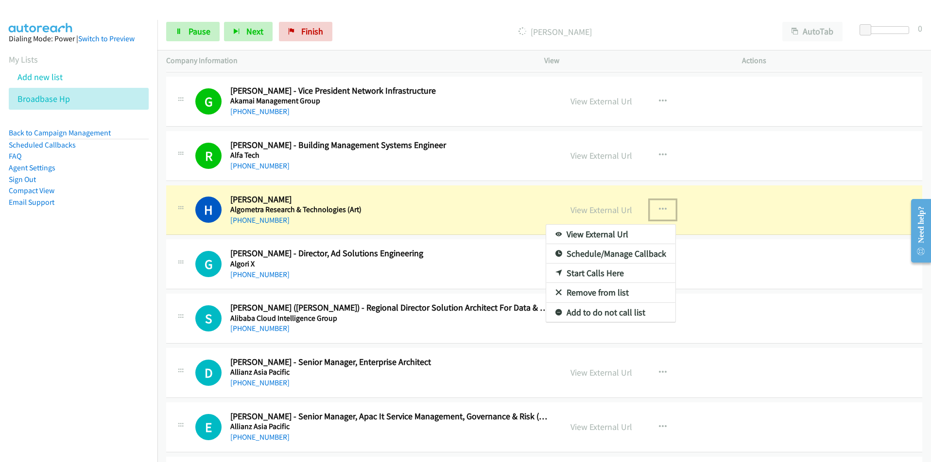
click at [610, 231] on link "View External Url" at bounding box center [610, 234] width 129 height 19
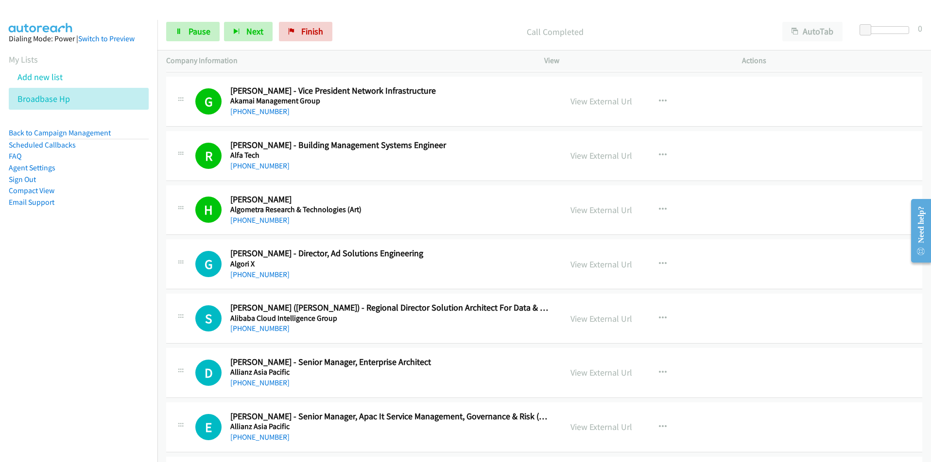
click at [130, 328] on nav "Dialing Mode: Power | Switch to Preview My Lists Add new list Broadbase Hp Back…" at bounding box center [79, 251] width 158 height 462
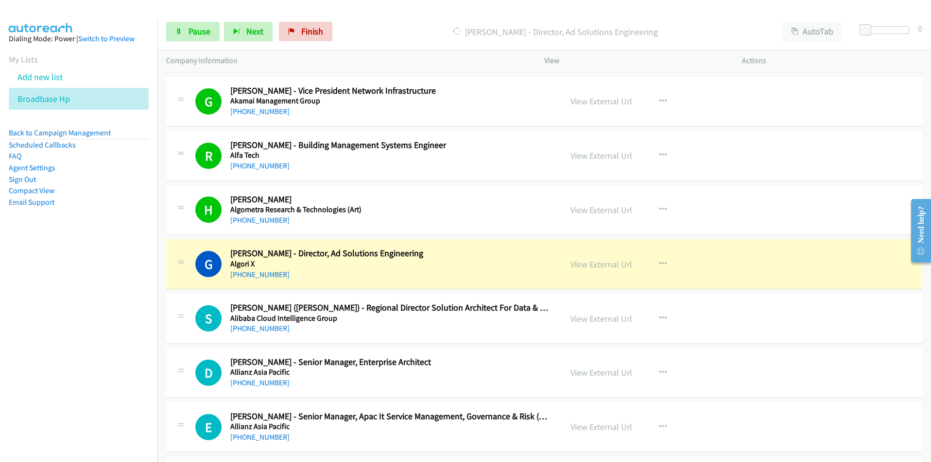
click at [97, 338] on nav "Dialing Mode: Power | Switch to Preview My Lists Add new list Broadbase Hp Back…" at bounding box center [79, 251] width 158 height 462
click at [660, 262] on icon "button" at bounding box center [663, 264] width 8 height 8
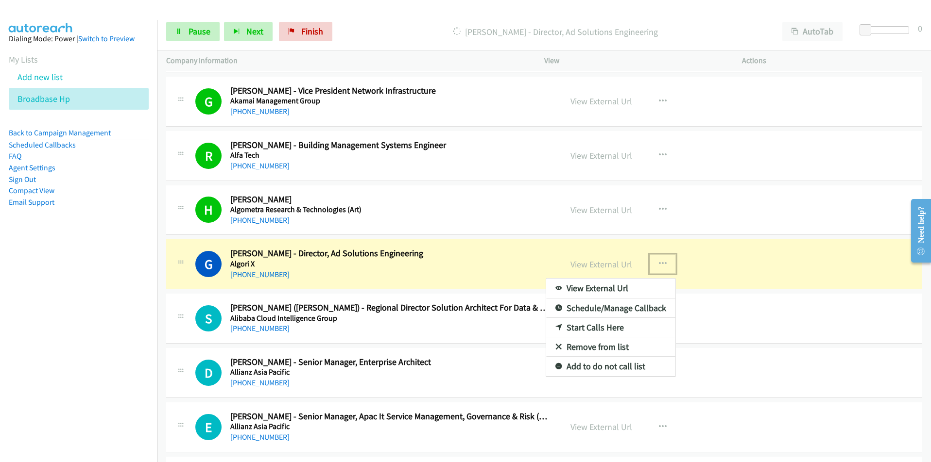
click at [628, 287] on link "View External Url" at bounding box center [610, 288] width 129 height 19
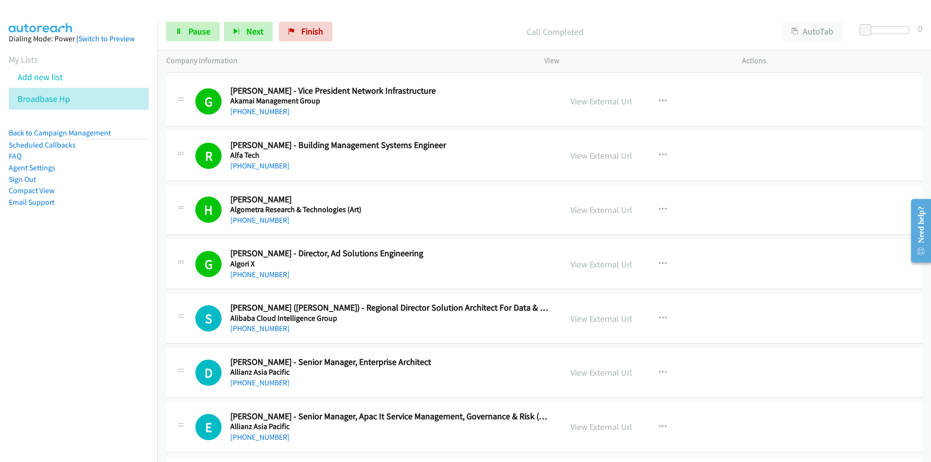
click at [117, 336] on nav "Dialing Mode: Power | Switch to Preview My Lists Add new list Broadbase Hp Back…" at bounding box center [79, 251] width 158 height 462
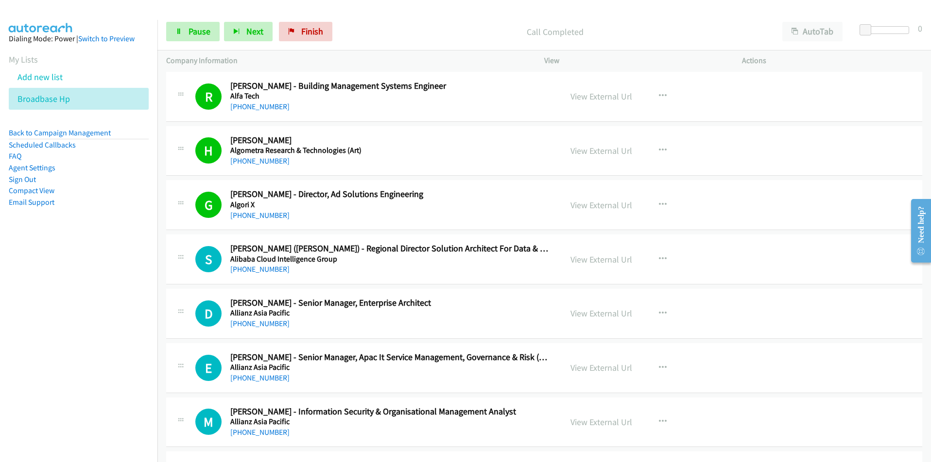
scroll to position [2671, 0]
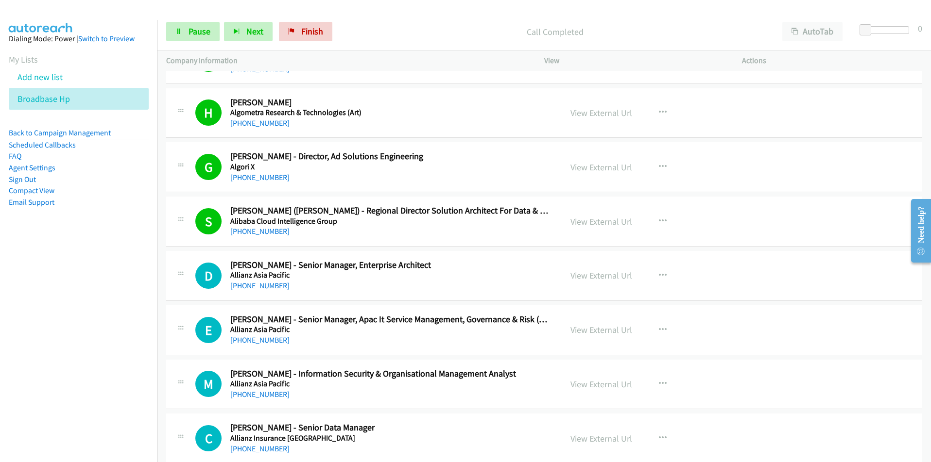
click at [105, 323] on nav "Dialing Mode: Power | Switch to Preview My Lists Add new list Broadbase Hp Back…" at bounding box center [79, 251] width 158 height 462
click at [599, 277] on link "View External Url" at bounding box center [601, 275] width 62 height 11
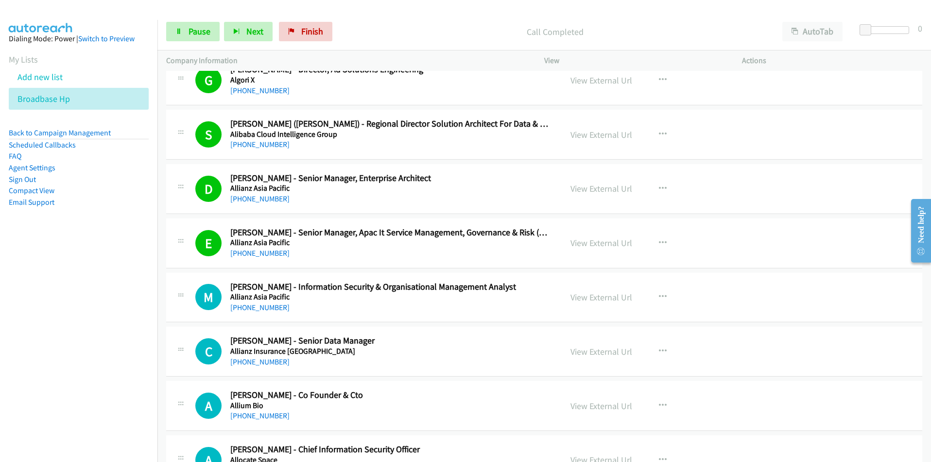
scroll to position [2866, 0]
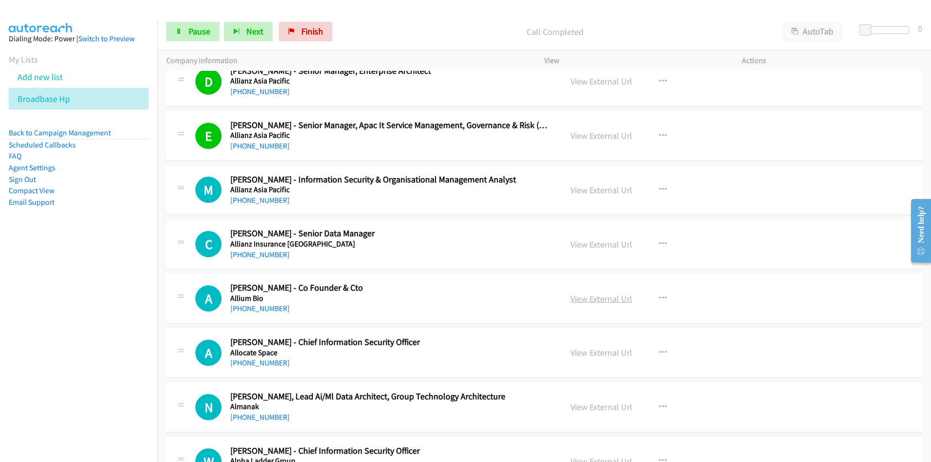
click at [613, 300] on link "View External Url" at bounding box center [601, 298] width 62 height 11
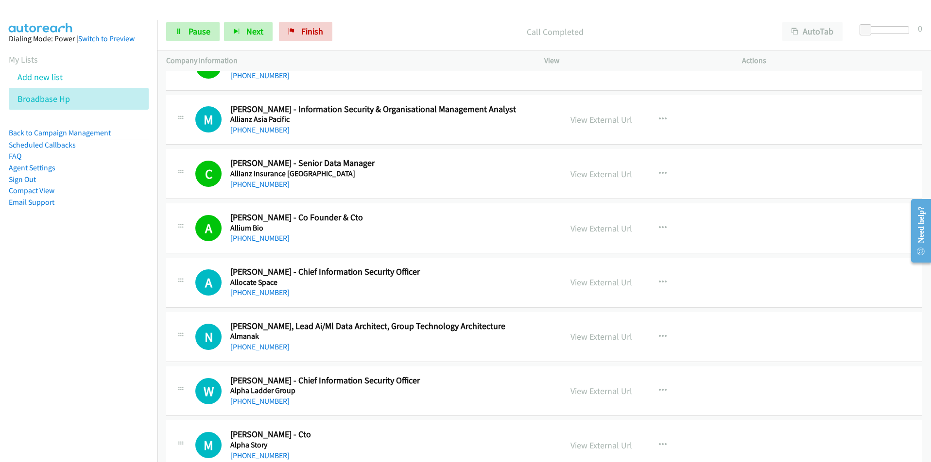
scroll to position [3011, 0]
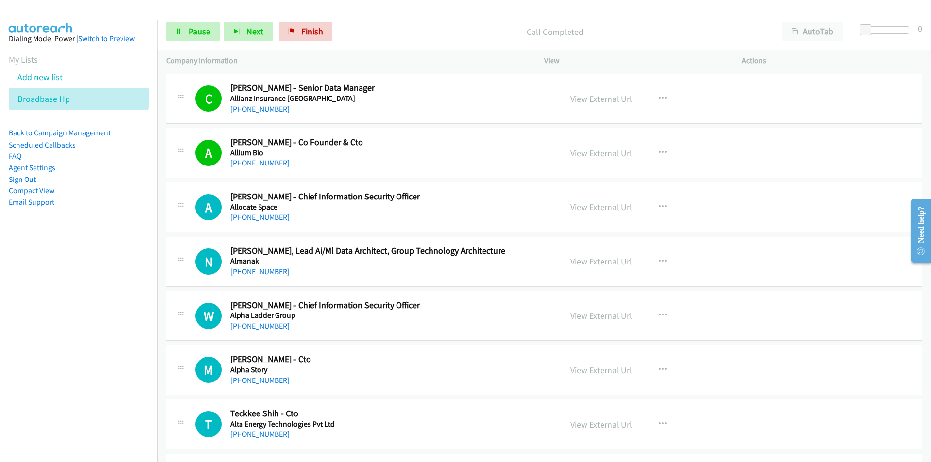
click at [612, 206] on link "View External Url" at bounding box center [601, 207] width 62 height 11
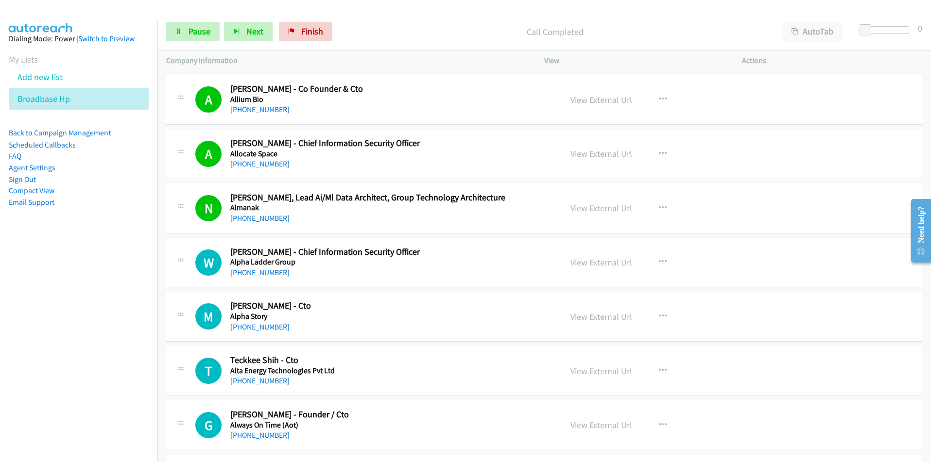
scroll to position [3108, 0]
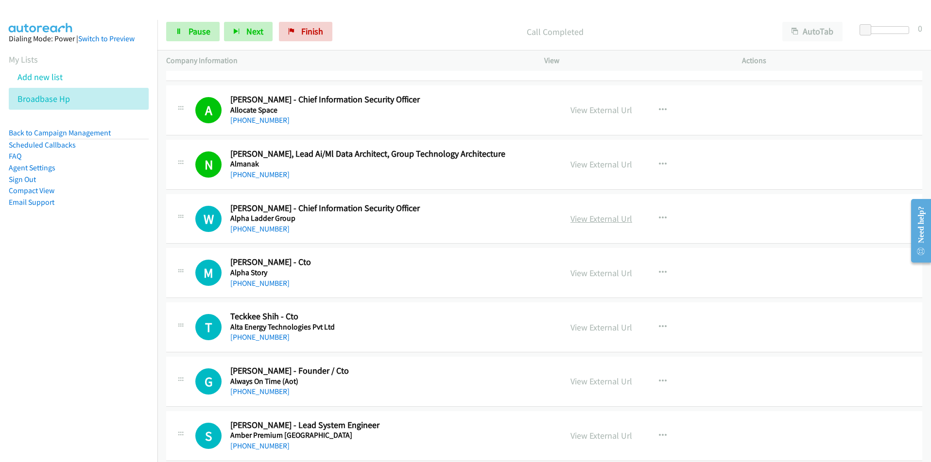
click at [601, 217] on link "View External Url" at bounding box center [601, 218] width 62 height 11
click at [607, 332] on link "View External Url" at bounding box center [601, 327] width 62 height 11
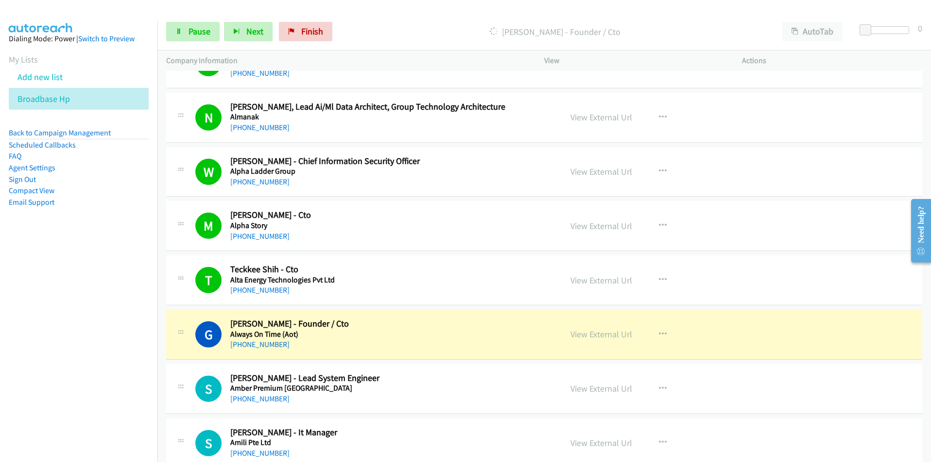
scroll to position [3157, 0]
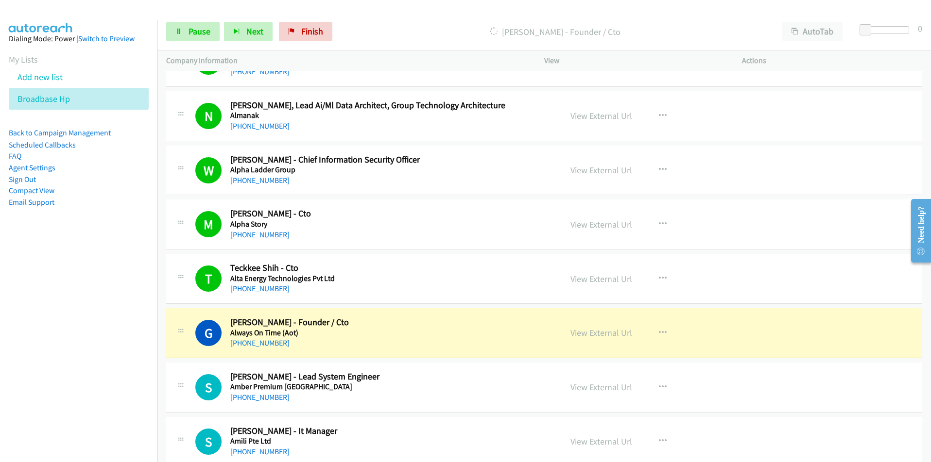
click at [105, 382] on nav "Dialing Mode: Power | Switch to Preview My Lists Add new list Broadbase Hp Back…" at bounding box center [79, 251] width 158 height 462
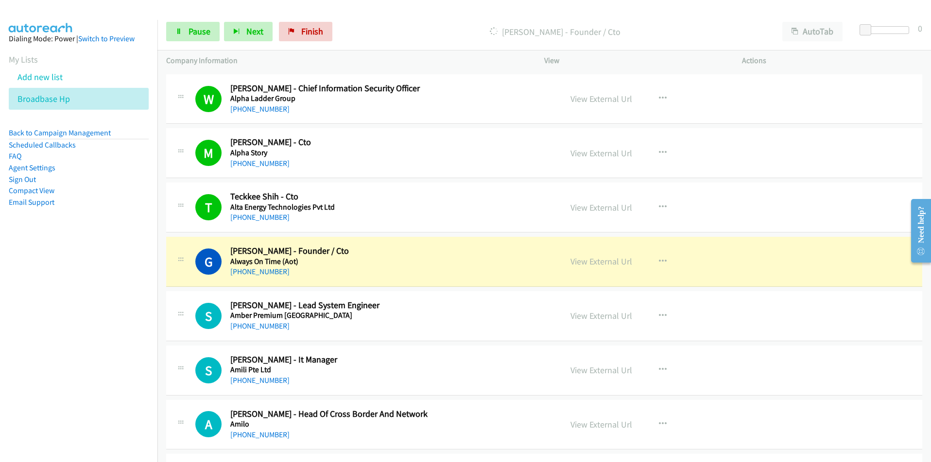
scroll to position [3254, 0]
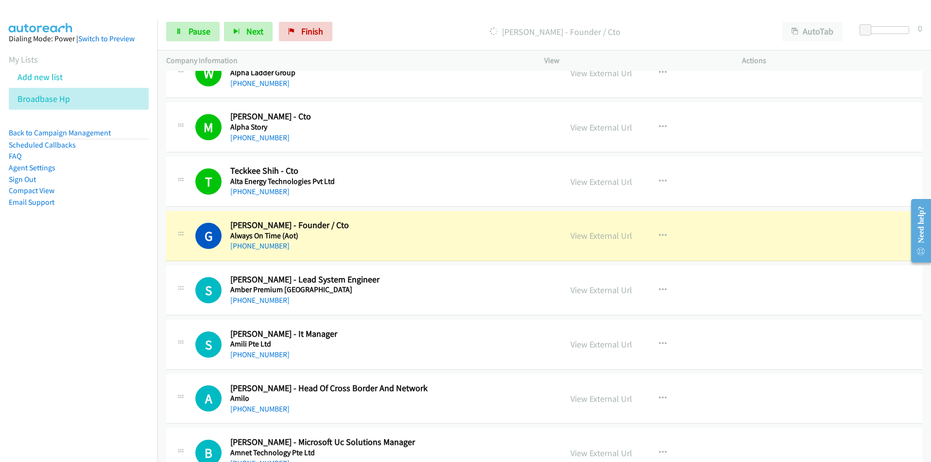
drag, startPoint x: 43, startPoint y: 358, endPoint x: 108, endPoint y: 335, distance: 69.0
click at [43, 358] on nav "Dialing Mode: Power | Switch to Preview My Lists Add new list Broadbase Hp Back…" at bounding box center [79, 251] width 158 height 462
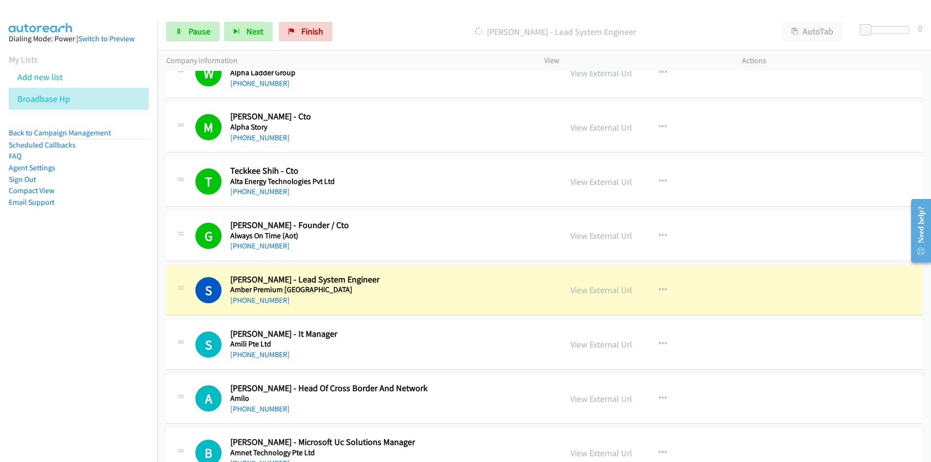
click at [70, 398] on nav "Dialing Mode: Power | Switch to Preview My Lists Add new list Broadbase Hp Back…" at bounding box center [79, 251] width 158 height 462
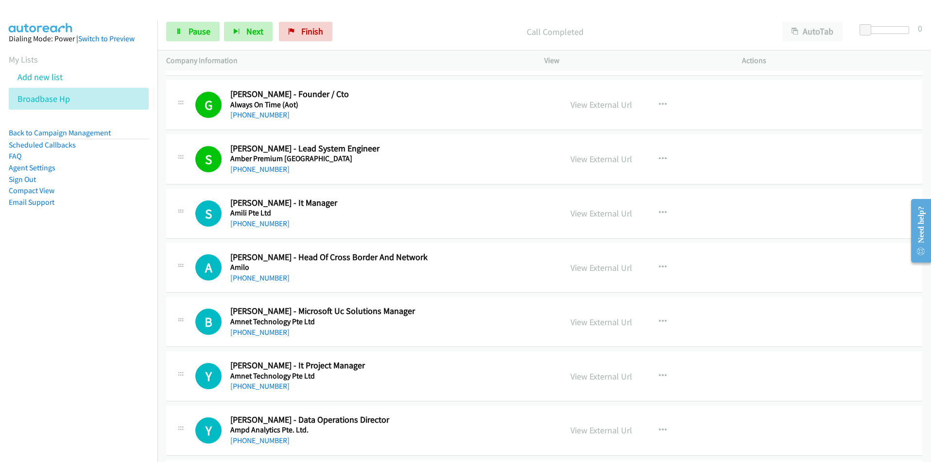
scroll to position [3400, 0]
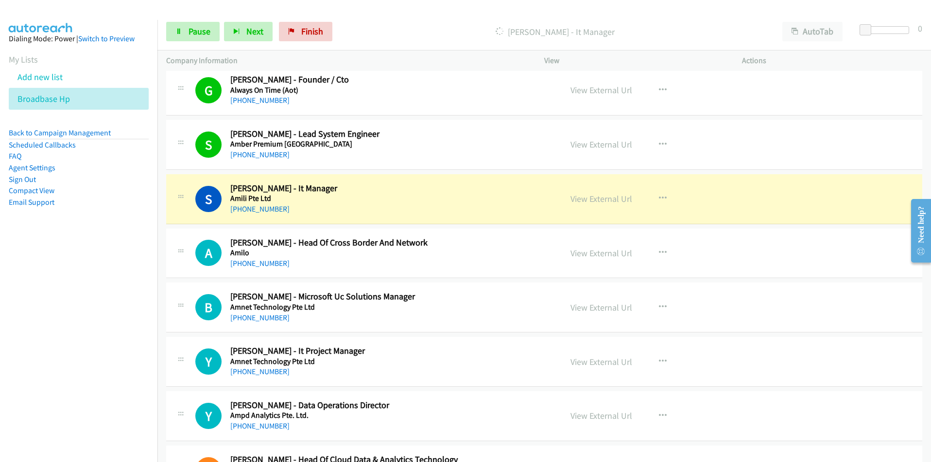
click at [72, 364] on nav "Dialing Mode: Power | Switch to Preview My Lists Add new list Broadbase Hp Back…" at bounding box center [79, 251] width 158 height 462
click at [53, 382] on nav "Dialing Mode: Power | Switch to Preview My Lists Add new list Broadbase Hp Back…" at bounding box center [79, 251] width 158 height 462
click at [601, 200] on link "View External Url" at bounding box center [601, 198] width 62 height 11
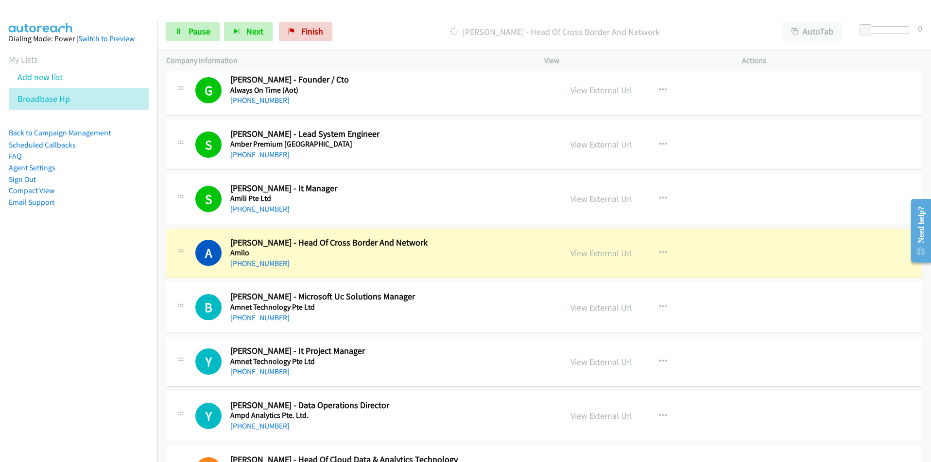
drag, startPoint x: 135, startPoint y: 324, endPoint x: 153, endPoint y: 321, distance: 19.2
click at [135, 324] on nav "Dialing Mode: Power | Switch to Preview My Lists Add new list Broadbase Hp Back…" at bounding box center [79, 251] width 158 height 462
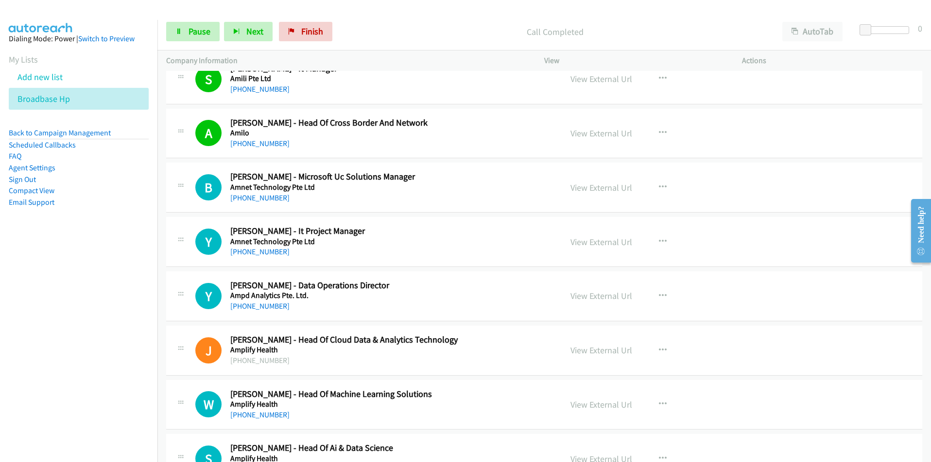
scroll to position [3546, 0]
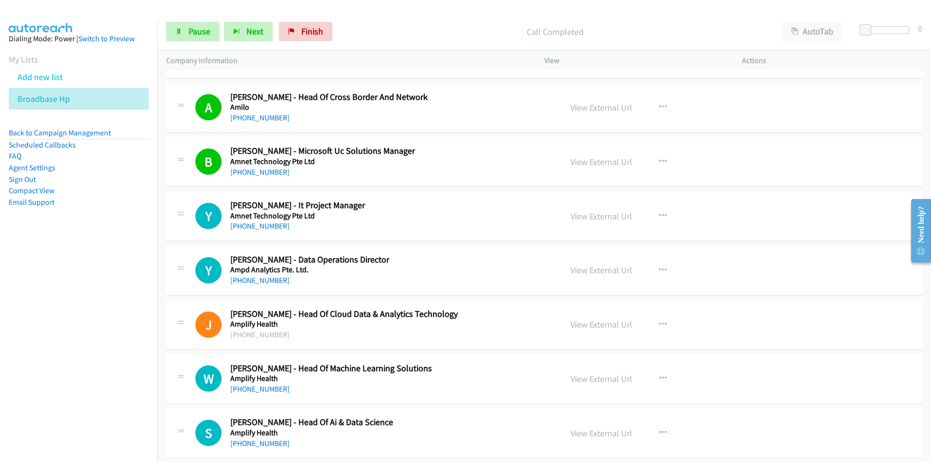
click at [124, 316] on nav "Dialing Mode: Power | Switch to Preview My Lists Add new list Broadbase Hp Back…" at bounding box center [79, 251] width 158 height 462
drag, startPoint x: 89, startPoint y: 347, endPoint x: 95, endPoint y: 347, distance: 6.3
click at [90, 347] on nav "Dialing Mode: Power | Switch to Preview My Lists Add new list Broadbase Hp Back…" at bounding box center [79, 251] width 158 height 462
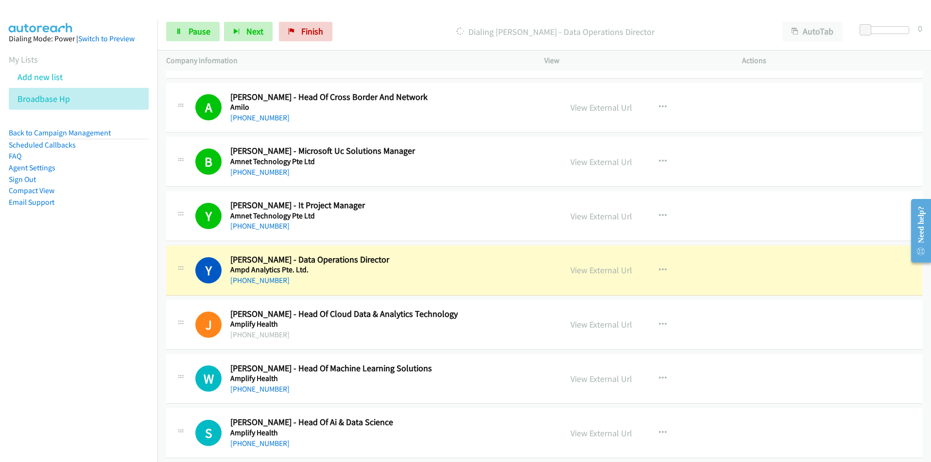
click at [84, 385] on nav "Dialing Mode: Power | Switch to Preview My Lists Add new list Broadbase Hp Back…" at bounding box center [79, 251] width 158 height 462
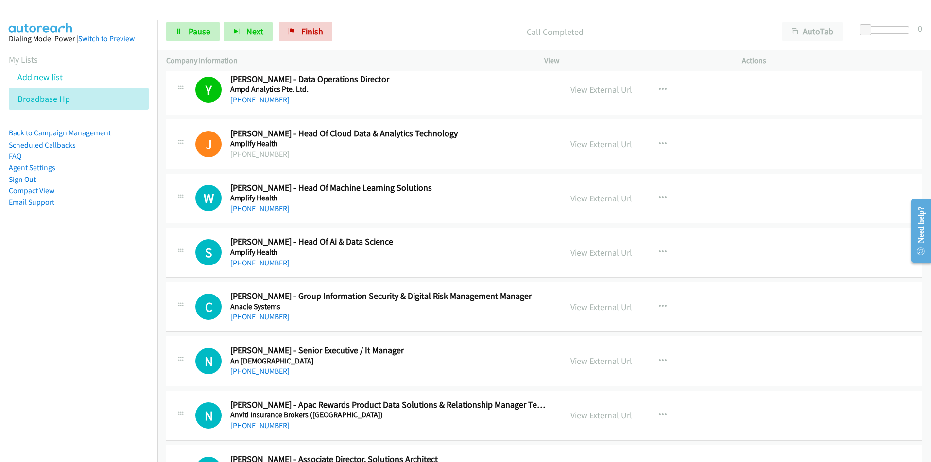
scroll to position [3740, 0]
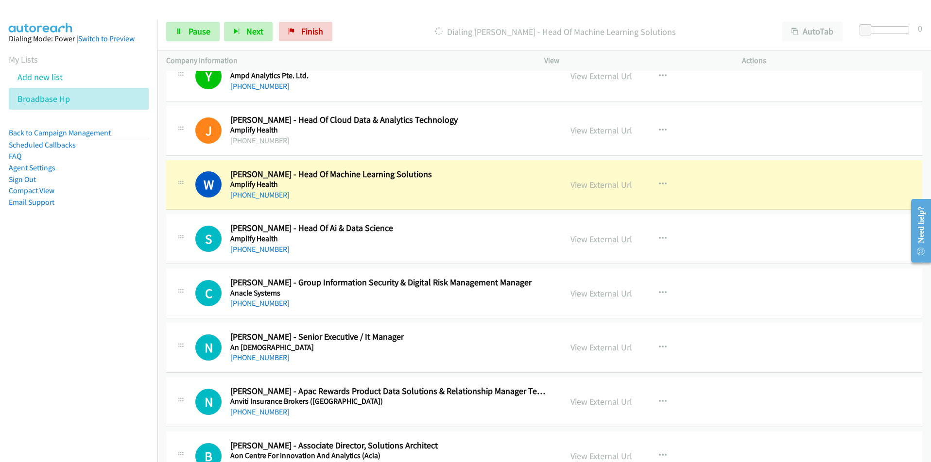
click at [70, 312] on nav "Dialing Mode: Power | Switch to Preview My Lists Add new list Broadbase Hp Back…" at bounding box center [79, 251] width 158 height 462
click at [104, 305] on nav "Dialing Mode: Power | Switch to Preview My Lists Add new list Broadbase Hp Back…" at bounding box center [79, 251] width 158 height 462
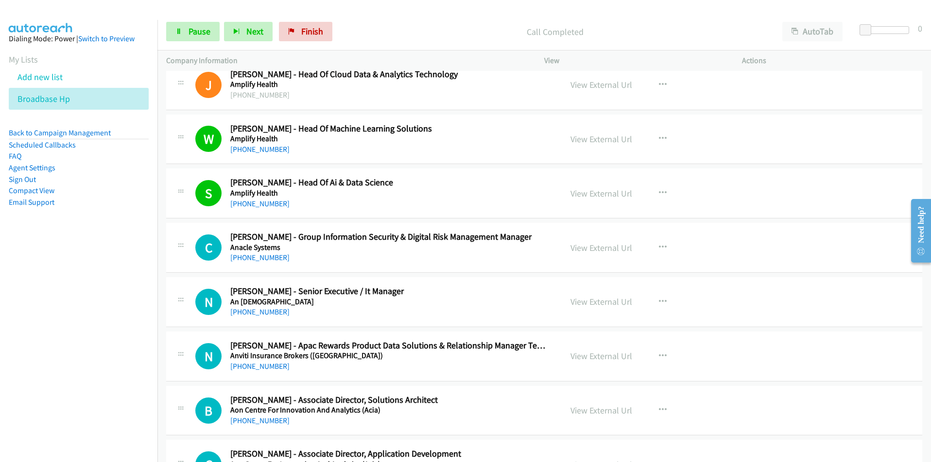
scroll to position [3788, 0]
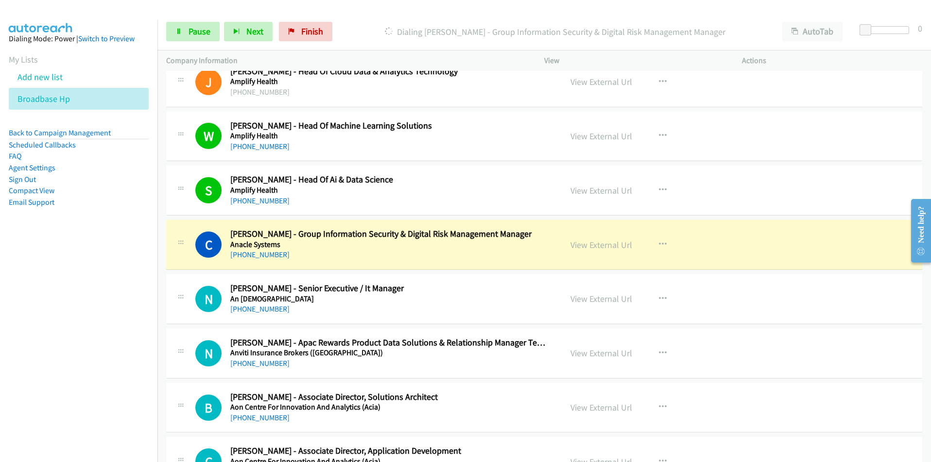
click at [116, 324] on nav "Dialing Mode: Power | Switch to Preview My Lists Add new list Broadbase Hp Back…" at bounding box center [79, 251] width 158 height 462
click at [606, 247] on link "View External Url" at bounding box center [601, 244] width 62 height 11
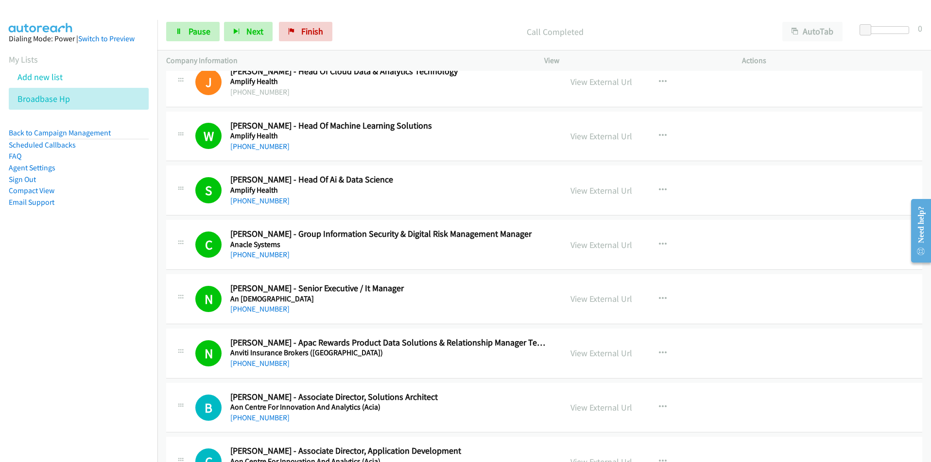
click at [127, 366] on nav "Dialing Mode: Power | Switch to Preview My Lists Add new list Broadbase Hp Back…" at bounding box center [79, 251] width 158 height 462
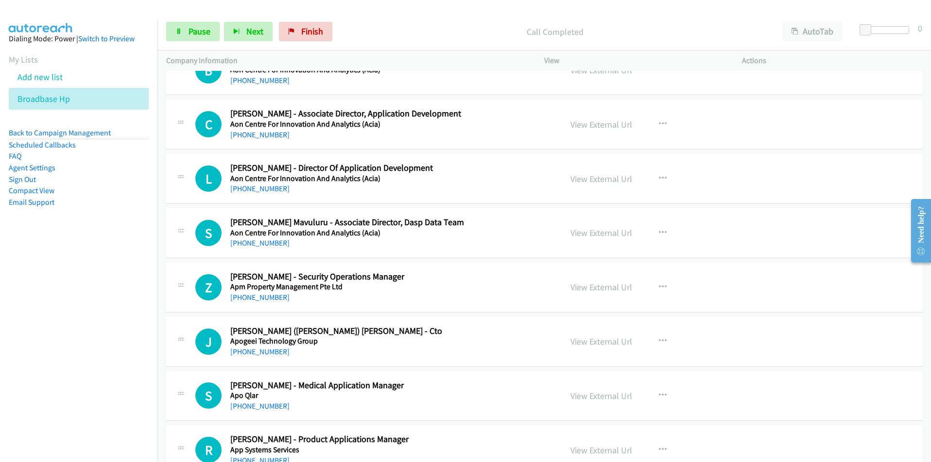
scroll to position [4128, 0]
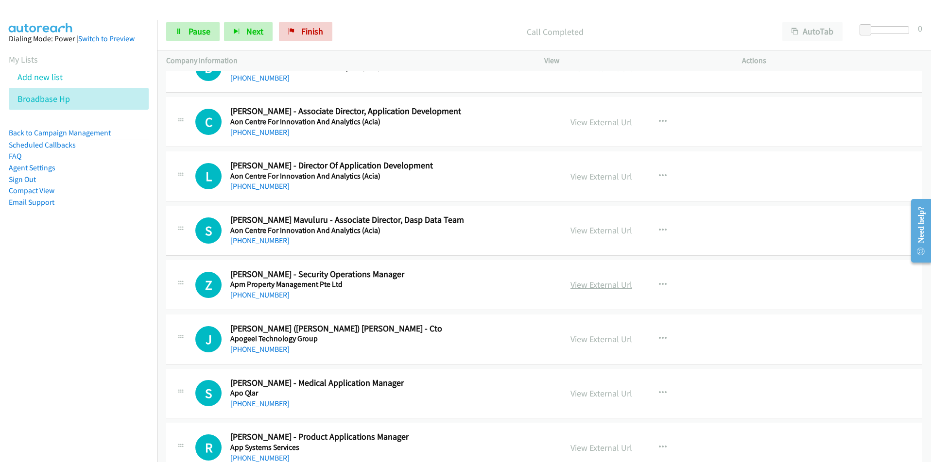
click at [608, 284] on link "View External Url" at bounding box center [601, 284] width 62 height 11
click at [142, 346] on nav "Dialing Mode: Power | Switch to Preview My Lists Add new list Broadbase Hp Back…" at bounding box center [79, 251] width 158 height 462
click at [590, 335] on link "View External Url" at bounding box center [601, 339] width 62 height 11
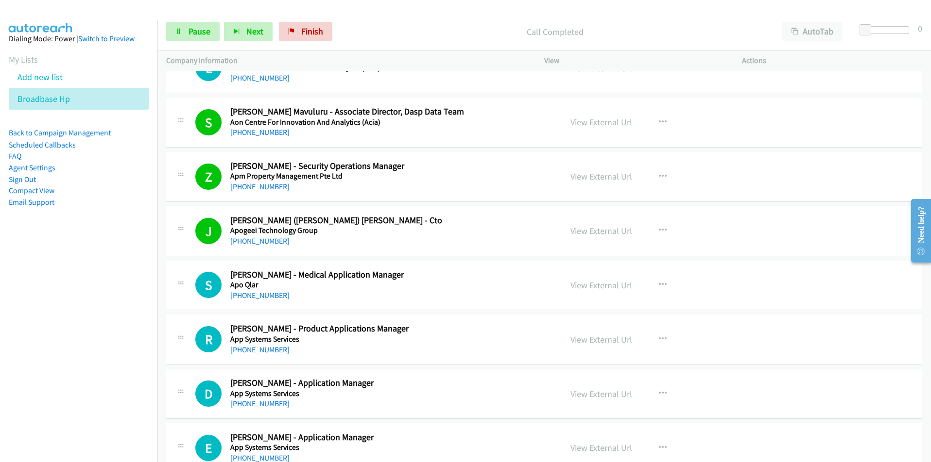
scroll to position [4274, 0]
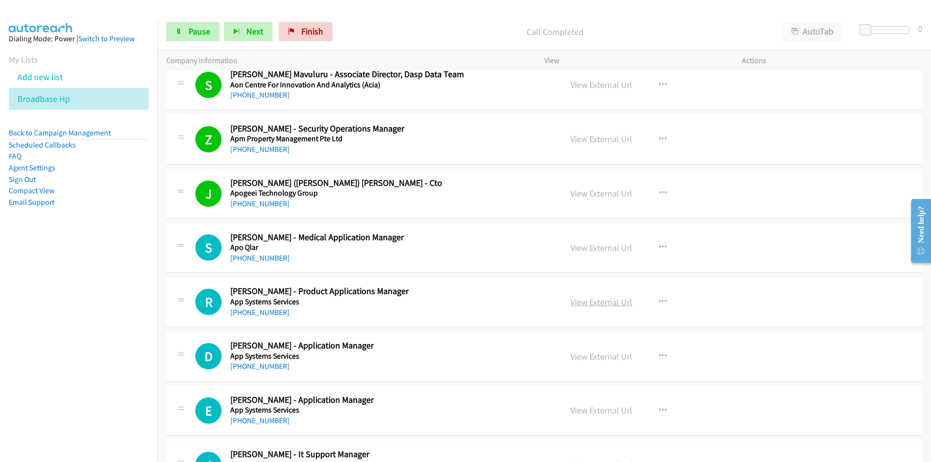
click at [591, 304] on link "View External Url" at bounding box center [601, 302] width 62 height 11
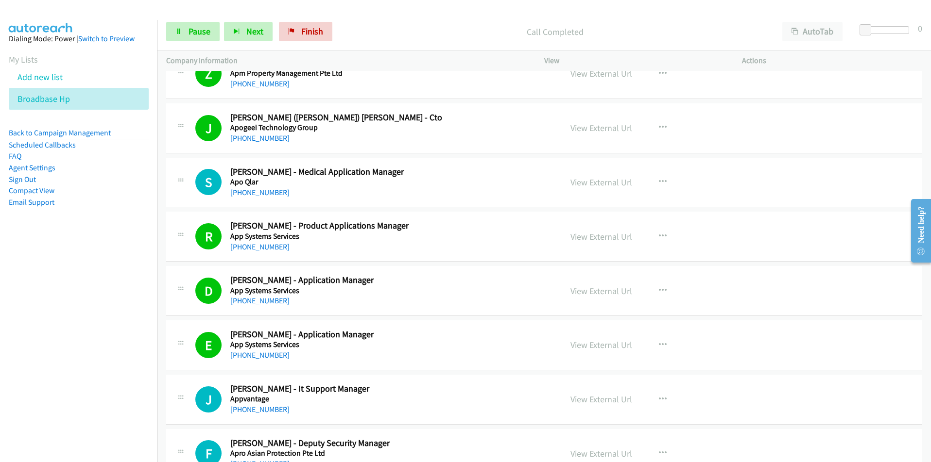
scroll to position [4323, 0]
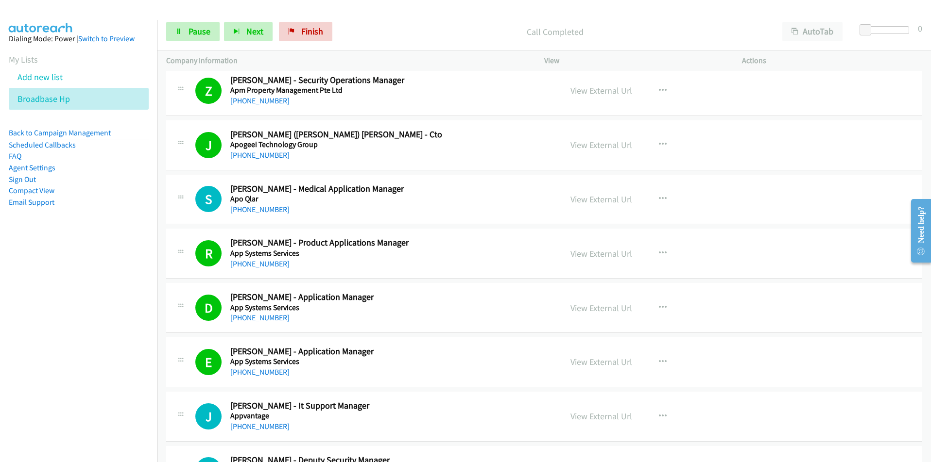
click at [127, 325] on nav "Dialing Mode: Power | Switch to Preview My Lists Add new list Broadbase Hp Back…" at bounding box center [79, 251] width 158 height 462
click at [611, 255] on link "View External Url" at bounding box center [601, 253] width 62 height 11
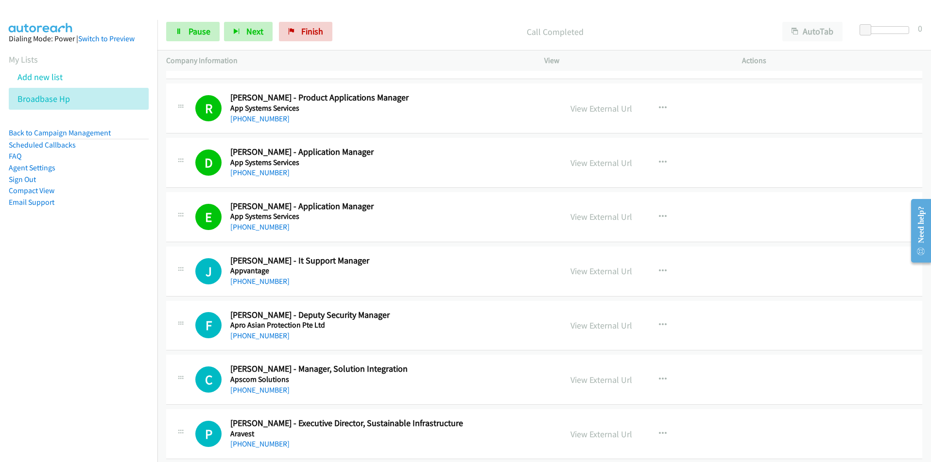
scroll to position [4468, 0]
click at [590, 275] on link "View External Url" at bounding box center [601, 270] width 62 height 11
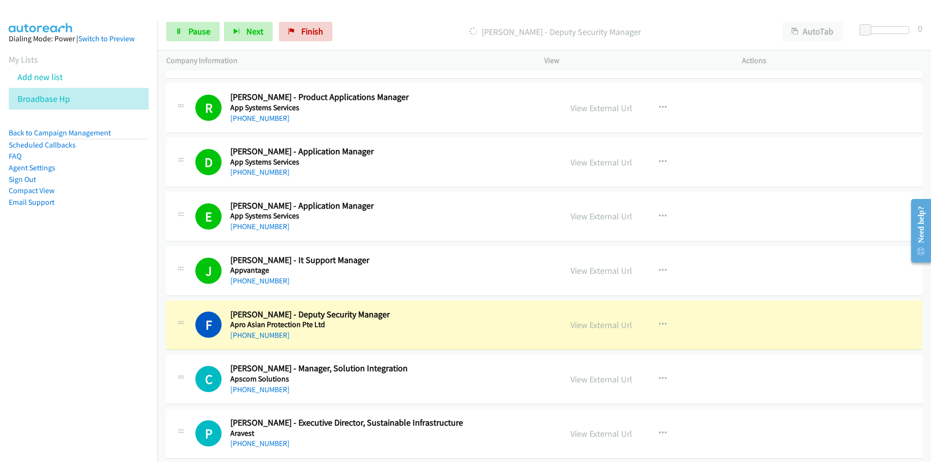
click at [158, 376] on td "C Callback Scheduled [PERSON_NAME] - Manager, Solution Integration Apscom Solut…" at bounding box center [543, 380] width 773 height 54
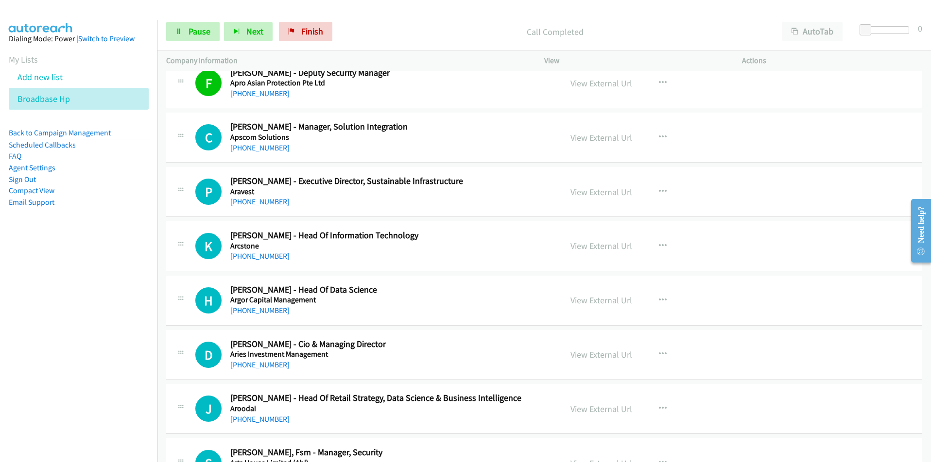
scroll to position [4711, 0]
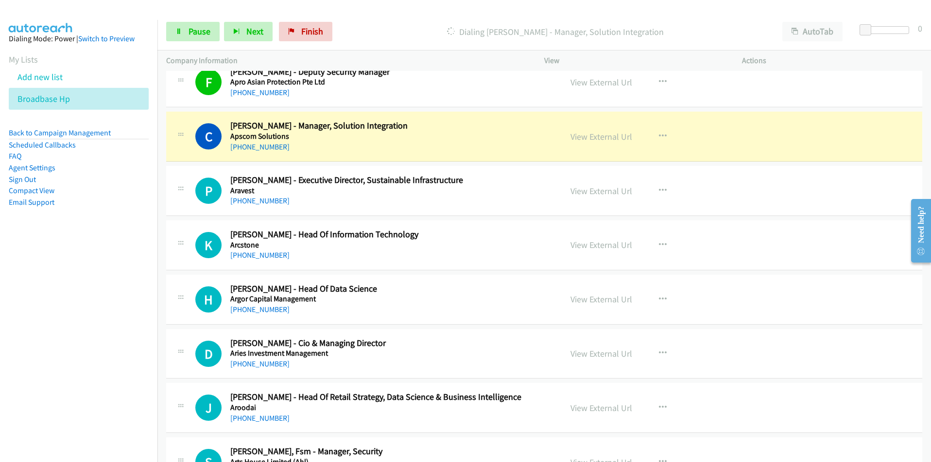
drag, startPoint x: 65, startPoint y: 378, endPoint x: 74, endPoint y: 366, distance: 15.3
click at [65, 378] on nav "Dialing Mode: Power | Switch to Preview My Lists Add new list Broadbase Hp Back…" at bounding box center [79, 251] width 158 height 462
drag, startPoint x: 616, startPoint y: 137, endPoint x: 294, endPoint y: 5, distance: 348.5
click at [89, 295] on nav "Dialing Mode: Power | Switch to Preview My Lists Add new list Broadbase Hp Back…" at bounding box center [79, 251] width 158 height 462
click at [604, 138] on link "View External Url" at bounding box center [601, 136] width 62 height 11
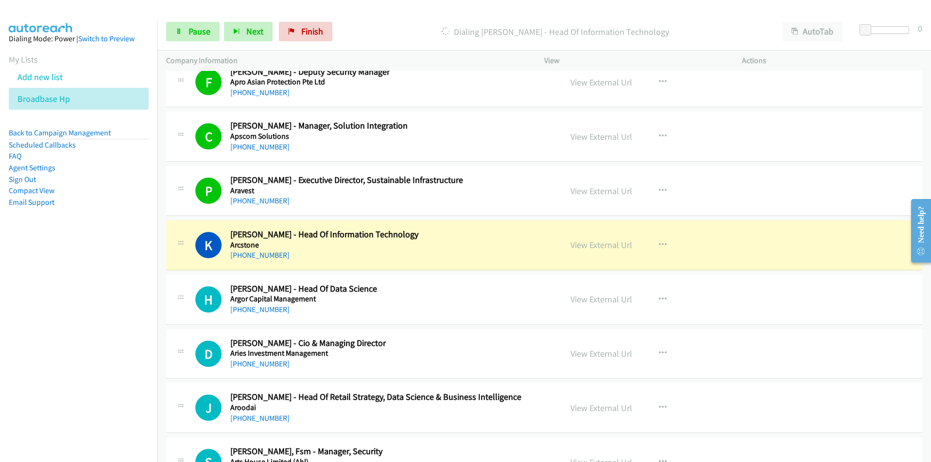
click at [75, 329] on nav "Dialing Mode: Power | Switch to Preview My Lists Add new list Broadbase Hp Back…" at bounding box center [79, 251] width 158 height 462
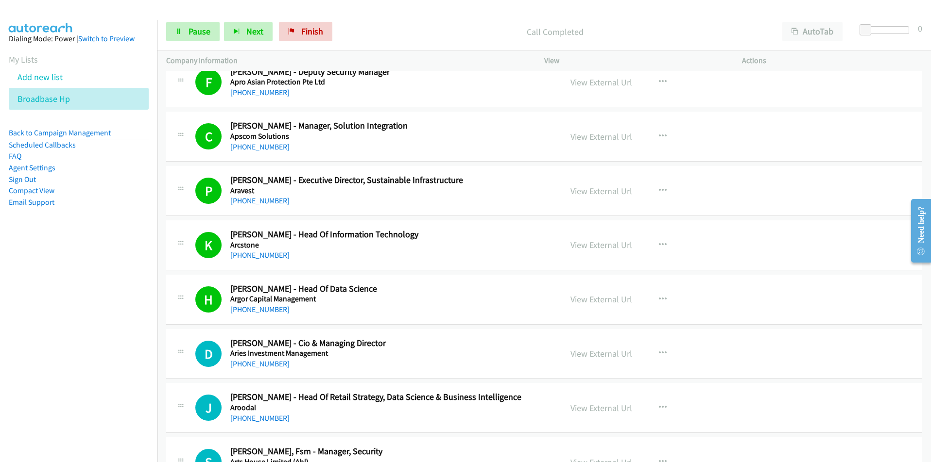
drag, startPoint x: 78, startPoint y: 336, endPoint x: 93, endPoint y: 332, distance: 15.9
click at [78, 336] on nav "Dialing Mode: Power | Switch to Preview My Lists Add new list Broadbase Hp Back…" at bounding box center [79, 251] width 158 height 462
click at [613, 355] on link "View External Url" at bounding box center [601, 353] width 62 height 11
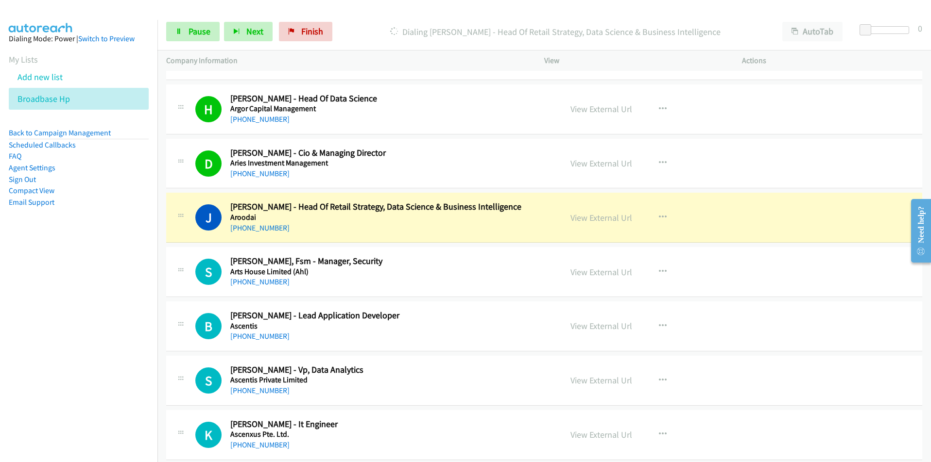
scroll to position [4906, 0]
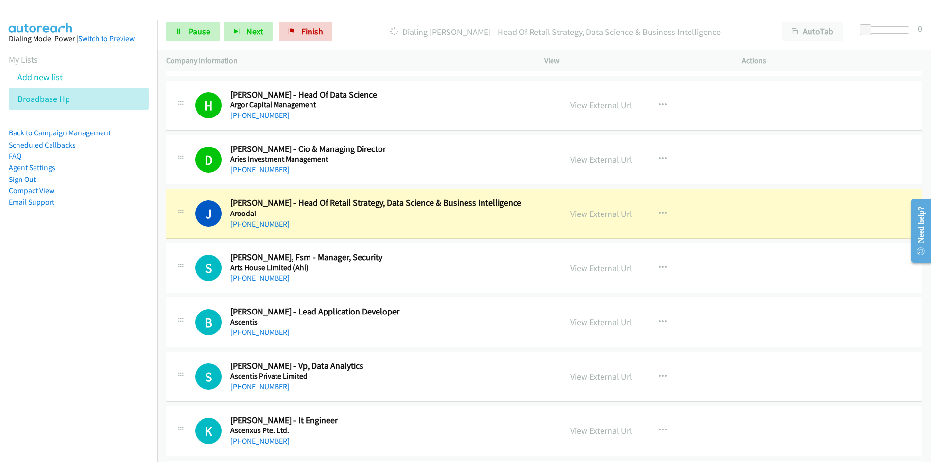
drag, startPoint x: 103, startPoint y: 340, endPoint x: 112, endPoint y: 336, distance: 10.0
click at [103, 340] on nav "Dialing Mode: Power | Switch to Preview My Lists Add new list Broadbase Hp Back…" at bounding box center [79, 251] width 158 height 462
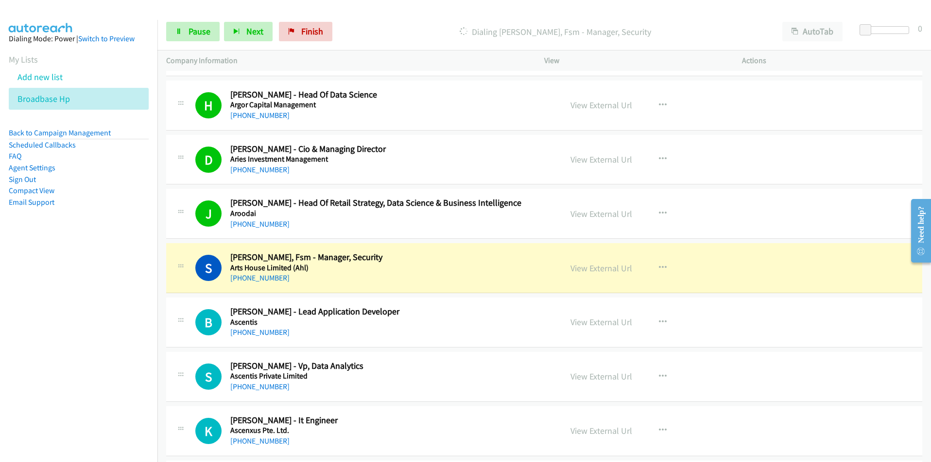
click at [125, 356] on nav "Dialing Mode: Power | Switch to Preview My Lists Add new list Broadbase Hp Back…" at bounding box center [79, 251] width 158 height 462
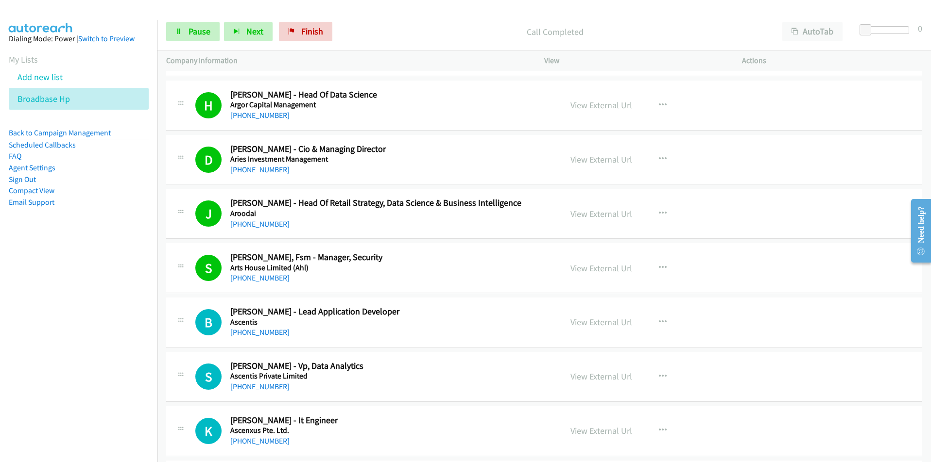
click at [121, 374] on nav "Dialing Mode: Power | Switch to Preview My Lists Add new list Broadbase Hp Back…" at bounding box center [79, 251] width 158 height 462
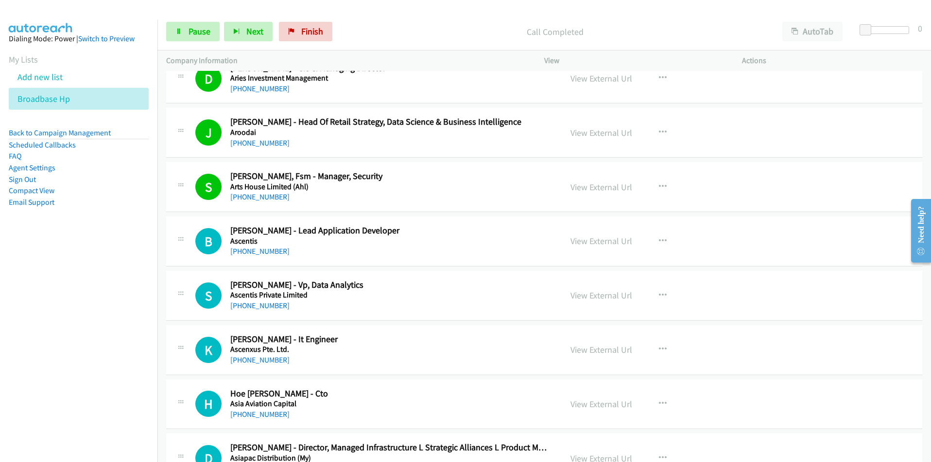
scroll to position [5003, 0]
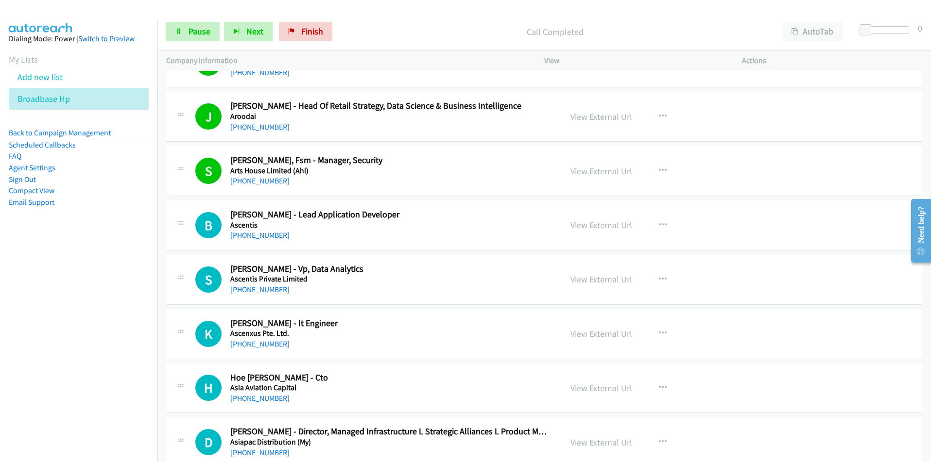
click at [102, 340] on nav "Dialing Mode: Power | Switch to Preview My Lists Add new list Broadbase Hp Back…" at bounding box center [79, 251] width 158 height 462
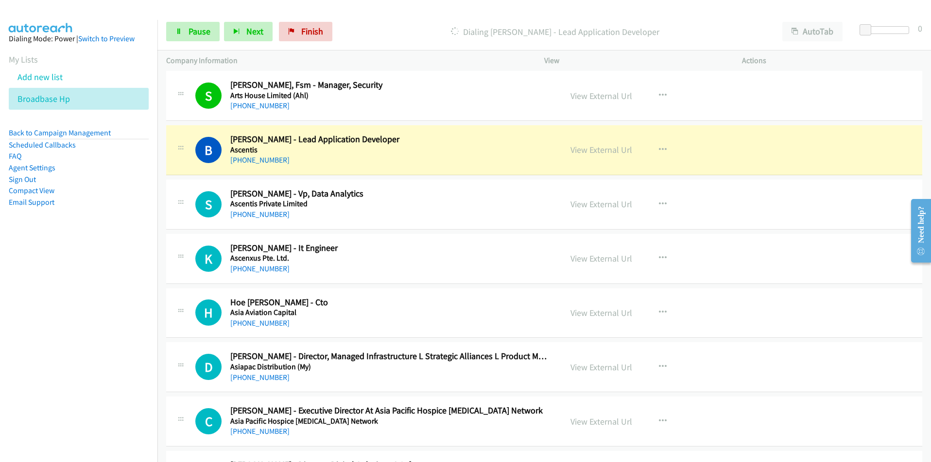
scroll to position [5100, 0]
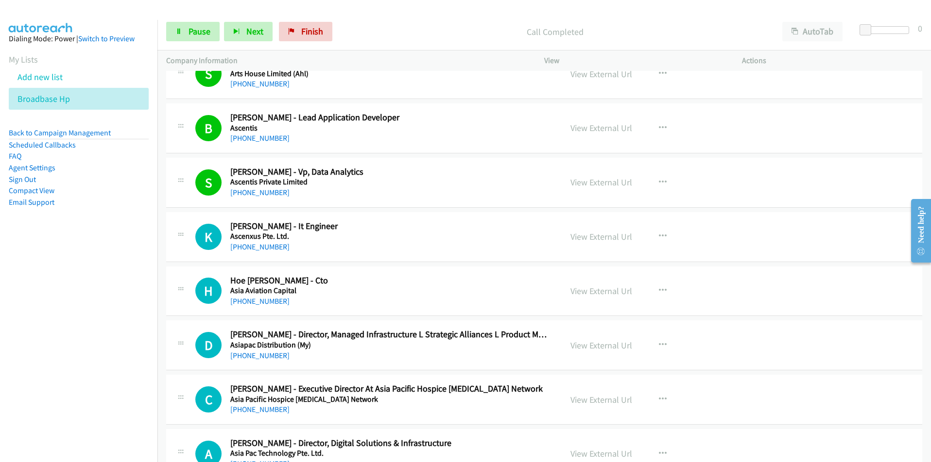
click at [106, 299] on nav "Dialing Mode: Power | Switch to Preview My Lists Add new list Broadbase Hp Back…" at bounding box center [79, 251] width 158 height 462
click at [575, 234] on link "View External Url" at bounding box center [601, 236] width 62 height 11
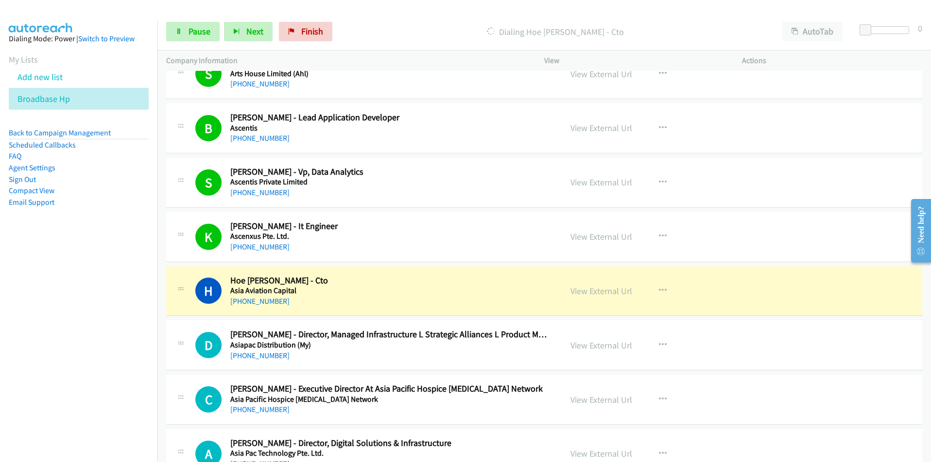
click at [102, 347] on nav "Dialing Mode: Power | Switch to Preview My Lists Add new list Broadbase Hp Back…" at bounding box center [79, 251] width 158 height 462
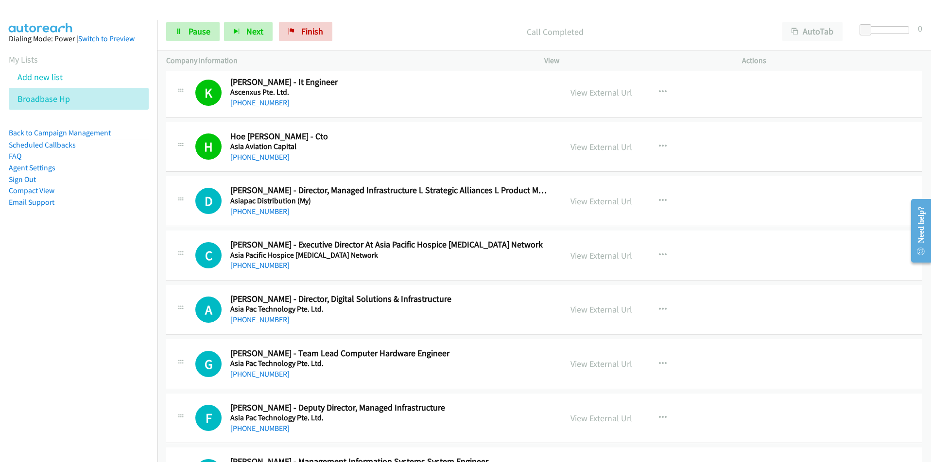
scroll to position [5246, 0]
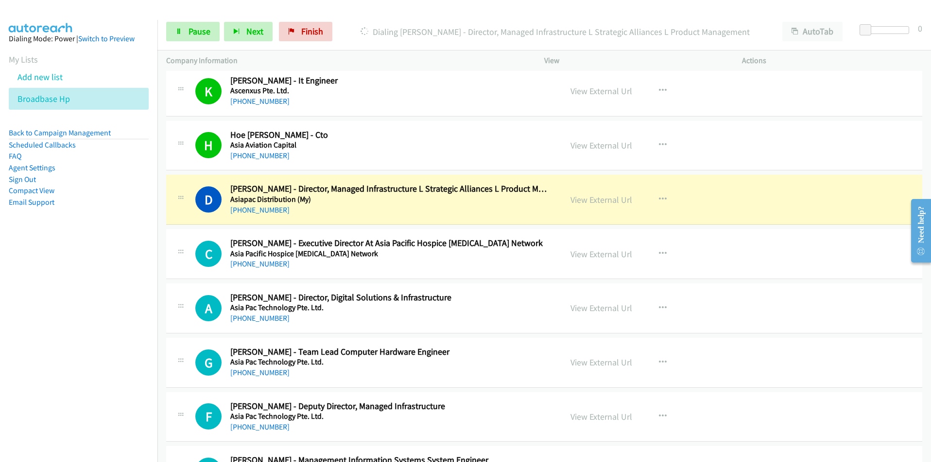
click at [107, 287] on nav "Dialing Mode: Power | Switch to Preview My Lists Add new list Broadbase Hp Back…" at bounding box center [79, 251] width 158 height 462
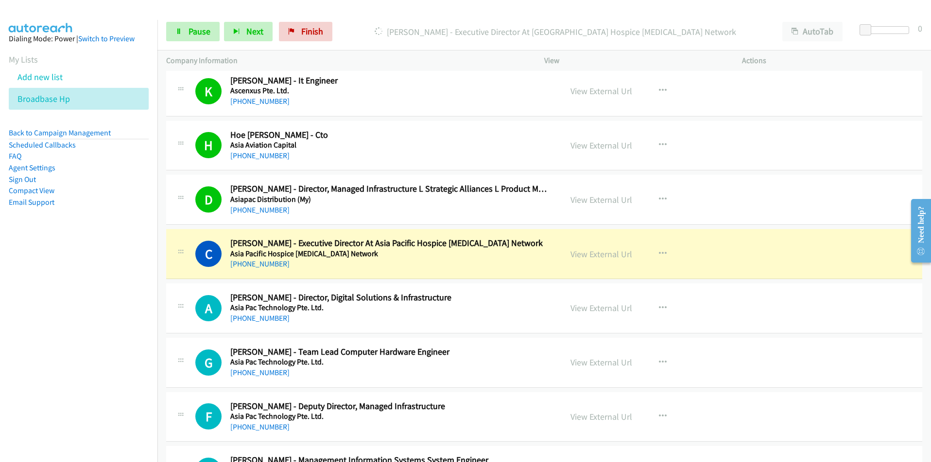
click at [74, 350] on nav "Dialing Mode: Power | Switch to Preview My Lists Add new list Broadbase Hp Back…" at bounding box center [79, 251] width 158 height 462
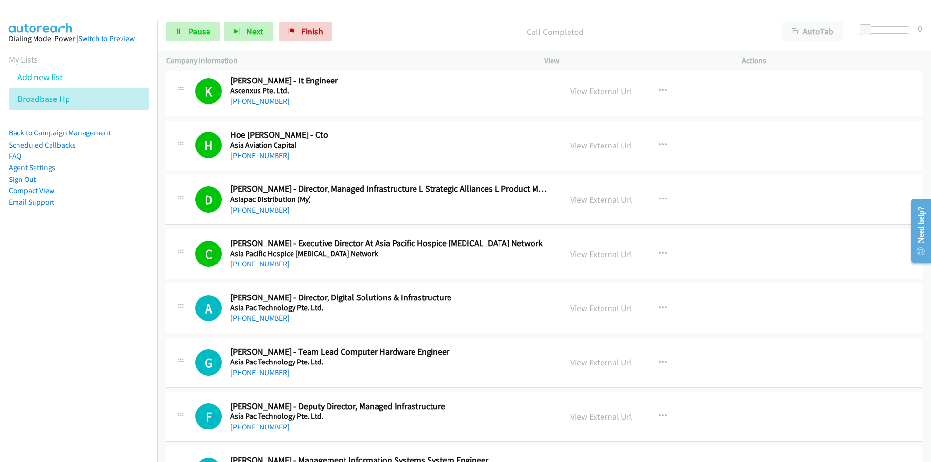
click at [106, 339] on nav "Dialing Mode: Power | Switch to Preview My Lists Add new list Broadbase Hp Back…" at bounding box center [79, 251] width 158 height 462
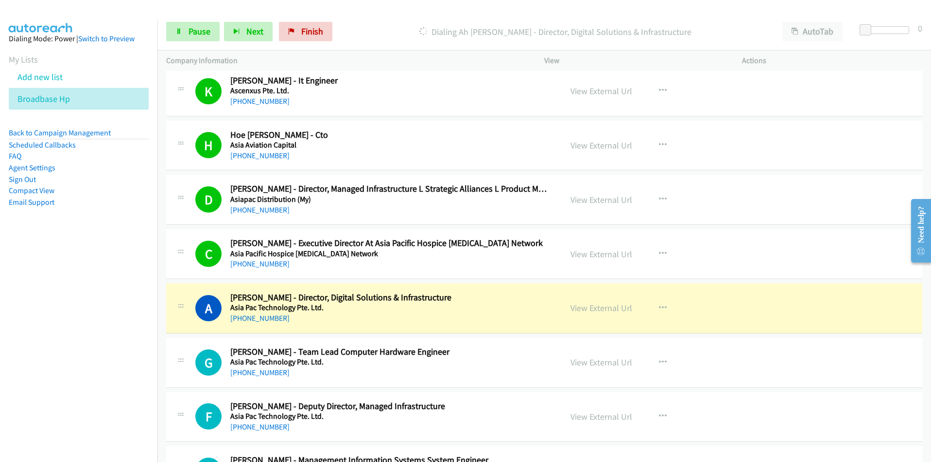
drag, startPoint x: 104, startPoint y: 344, endPoint x: 140, endPoint y: 324, distance: 41.5
click at [104, 344] on nav "Dialing Mode: Power | Switch to Preview My Lists Add new list Broadbase Hp Back…" at bounding box center [79, 251] width 158 height 462
click at [597, 255] on link "View External Url" at bounding box center [601, 254] width 62 height 11
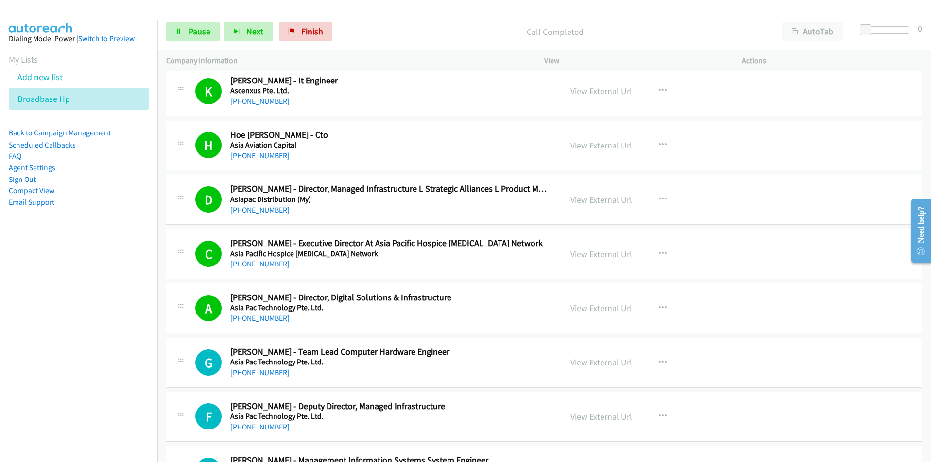
drag, startPoint x: 93, startPoint y: 365, endPoint x: 106, endPoint y: 358, distance: 14.3
click at [93, 365] on nav "Dialing Mode: Power | Switch to Preview My Lists Add new list Broadbase Hp Back…" at bounding box center [79, 251] width 158 height 462
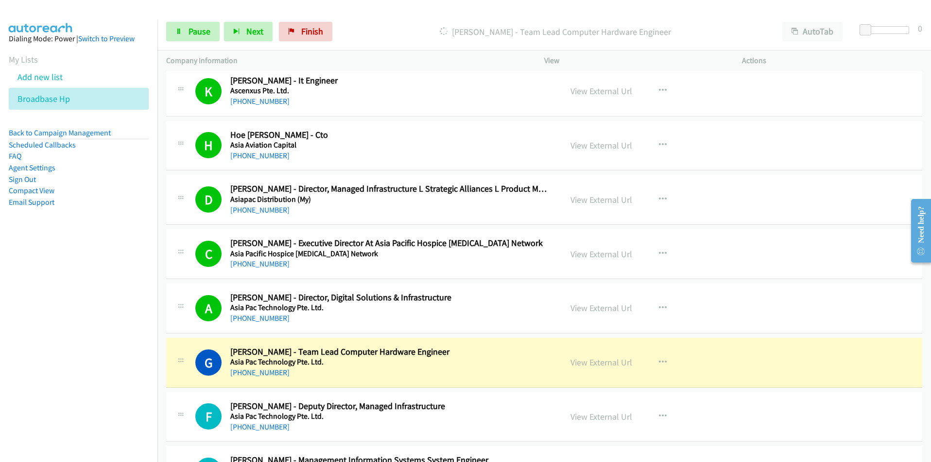
click at [101, 375] on nav "Dialing Mode: Power | Switch to Preview My Lists Add new list Broadbase Hp Back…" at bounding box center [79, 251] width 158 height 462
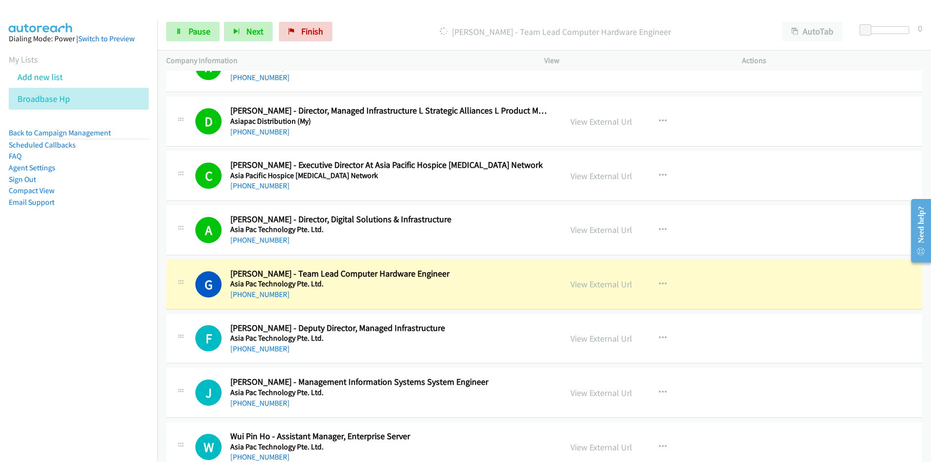
scroll to position [5391, 0]
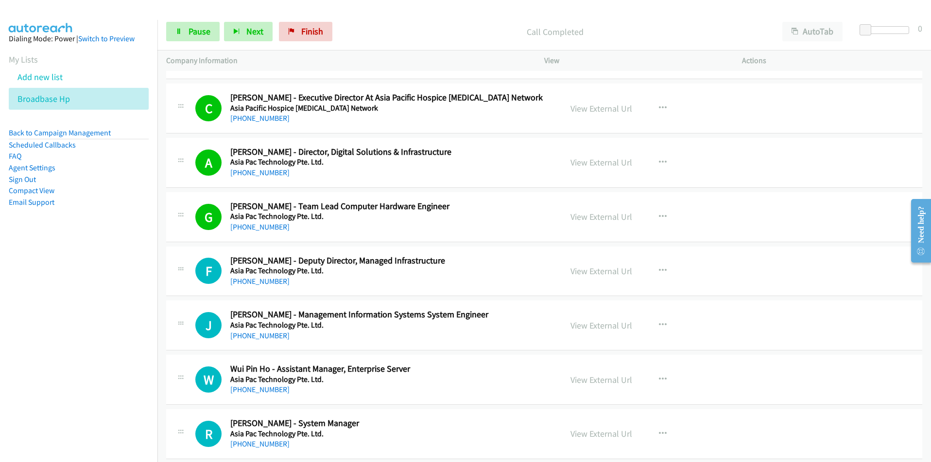
click at [101, 338] on nav "Dialing Mode: Power | Switch to Preview My Lists Add new list Broadbase Hp Back…" at bounding box center [79, 251] width 158 height 462
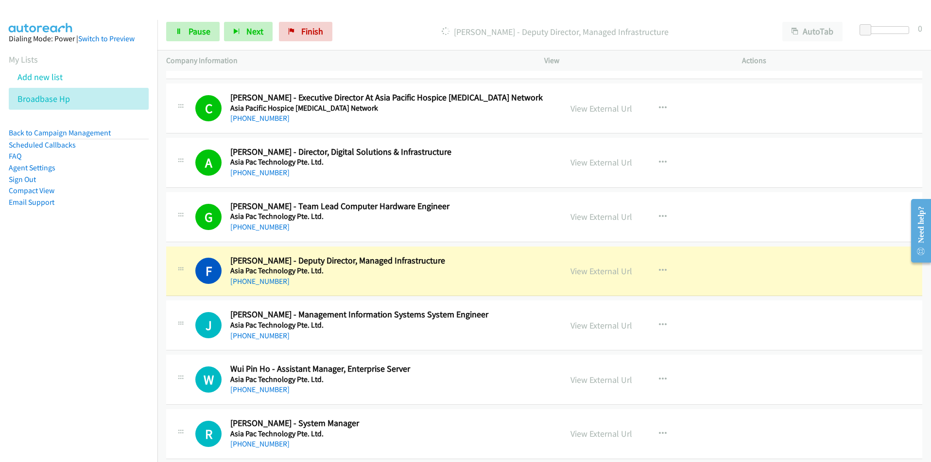
click at [72, 340] on nav "Dialing Mode: Power | Switch to Preview My Lists Add new list Broadbase Hp Back…" at bounding box center [79, 251] width 158 height 462
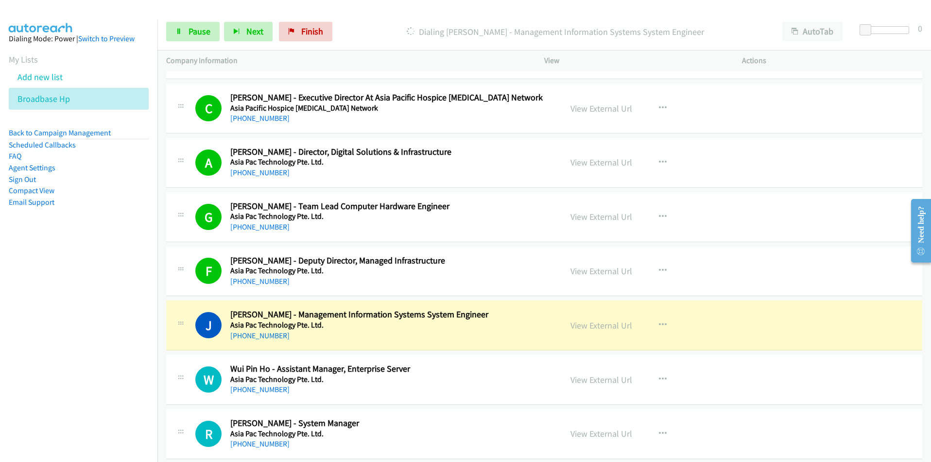
click at [97, 359] on nav "Dialing Mode: Power | Switch to Preview My Lists Add new list Broadbase Hp Back…" at bounding box center [79, 251] width 158 height 462
click at [74, 409] on nav "Dialing Mode: Power | Switch to Preview My Lists Add new list Broadbase Hp Back…" at bounding box center [79, 251] width 158 height 462
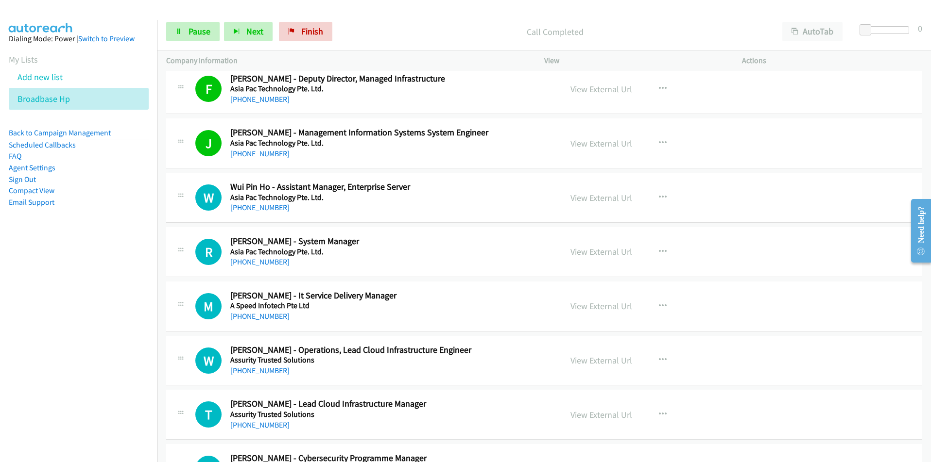
scroll to position [5586, 0]
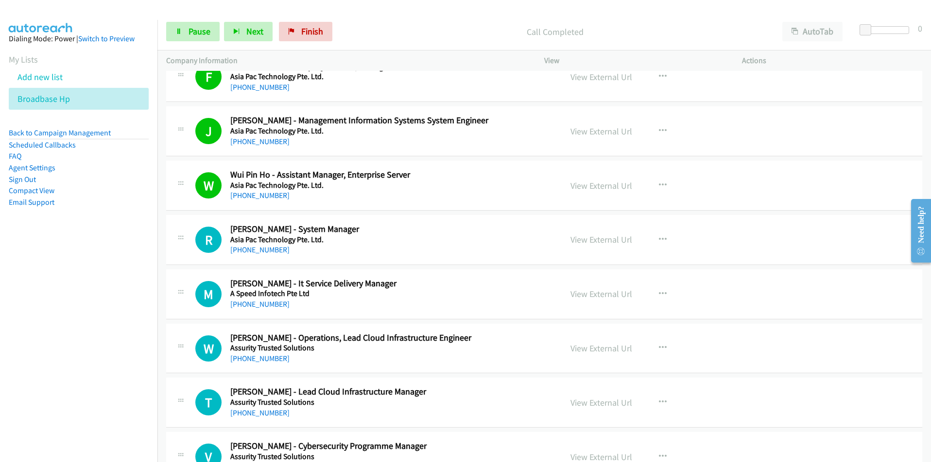
drag, startPoint x: 61, startPoint y: 351, endPoint x: 66, endPoint y: 345, distance: 7.3
click at [61, 351] on nav "Dialing Mode: Power | Switch to Preview My Lists Add new list Broadbase Hp Back…" at bounding box center [79, 251] width 158 height 462
click at [590, 241] on link "View External Url" at bounding box center [601, 239] width 62 height 11
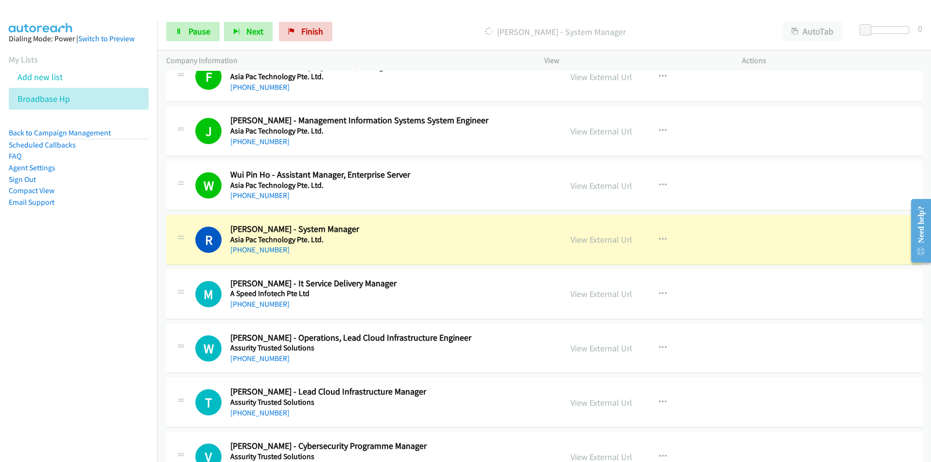
drag, startPoint x: 88, startPoint y: 379, endPoint x: 92, endPoint y: 374, distance: 6.6
click at [88, 379] on nav "Dialing Mode: Power | Switch to Preview My Lists Add new list Broadbase Hp Back…" at bounding box center [79, 251] width 158 height 462
click at [598, 242] on link "View External Url" at bounding box center [601, 239] width 62 height 11
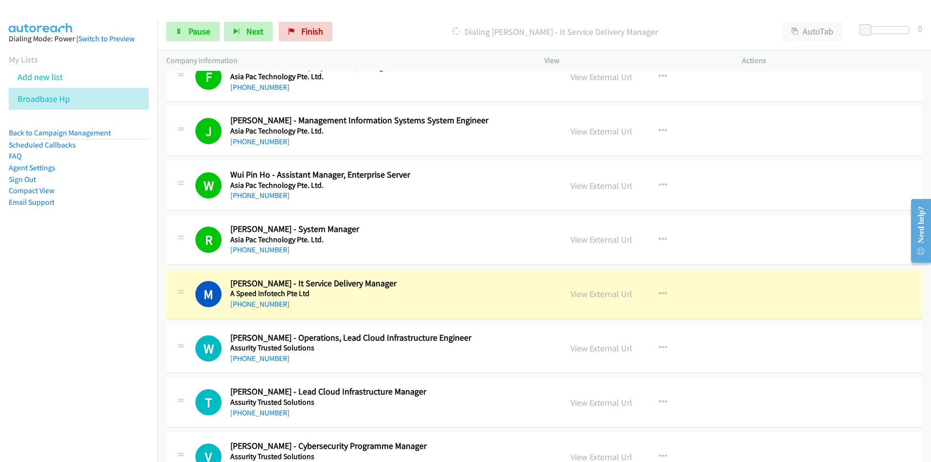
click at [121, 340] on nav "Dialing Mode: Power | Switch to Preview My Lists Add new list Broadbase Hp Back…" at bounding box center [79, 251] width 158 height 462
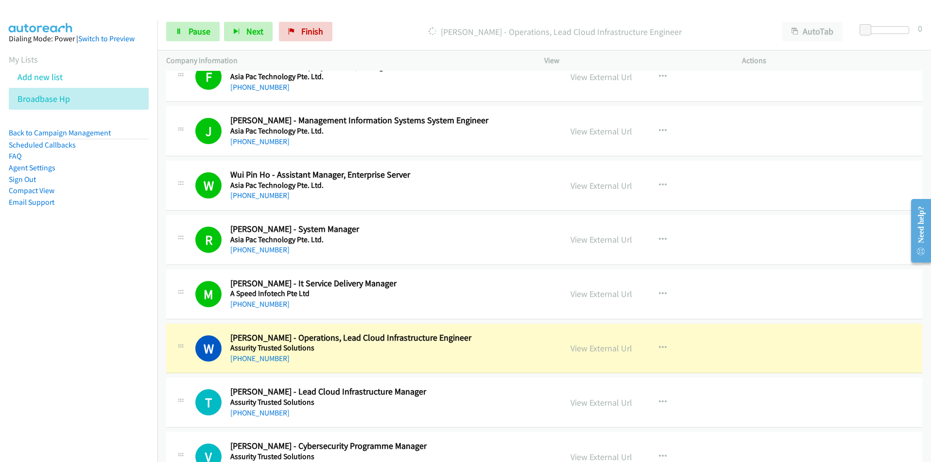
click at [128, 397] on nav "Dialing Mode: Power | Switch to Preview My Lists Add new list Broadbase Hp Back…" at bounding box center [79, 251] width 158 height 462
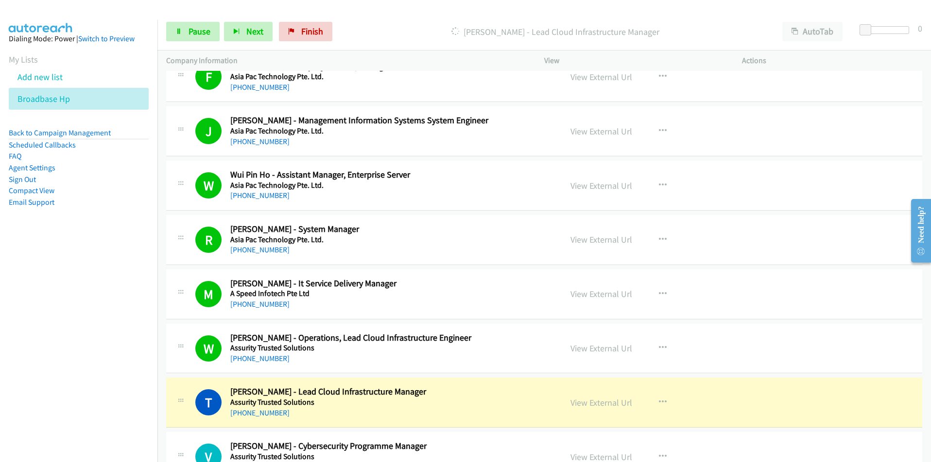
click at [115, 384] on nav "Dialing Mode: Power | Switch to Preview My Lists Add new list Broadbase Hp Back…" at bounding box center [79, 251] width 158 height 462
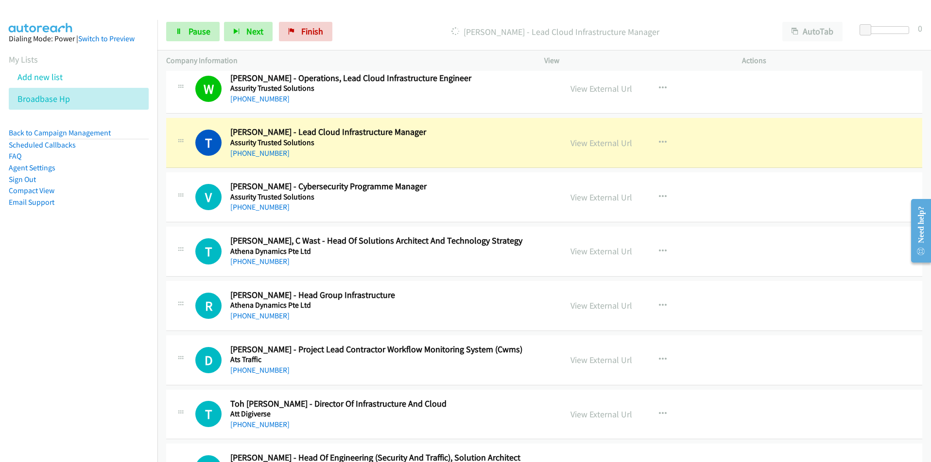
scroll to position [5828, 0]
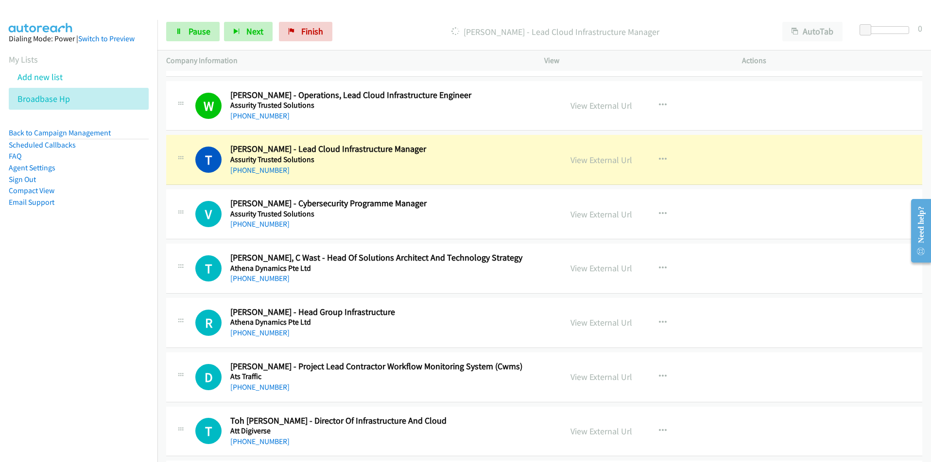
click at [86, 399] on nav "Dialing Mode: Power | Switch to Preview My Lists Add new list Broadbase Hp Back…" at bounding box center [79, 251] width 158 height 462
click at [592, 164] on link "View External Url" at bounding box center [601, 159] width 62 height 11
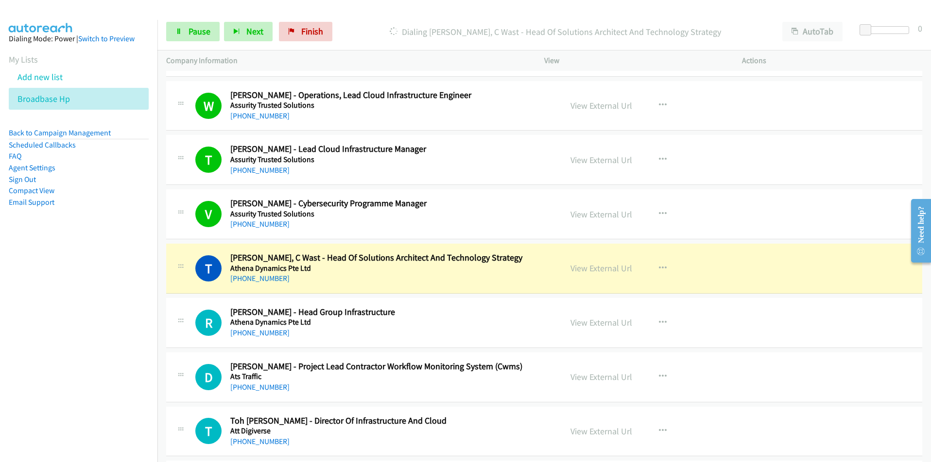
click at [109, 333] on nav "Dialing Mode: Power | Switch to Preview My Lists Add new list Broadbase Hp Back…" at bounding box center [79, 251] width 158 height 462
click at [96, 324] on nav "Dialing Mode: Power | Switch to Preview My Lists Add new list Broadbase Hp Back…" at bounding box center [79, 251] width 158 height 462
click at [606, 270] on link "View External Url" at bounding box center [601, 268] width 62 height 11
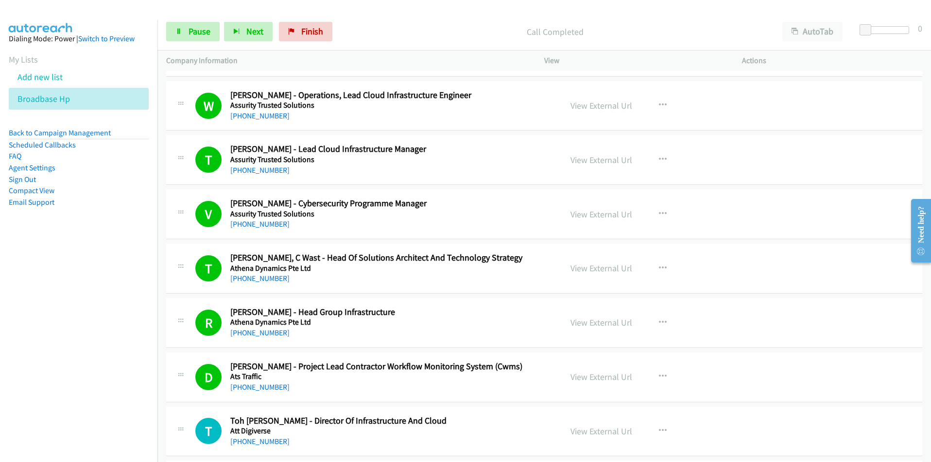
drag, startPoint x: 65, startPoint y: 399, endPoint x: 122, endPoint y: 382, distance: 60.2
click at [65, 399] on nav "Dialing Mode: Power | Switch to Preview My Lists Add new list Broadbase Hp Back…" at bounding box center [79, 251] width 158 height 462
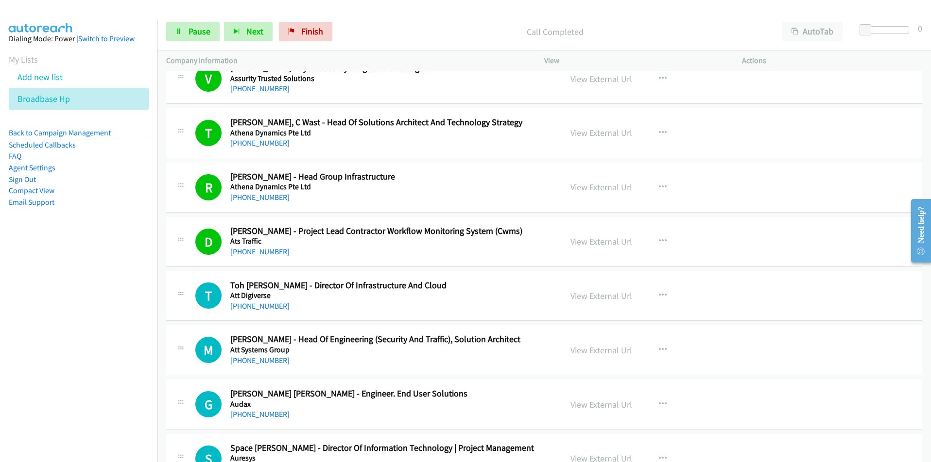
scroll to position [5974, 0]
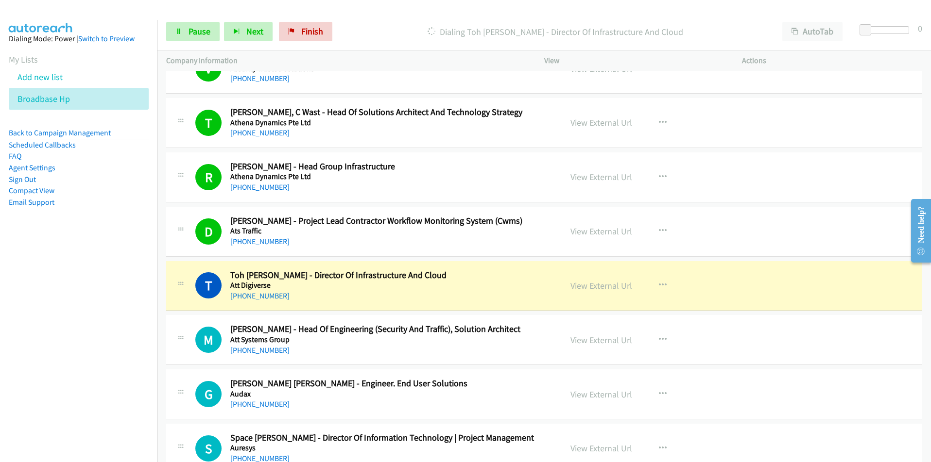
click at [130, 352] on nav "Dialing Mode: Power | Switch to Preview My Lists Add new list Broadbase Hp Back…" at bounding box center [79, 251] width 158 height 462
drag, startPoint x: 121, startPoint y: 342, endPoint x: 130, endPoint y: 341, distance: 8.3
click at [121, 342] on nav "Dialing Mode: Power | Switch to Preview My Lists Add new list Broadbase Hp Back…" at bounding box center [79, 251] width 158 height 462
click at [601, 285] on link "View External Url" at bounding box center [601, 285] width 62 height 11
click at [198, 29] on span "Pause" at bounding box center [199, 31] width 22 height 11
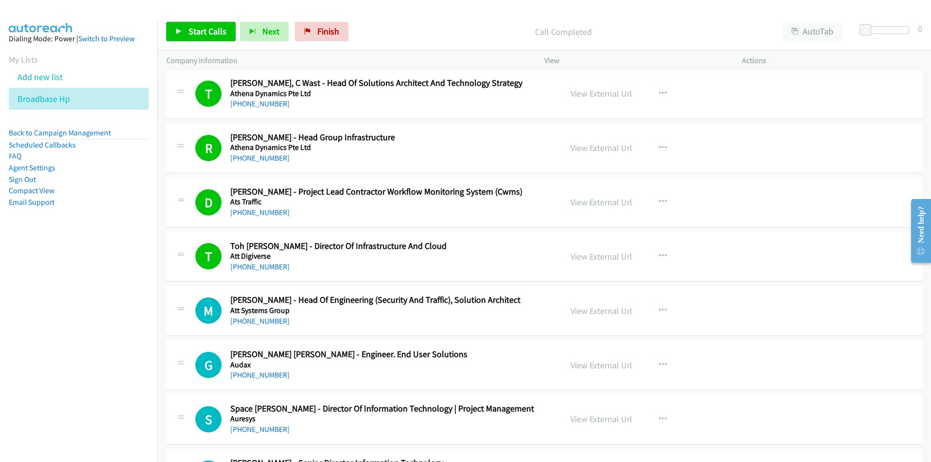
scroll to position [6120, 0]
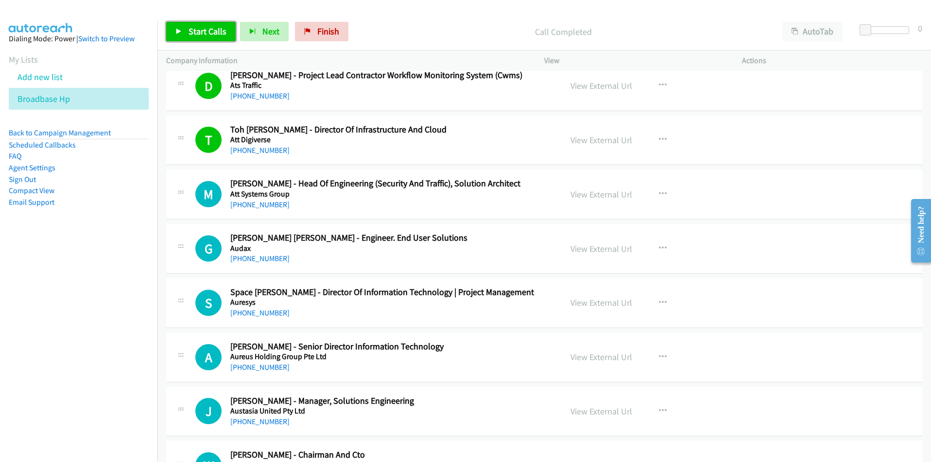
click at [204, 37] on link "Start Calls" at bounding box center [200, 31] width 69 height 19
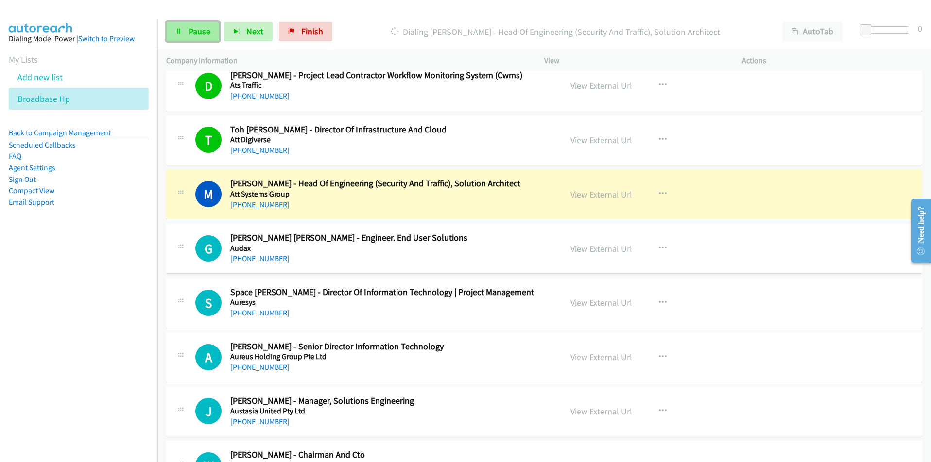
click at [187, 34] on link "Pause" at bounding box center [192, 31] width 53 height 19
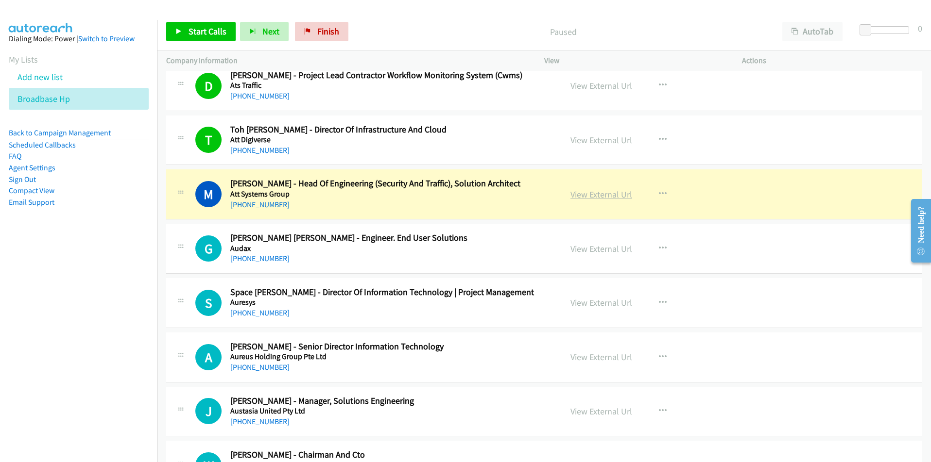
click at [617, 197] on link "View External Url" at bounding box center [601, 194] width 62 height 11
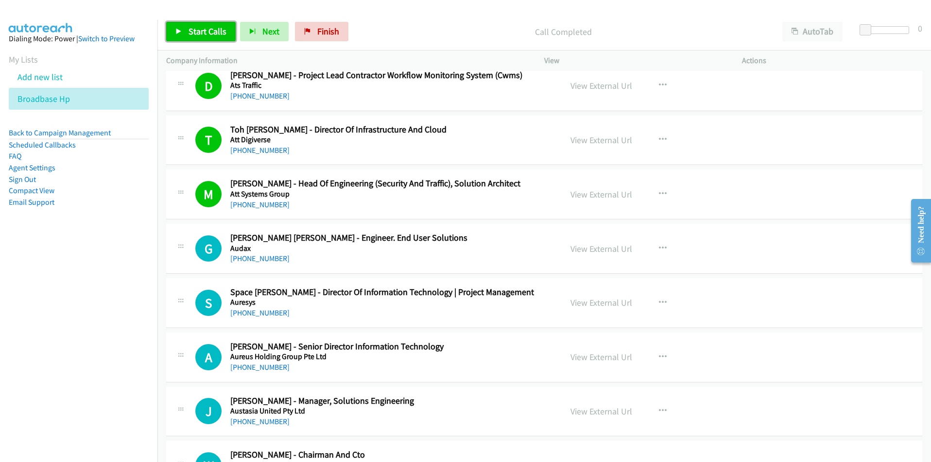
click at [197, 30] on span "Start Calls" at bounding box center [207, 31] width 38 height 11
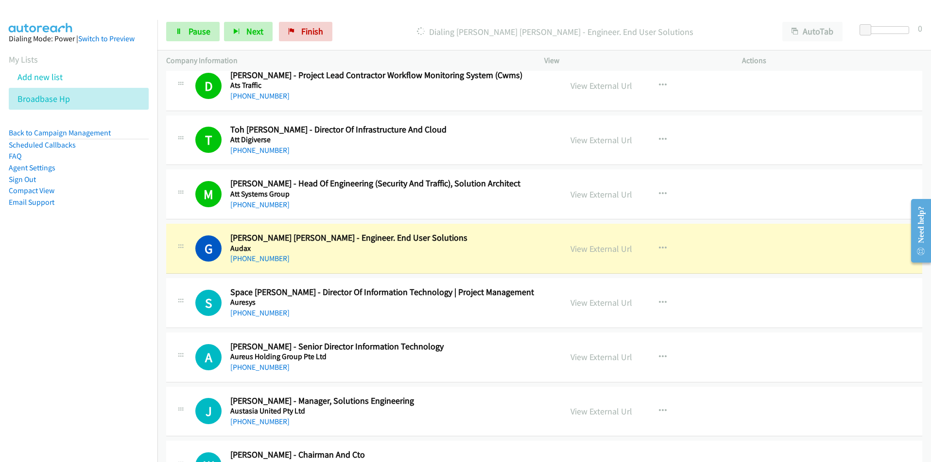
click at [101, 332] on nav "Dialing Mode: Power | Switch to Preview My Lists Add new list Broadbase Hp Back…" at bounding box center [79, 251] width 158 height 462
drag, startPoint x: 80, startPoint y: 358, endPoint x: 85, endPoint y: 357, distance: 5.4
click at [80, 358] on nav "Dialing Mode: Power | Switch to Preview My Lists Add new list Broadbase Hp Back…" at bounding box center [79, 251] width 158 height 462
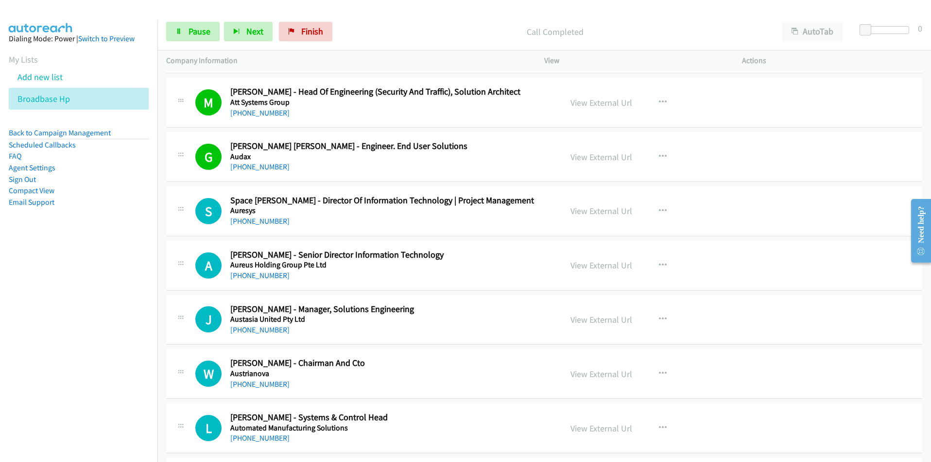
scroll to position [6217, 0]
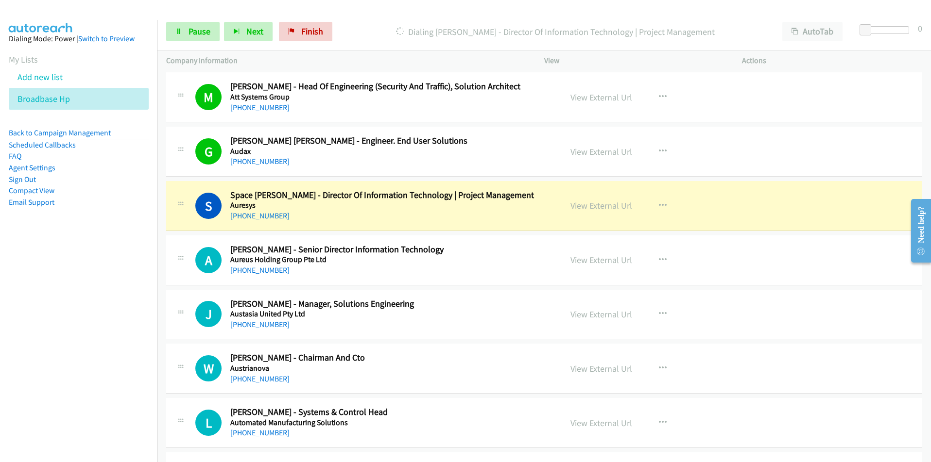
click at [99, 348] on nav "Dialing Mode: Power | Switch to Preview My Lists Add new list Broadbase Hp Back…" at bounding box center [79, 251] width 158 height 462
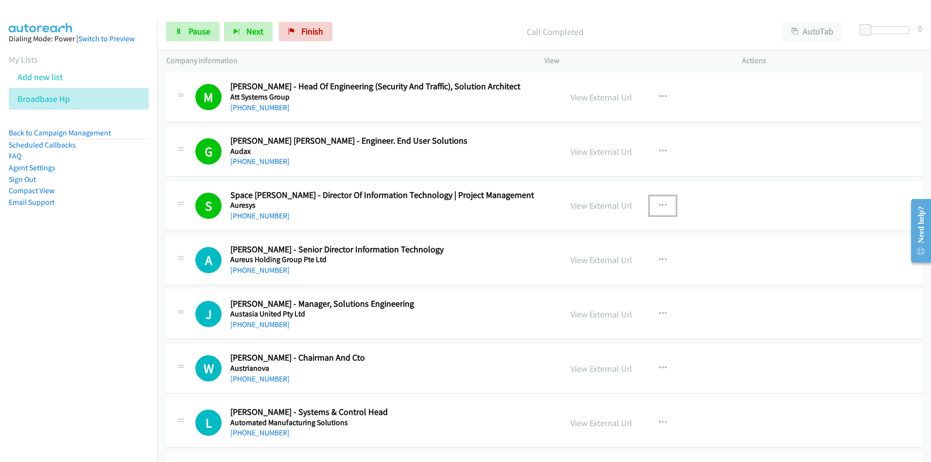
click at [661, 204] on icon "button" at bounding box center [663, 206] width 8 height 8
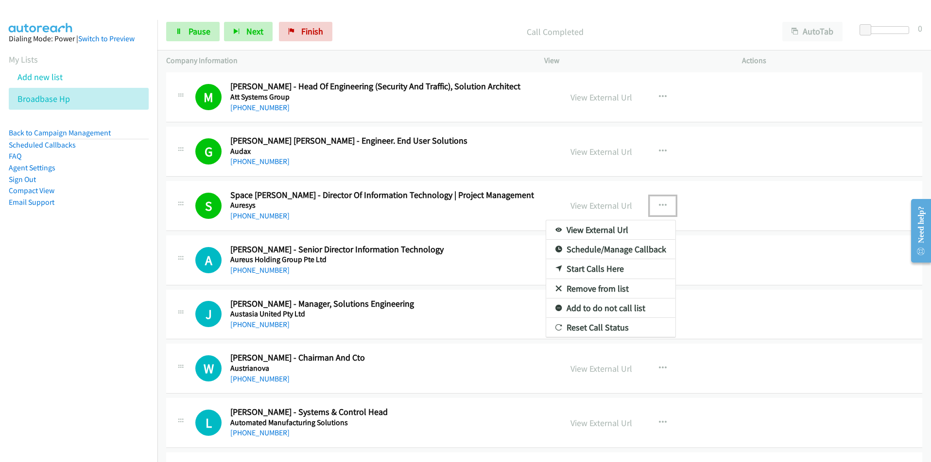
click at [622, 206] on div at bounding box center [465, 231] width 931 height 462
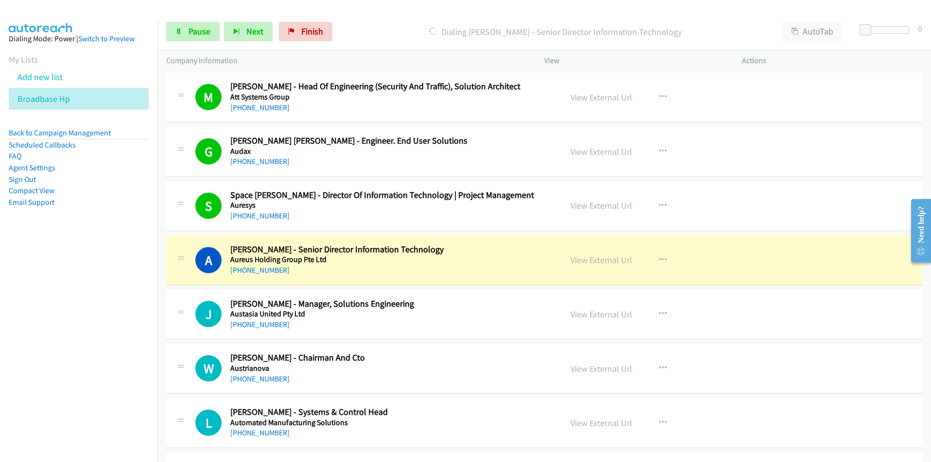
drag, startPoint x: 125, startPoint y: 311, endPoint x: 135, endPoint y: 305, distance: 11.3
click at [125, 311] on nav "Dialing Mode: Power | Switch to Preview My Lists Add new list Broadbase Hp Back…" at bounding box center [79, 251] width 158 height 462
click at [593, 202] on link "View External Url" at bounding box center [601, 205] width 62 height 11
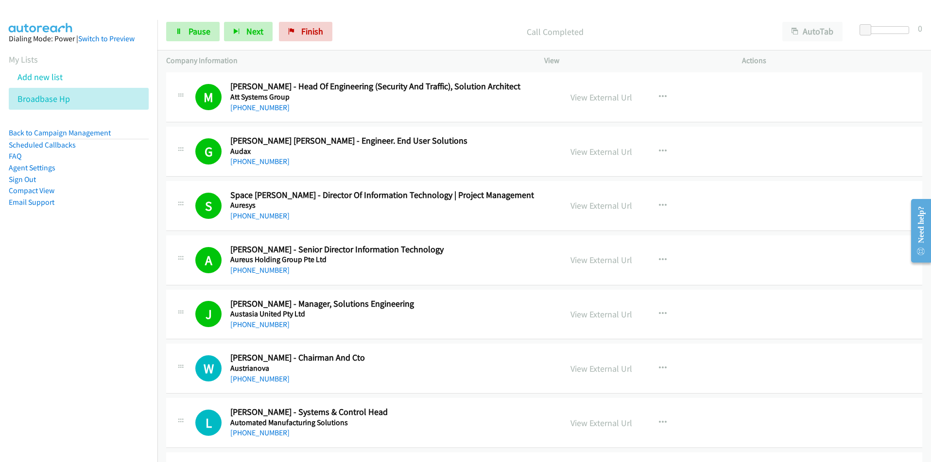
click at [65, 336] on nav "Dialing Mode: Power | Switch to Preview My Lists Add new list Broadbase Hp Back…" at bounding box center [79, 251] width 158 height 462
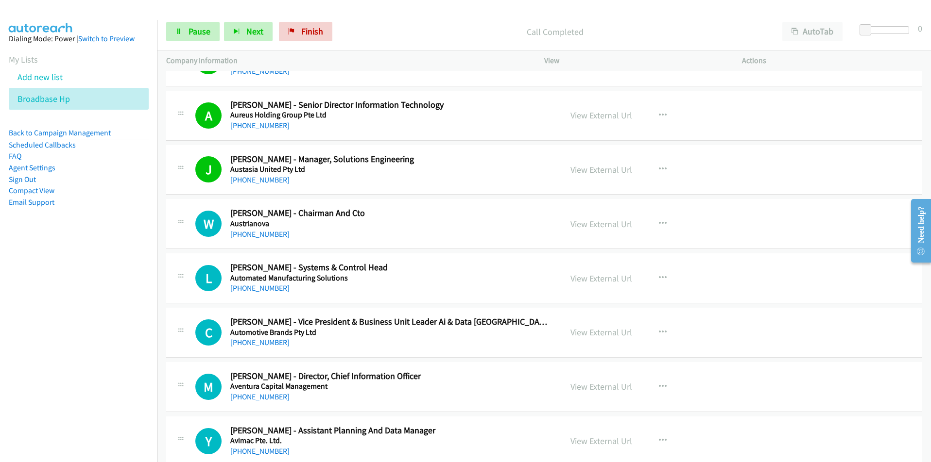
scroll to position [6363, 0]
click at [614, 223] on link "View External Url" at bounding box center [601, 223] width 62 height 11
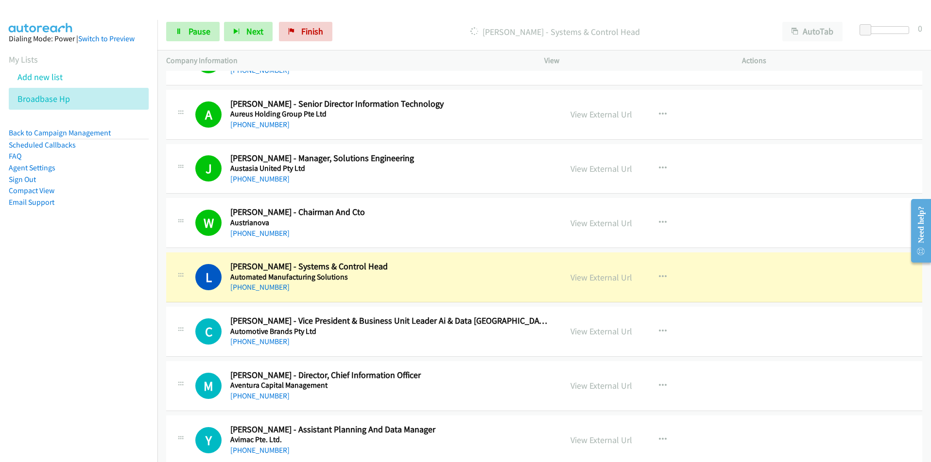
click at [125, 351] on nav "Dialing Mode: Power | Switch to Preview My Lists Add new list Broadbase Hp Back…" at bounding box center [79, 251] width 158 height 462
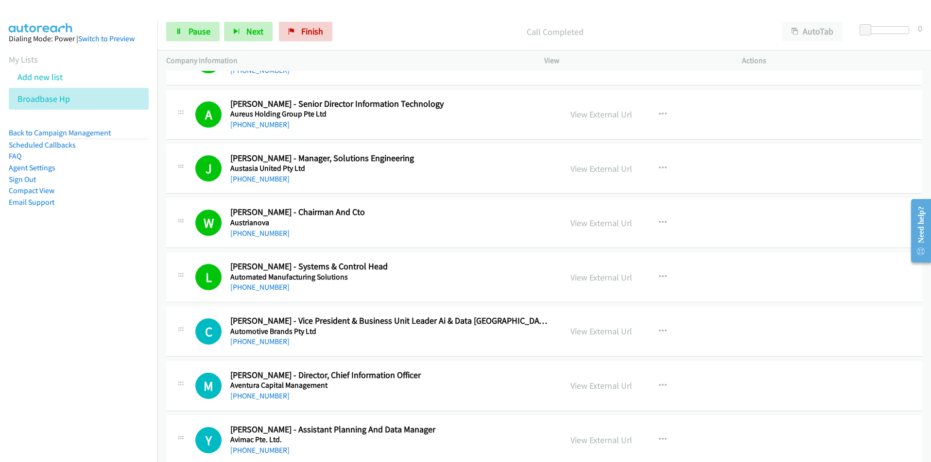
drag, startPoint x: 111, startPoint y: 345, endPoint x: 135, endPoint y: 338, distance: 24.4
click at [111, 345] on nav "Dialing Mode: Power | Switch to Preview My Lists Add new list Broadbase Hp Back…" at bounding box center [79, 251] width 158 height 462
drag, startPoint x: 70, startPoint y: 351, endPoint x: 102, endPoint y: 343, distance: 32.6
click at [70, 351] on nav "Dialing Mode: Power | Switch to Preview My Lists Add new list Broadbase Hp Back…" at bounding box center [79, 251] width 158 height 462
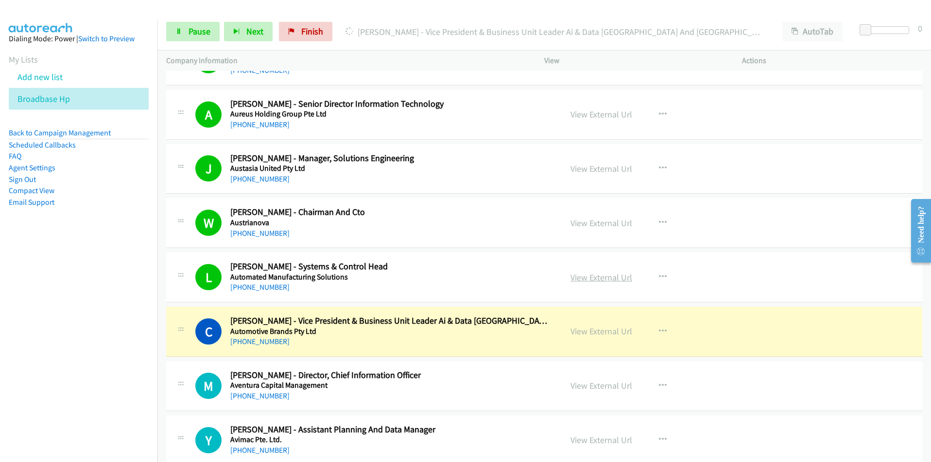
click at [596, 280] on link "View External Url" at bounding box center [601, 277] width 62 height 11
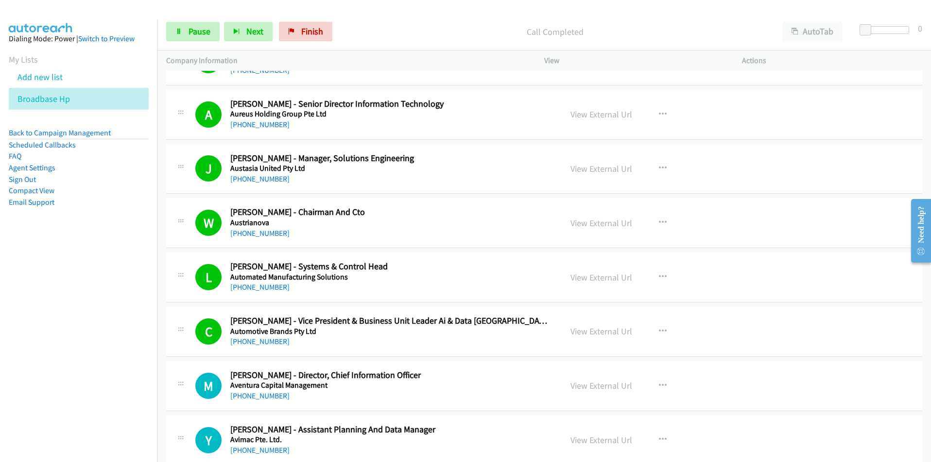
click at [35, 347] on nav "Dialing Mode: Power | Switch to Preview My Lists Add new list Broadbase Hp Back…" at bounding box center [79, 251] width 158 height 462
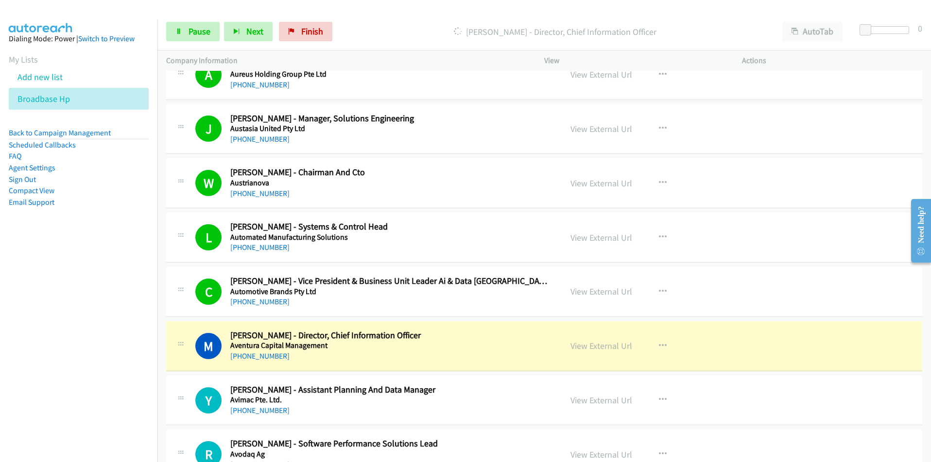
scroll to position [6606, 0]
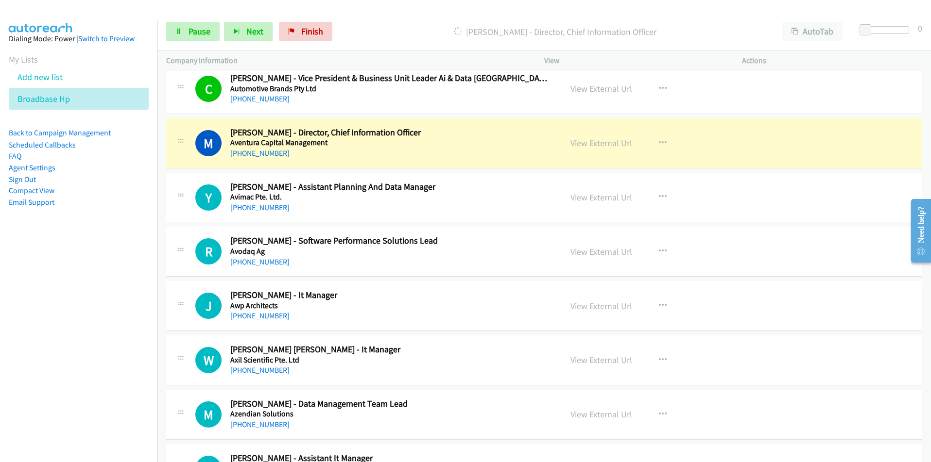
click at [137, 283] on nav "Dialing Mode: Power | Switch to Preview My Lists Add new list Broadbase Hp Back…" at bounding box center [79, 251] width 158 height 462
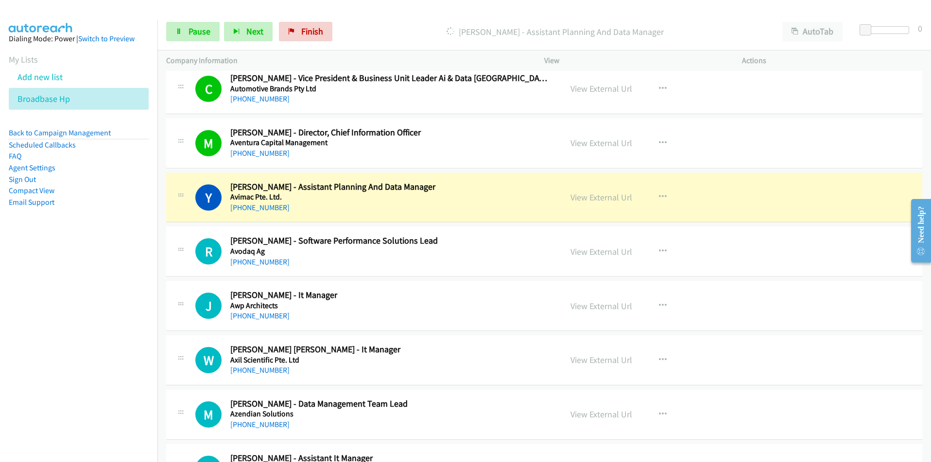
click at [131, 305] on nav "Dialing Mode: Power | Switch to Preview My Lists Add new list Broadbase Hp Back…" at bounding box center [79, 251] width 158 height 462
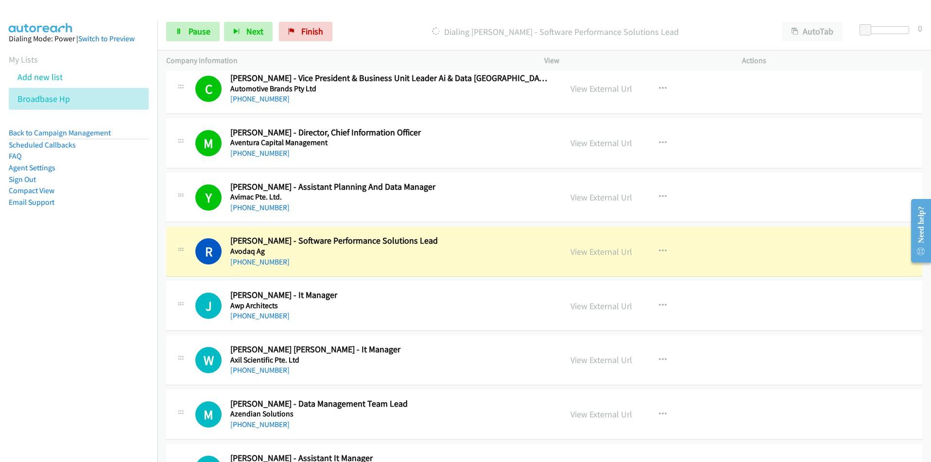
click at [132, 353] on nav "Dialing Mode: Power | Switch to Preview My Lists Add new list Broadbase Hp Back…" at bounding box center [79, 251] width 158 height 462
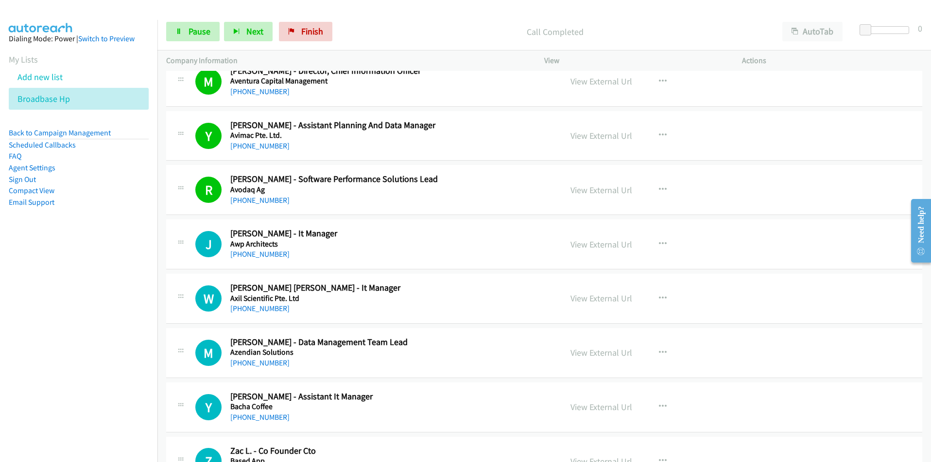
scroll to position [6703, 0]
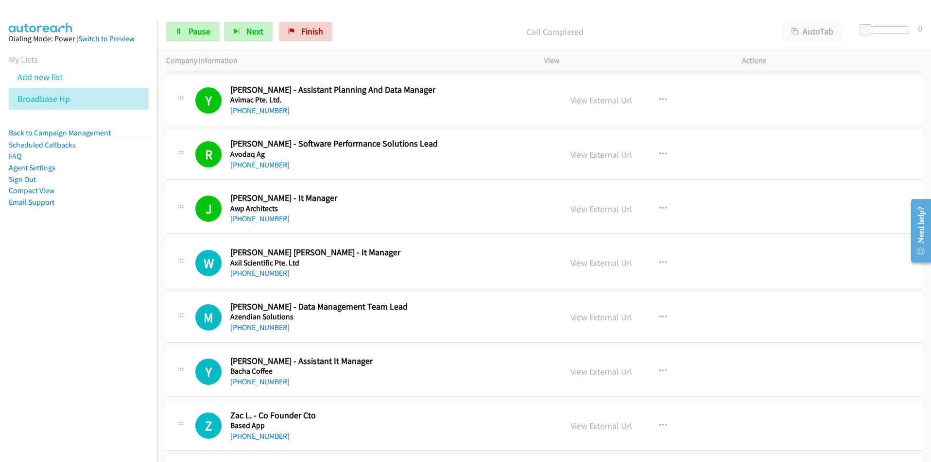
click at [119, 347] on nav "Dialing Mode: Power | Switch to Preview My Lists Add new list Broadbase Hp Back…" at bounding box center [79, 251] width 158 height 462
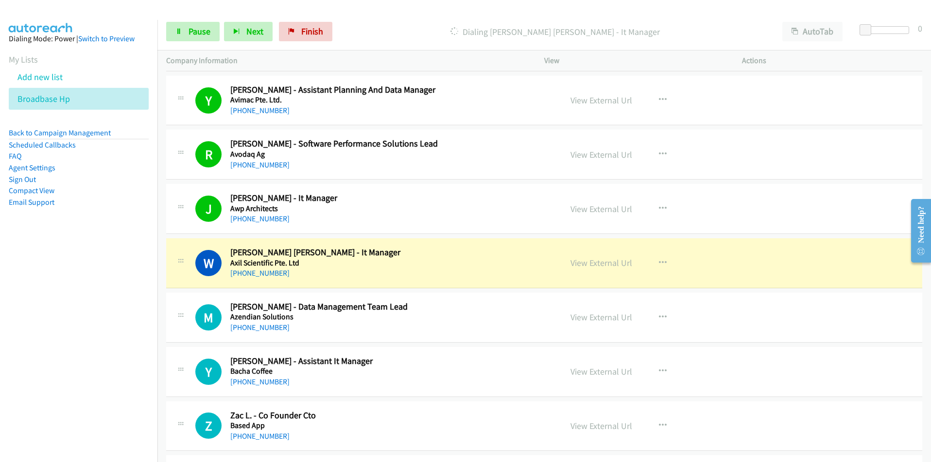
click at [113, 365] on nav "Dialing Mode: Power | Switch to Preview My Lists Add new list Broadbase Hp Back…" at bounding box center [79, 251] width 158 height 462
click at [593, 261] on link "View External Url" at bounding box center [601, 262] width 62 height 11
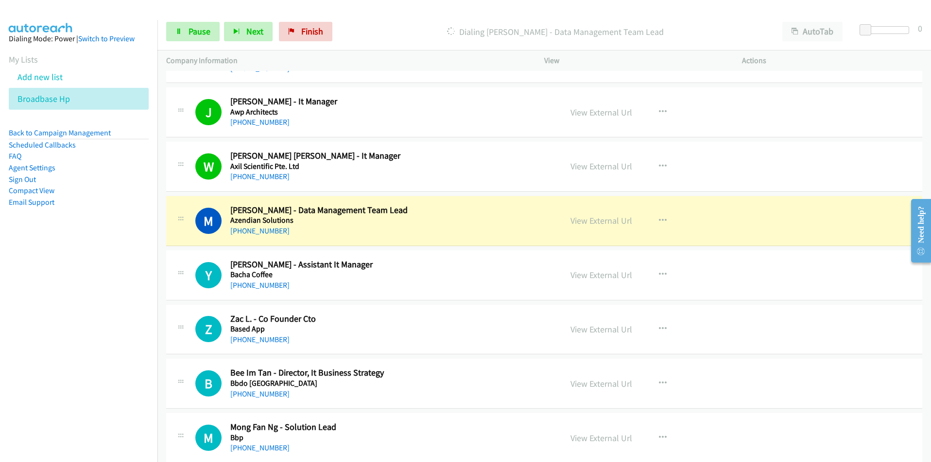
scroll to position [6800, 0]
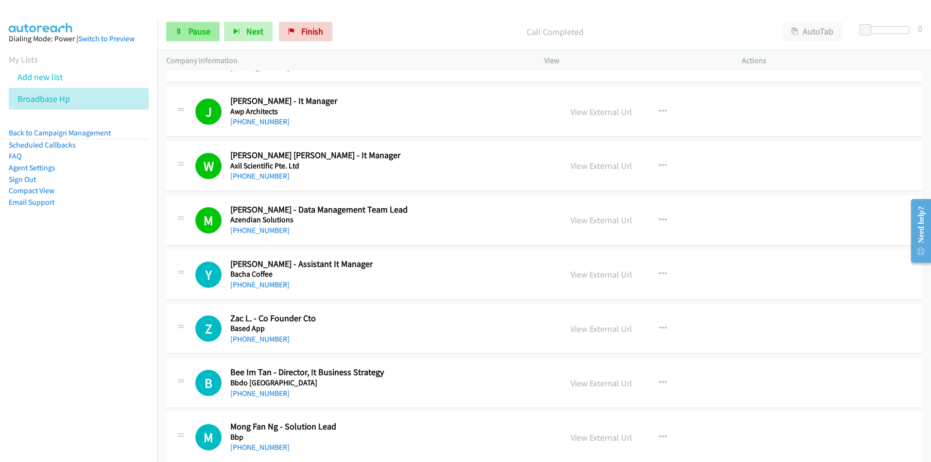
click at [202, 28] on span "Pause" at bounding box center [199, 31] width 22 height 11
click at [836, 435] on div "M Callback Scheduled Mong Fan Ng - Solution Lead Bbp [GEOGRAPHIC_DATA]/[GEOGRAP…" at bounding box center [544, 438] width 756 height 50
click at [205, 31] on span "Start Calls" at bounding box center [207, 31] width 38 height 11
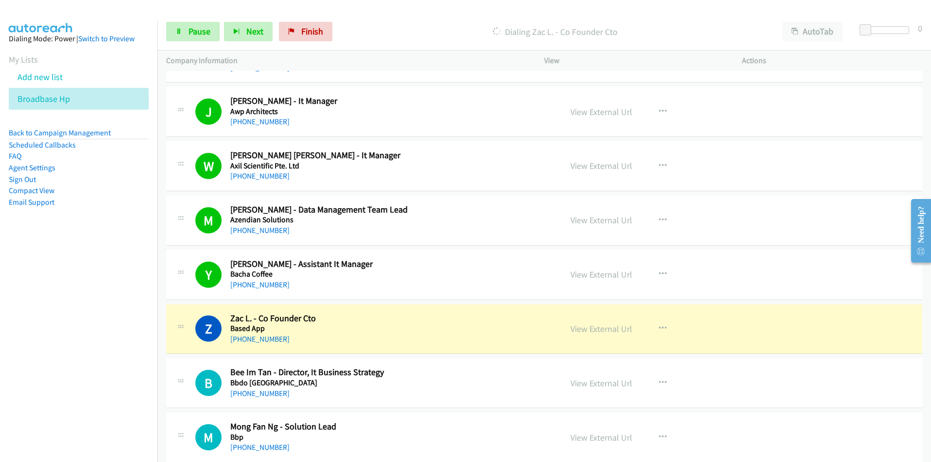
click at [55, 392] on nav "Dialing Mode: Power | Switch to Preview My Lists Add new list Broadbase Hp Back…" at bounding box center [79, 251] width 158 height 462
click at [104, 349] on nav "Dialing Mode: Power | Switch to Preview My Lists Add new list Broadbase Hp Back…" at bounding box center [79, 251] width 158 height 462
click at [626, 330] on link "View External Url" at bounding box center [601, 328] width 62 height 11
click at [203, 38] on link "Pause" at bounding box center [192, 31] width 53 height 19
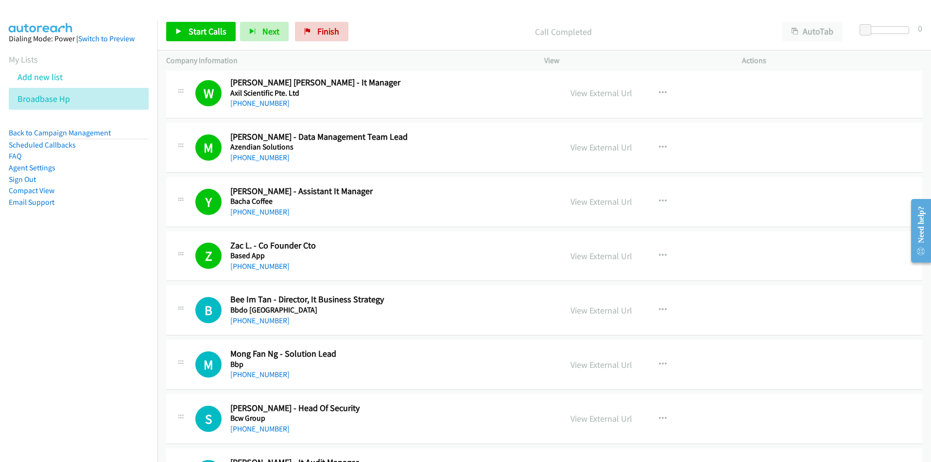
scroll to position [6897, 0]
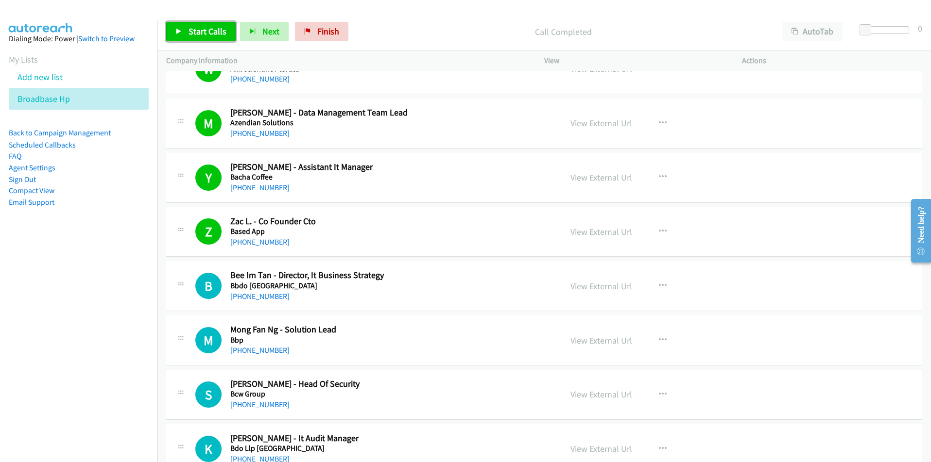
click at [210, 31] on span "Start Calls" at bounding box center [207, 31] width 38 height 11
click at [125, 299] on nav "Dialing Mode: Power | Switch to Preview My Lists Add new list Broadbase Hp Back…" at bounding box center [79, 251] width 158 height 462
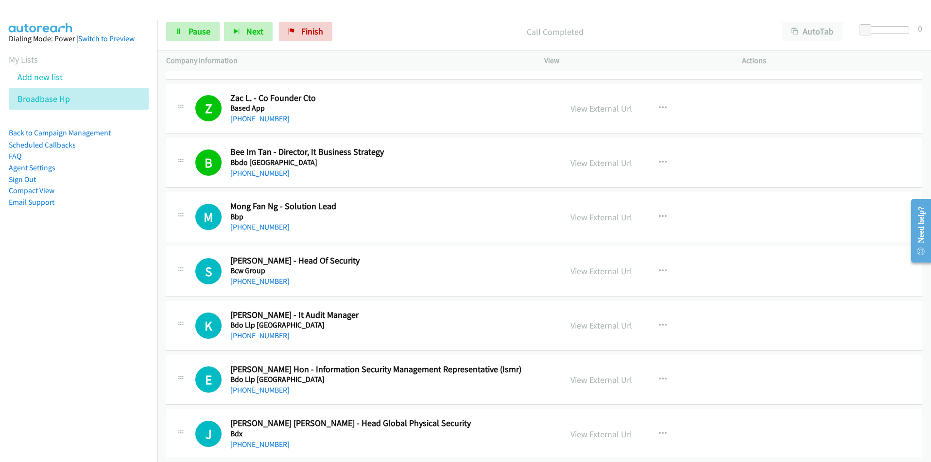
scroll to position [7043, 0]
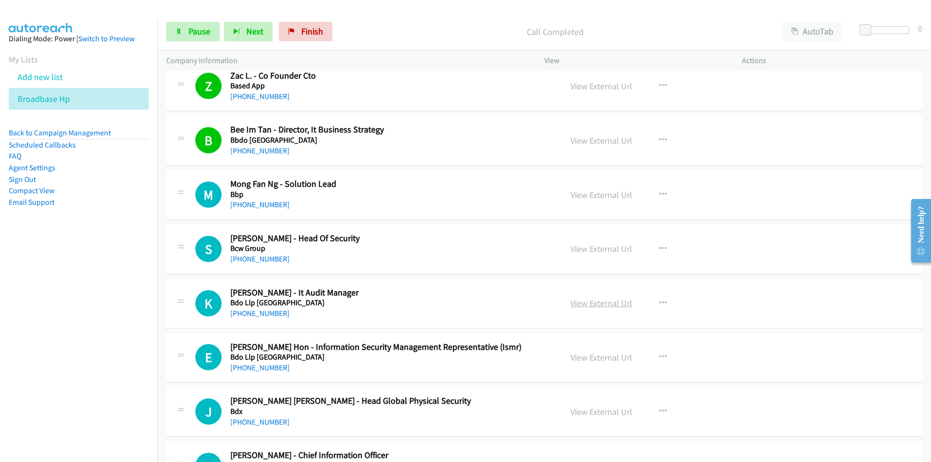
click at [605, 303] on link "View External Url" at bounding box center [601, 303] width 62 height 11
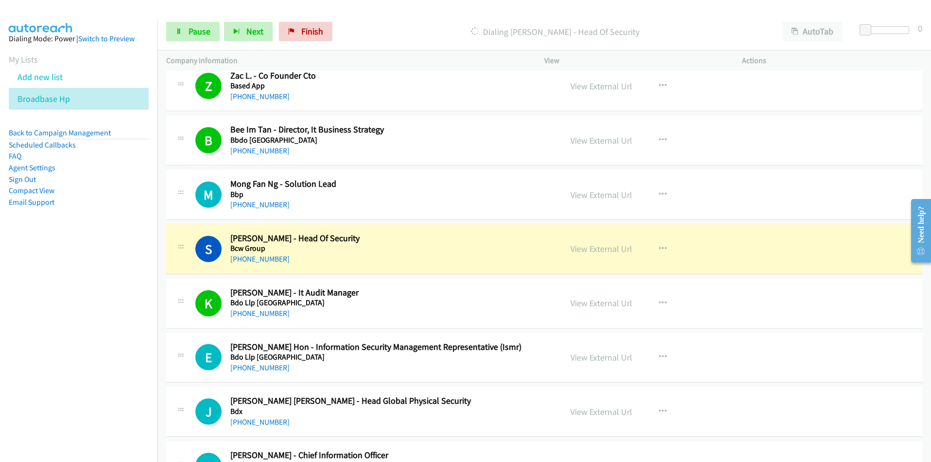
click at [142, 362] on nav "Dialing Mode: Power | Switch to Preview My Lists Add new list Broadbase Hp Back…" at bounding box center [79, 251] width 158 height 462
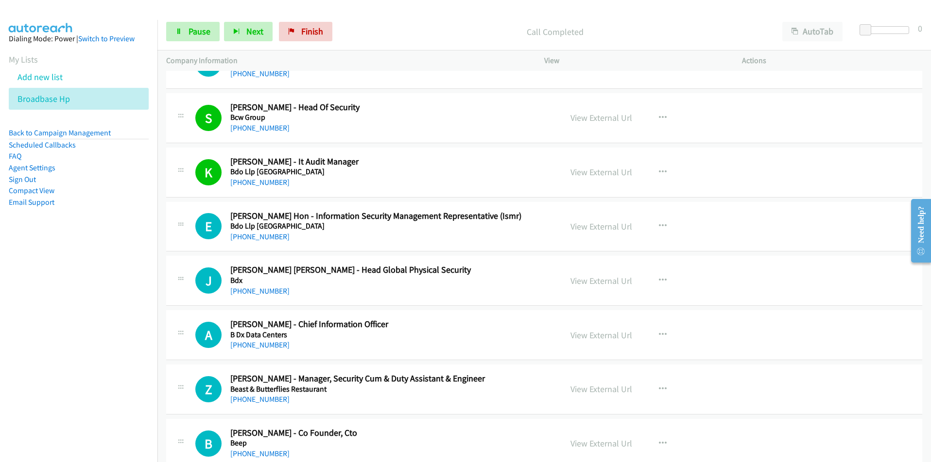
scroll to position [7188, 0]
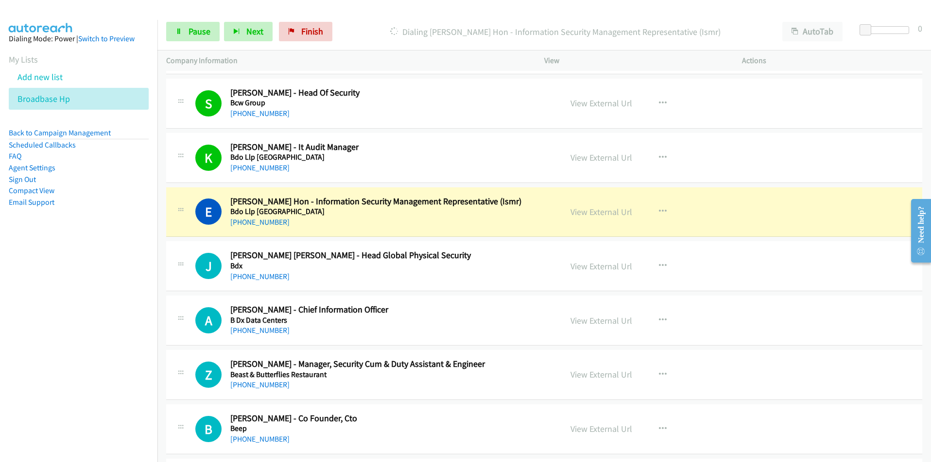
click at [102, 309] on nav "Dialing Mode: Power | Switch to Preview My Lists Add new list Broadbase Hp Back…" at bounding box center [79, 251] width 158 height 462
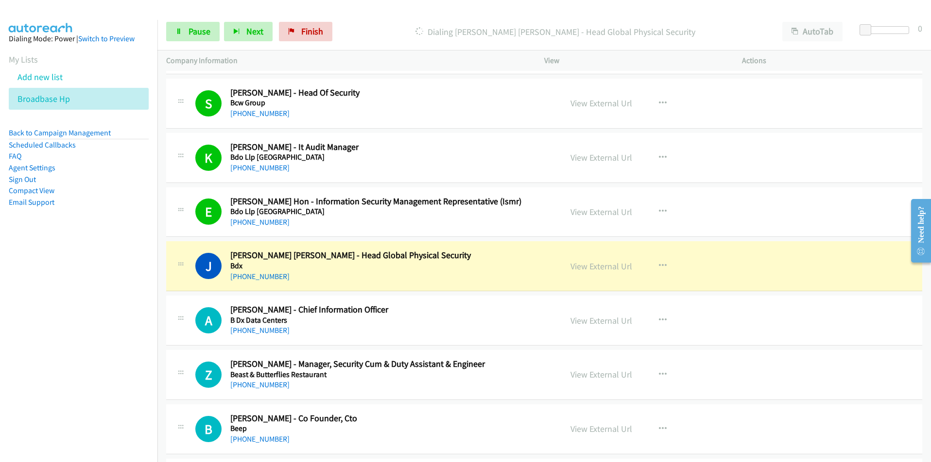
click at [74, 352] on nav "Dialing Mode: Power | Switch to Preview My Lists Add new list Broadbase Hp Back…" at bounding box center [79, 251] width 158 height 462
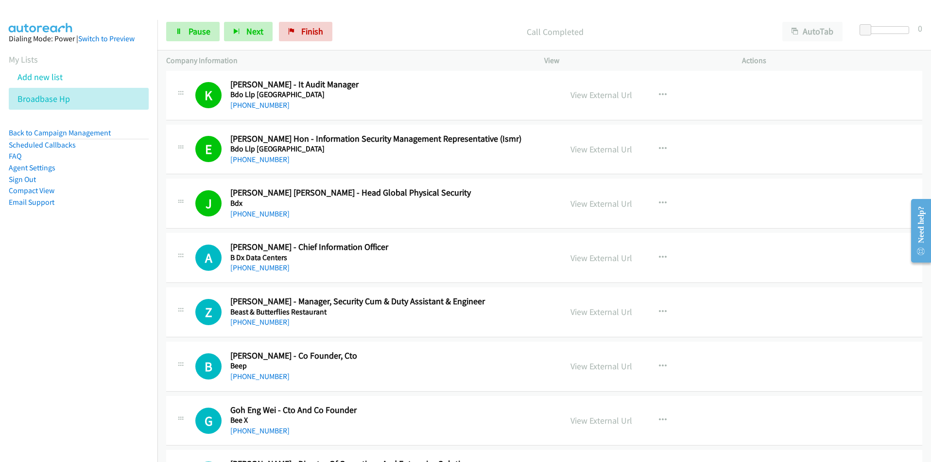
scroll to position [7286, 0]
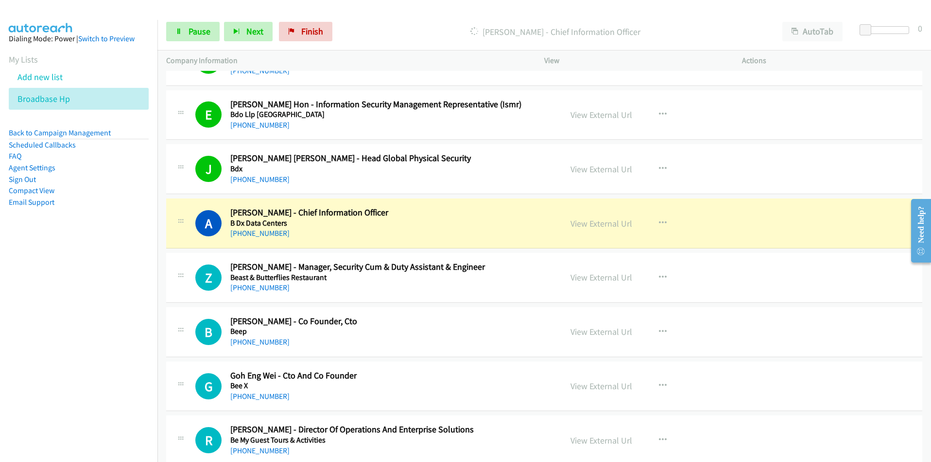
click at [76, 332] on nav "Dialing Mode: Power | Switch to Preview My Lists Add new list Broadbase Hp Back…" at bounding box center [79, 251] width 158 height 462
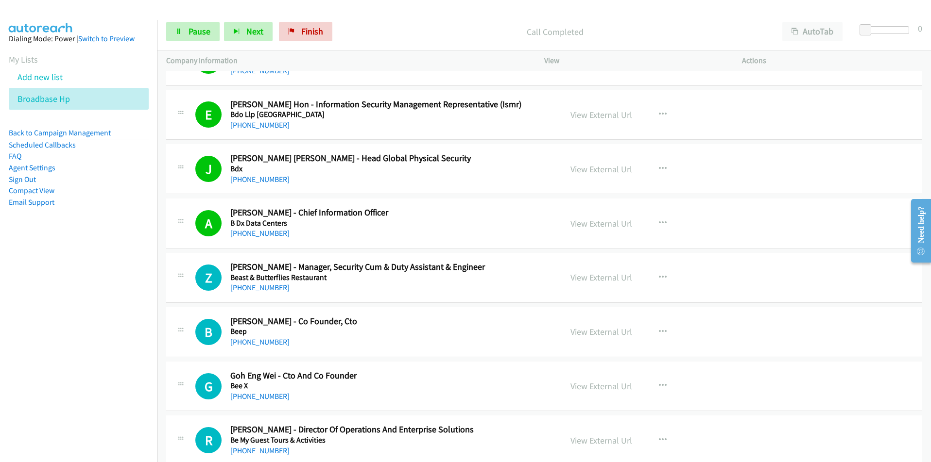
click at [130, 365] on nav "Dialing Mode: Power | Switch to Preview My Lists Add new list Broadbase Hp Back…" at bounding box center [79, 251] width 158 height 462
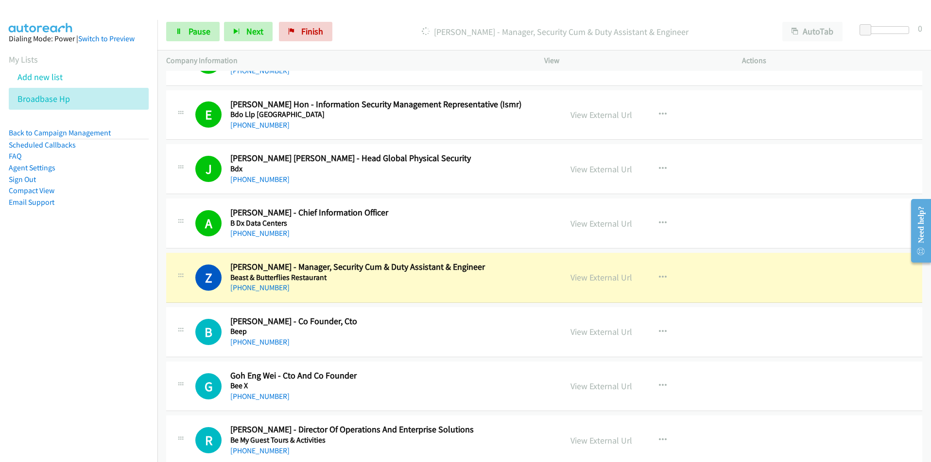
click at [102, 336] on nav "Dialing Mode: Power | Switch to Preview My Lists Add new list Broadbase Hp Back…" at bounding box center [79, 251] width 158 height 462
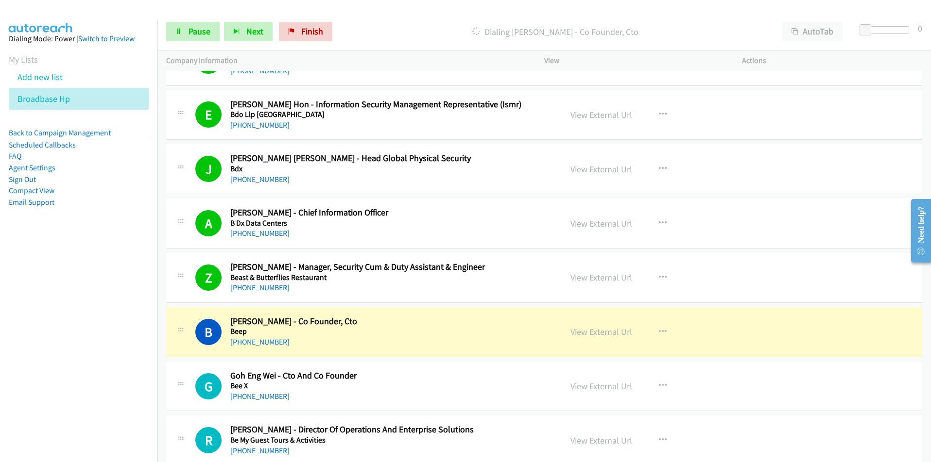
click at [108, 354] on nav "Dialing Mode: Power | Switch to Preview My Lists Add new list Broadbase Hp Back…" at bounding box center [79, 251] width 158 height 462
click at [123, 340] on nav "Dialing Mode: Power | Switch to Preview My Lists Add new list Broadbase Hp Back…" at bounding box center [79, 251] width 158 height 462
click at [618, 335] on link "View External Url" at bounding box center [601, 331] width 62 height 11
click at [192, 31] on span "Pause" at bounding box center [199, 31] width 22 height 11
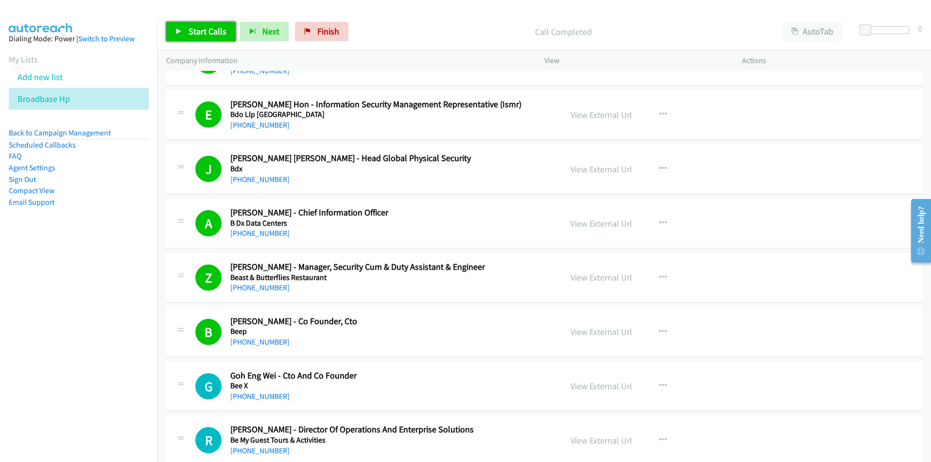
click at [206, 31] on span "Start Calls" at bounding box center [207, 31] width 38 height 11
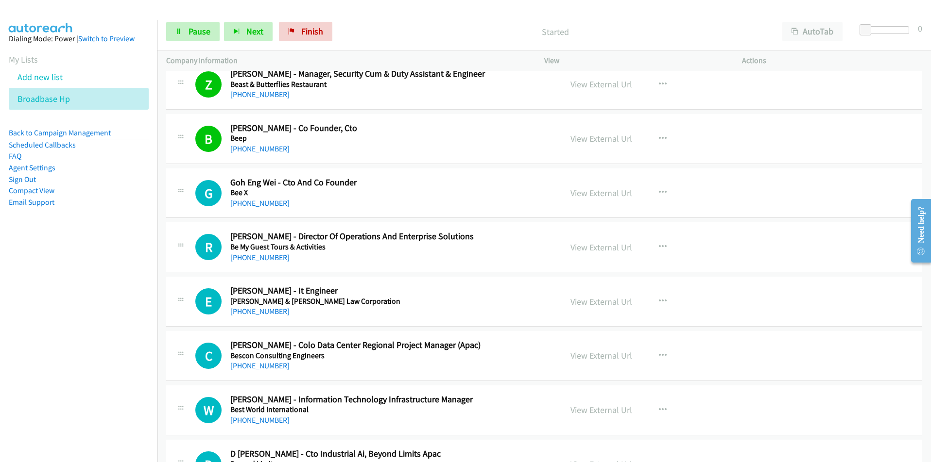
scroll to position [7480, 0]
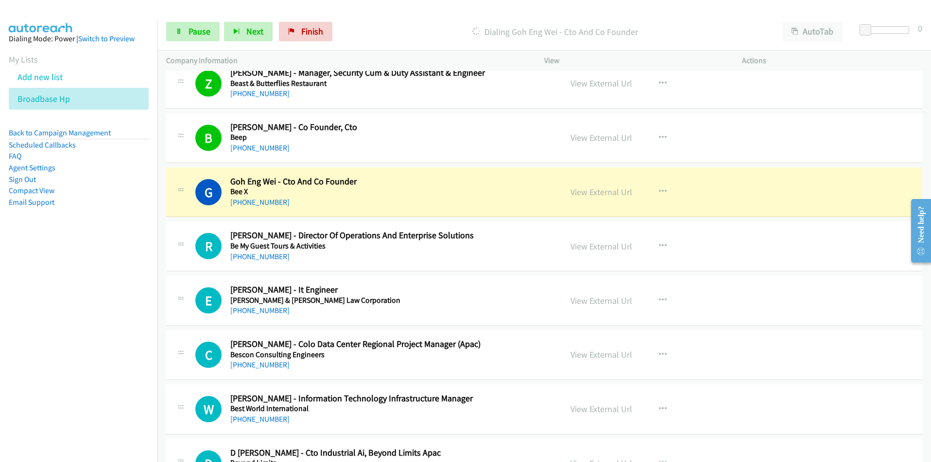
click at [116, 325] on nav "Dialing Mode: Power | Switch to Preview My Lists Add new list Broadbase Hp Back…" at bounding box center [79, 251] width 158 height 462
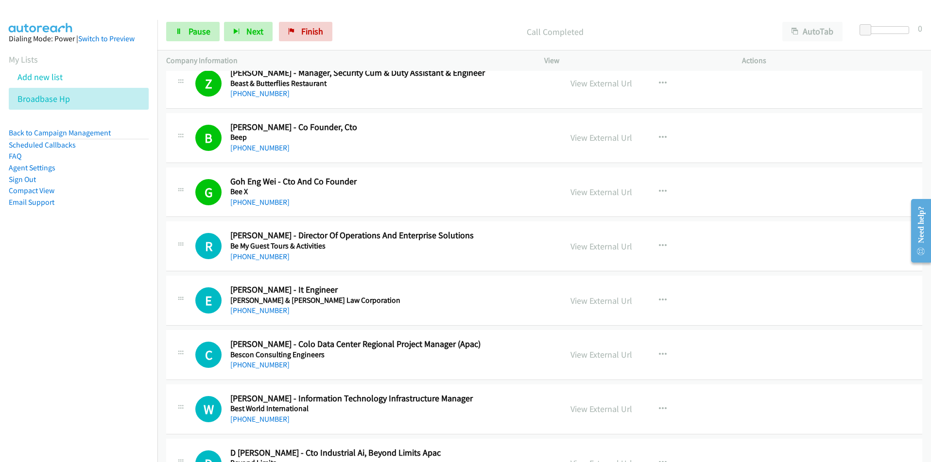
click at [121, 338] on nav "Dialing Mode: Power | Switch to Preview My Lists Add new list Broadbase Hp Back…" at bounding box center [79, 251] width 158 height 462
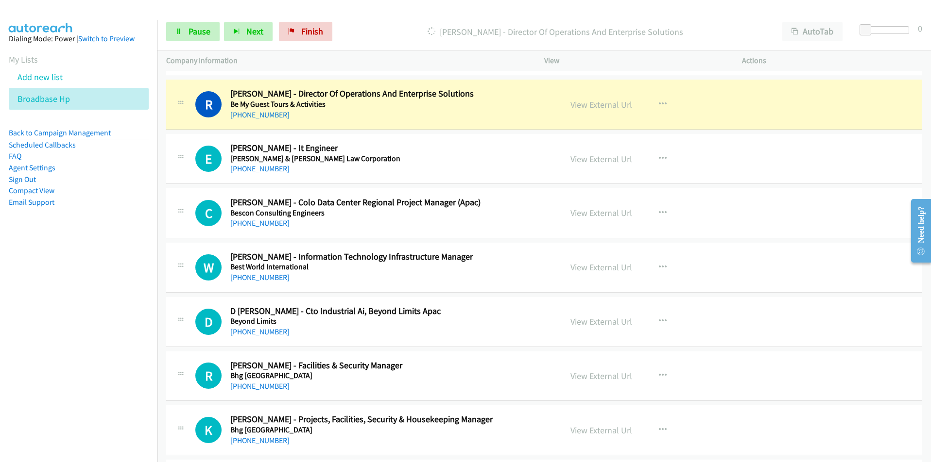
scroll to position [7626, 0]
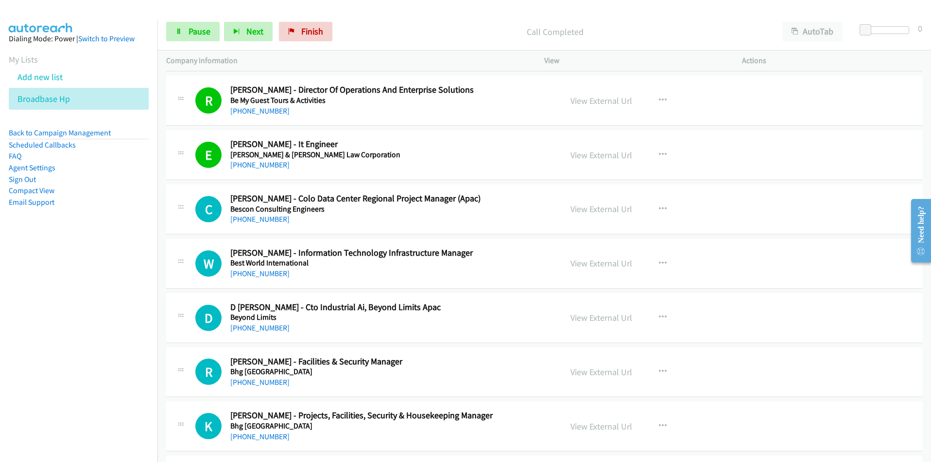
drag, startPoint x: 120, startPoint y: 273, endPoint x: 185, endPoint y: 260, distance: 65.4
click at [120, 273] on nav "Dialing Mode: Power | Switch to Preview My Lists Add new list Broadbase Hp Back…" at bounding box center [79, 251] width 158 height 462
click at [606, 215] on div "View External Url" at bounding box center [601, 209] width 62 height 13
click at [606, 213] on link "View External Url" at bounding box center [601, 209] width 62 height 11
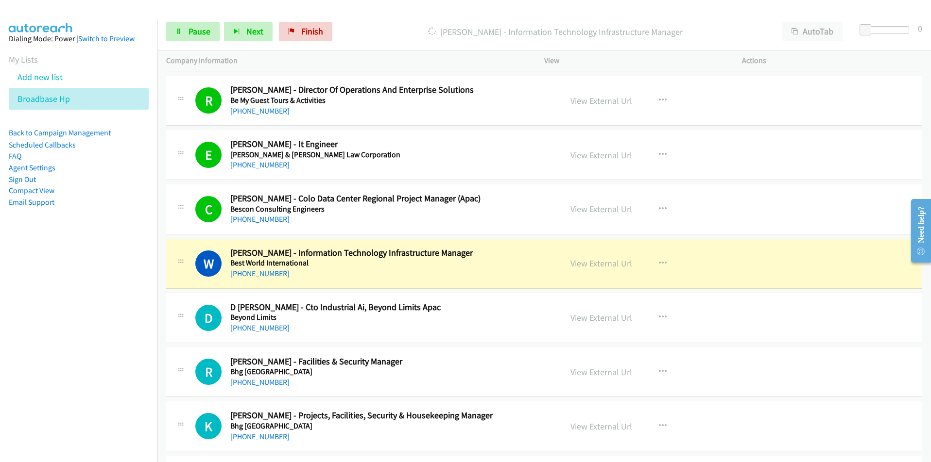
click at [94, 330] on nav "Dialing Mode: Power | Switch to Preview My Lists Add new list Broadbase Hp Back…" at bounding box center [79, 251] width 158 height 462
click at [50, 343] on nav "Dialing Mode: Power | Switch to Preview My Lists Add new list Broadbase Hp Back…" at bounding box center [79, 251] width 158 height 462
click at [595, 262] on link "View External Url" at bounding box center [601, 263] width 62 height 11
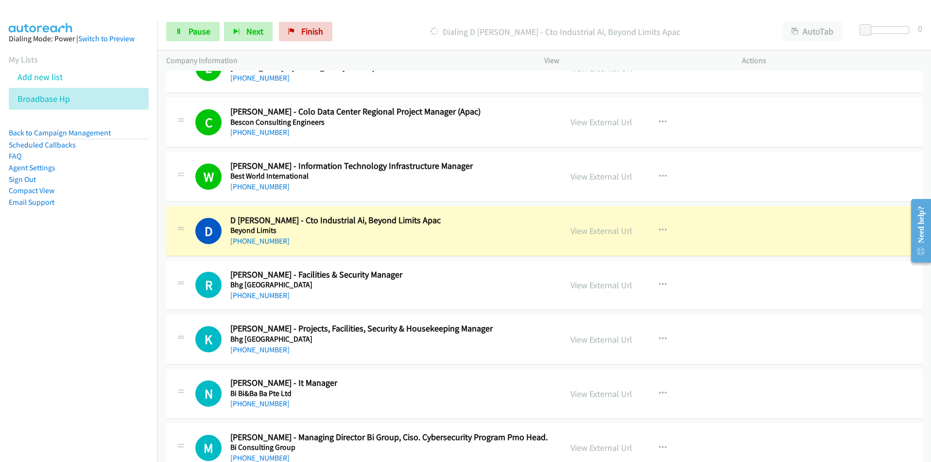
scroll to position [7723, 0]
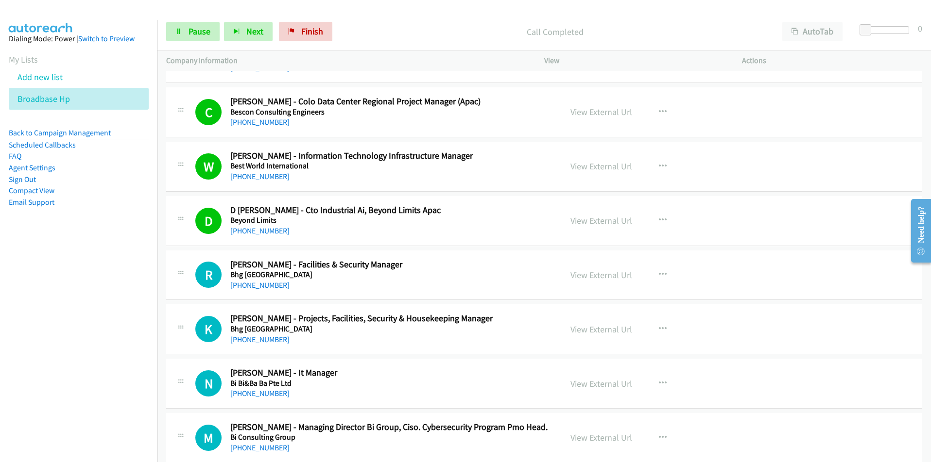
click at [103, 350] on nav "Dialing Mode: Power | Switch to Preview My Lists Add new list Broadbase Hp Back…" at bounding box center [79, 251] width 158 height 462
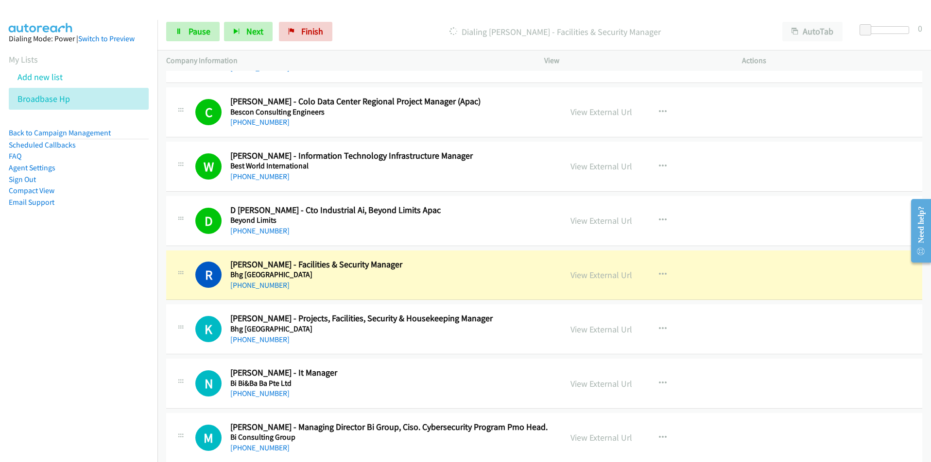
drag, startPoint x: 109, startPoint y: 366, endPoint x: 123, endPoint y: 363, distance: 14.4
click at [109, 366] on nav "Dialing Mode: Power | Switch to Preview My Lists Add new list Broadbase Hp Back…" at bounding box center [79, 251] width 158 height 462
click at [118, 370] on nav "Dialing Mode: Power | Switch to Preview My Lists Add new list Broadbase Hp Back…" at bounding box center [79, 251] width 158 height 462
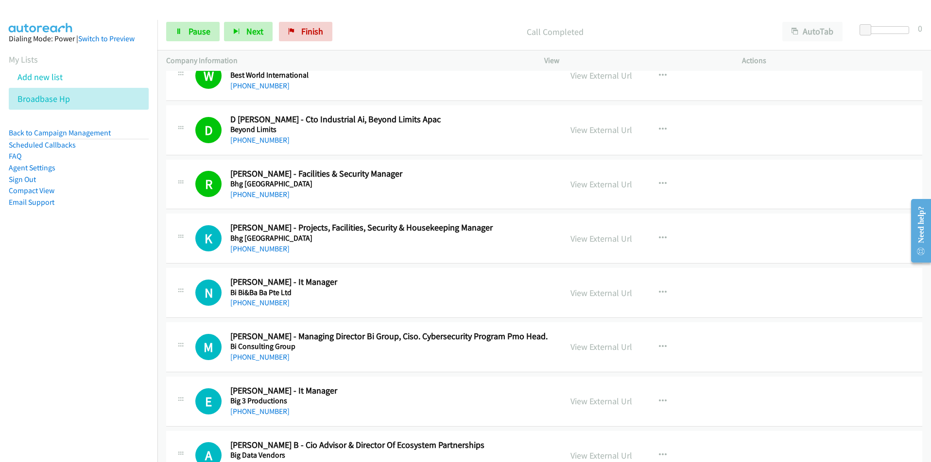
scroll to position [7868, 0]
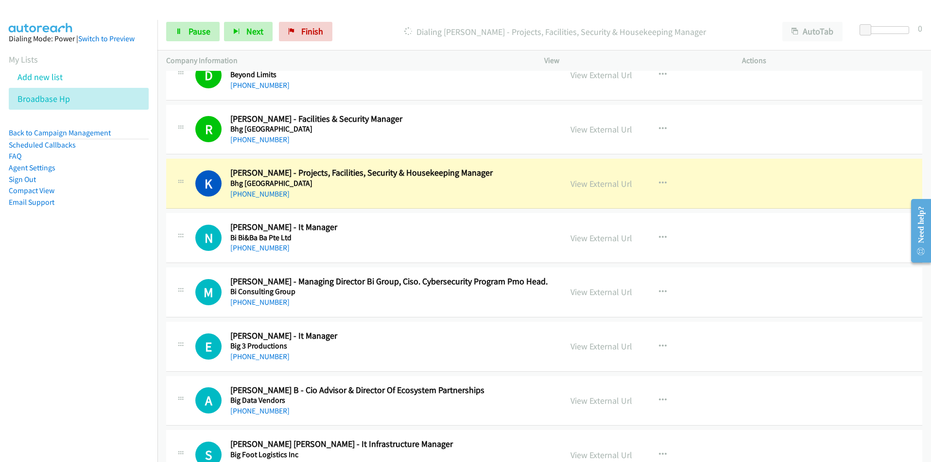
click at [88, 365] on nav "Dialing Mode: Power | Switch to Preview My Lists Add new list Broadbase Hp Back…" at bounding box center [79, 251] width 158 height 462
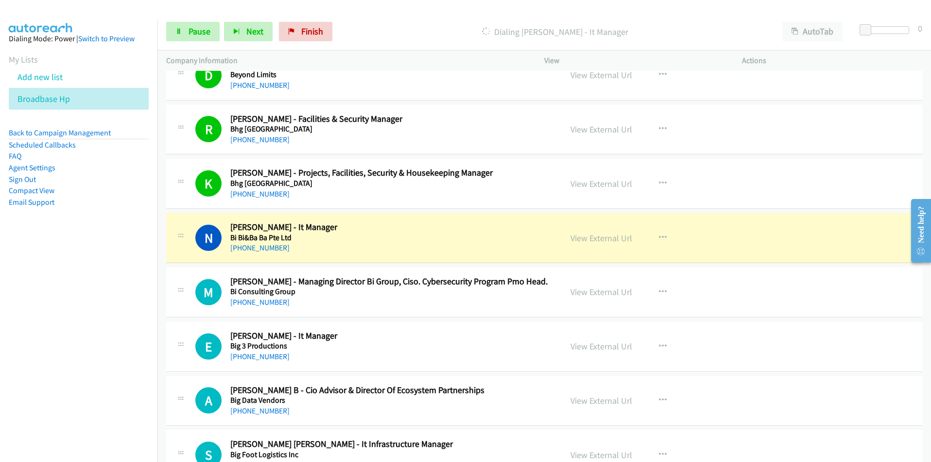
click at [85, 369] on nav "Dialing Mode: Power | Switch to Preview My Lists Add new list Broadbase Hp Back…" at bounding box center [79, 251] width 158 height 462
click at [604, 238] on link "View External Url" at bounding box center [601, 238] width 62 height 11
click at [192, 34] on span "Pause" at bounding box center [199, 31] width 22 height 11
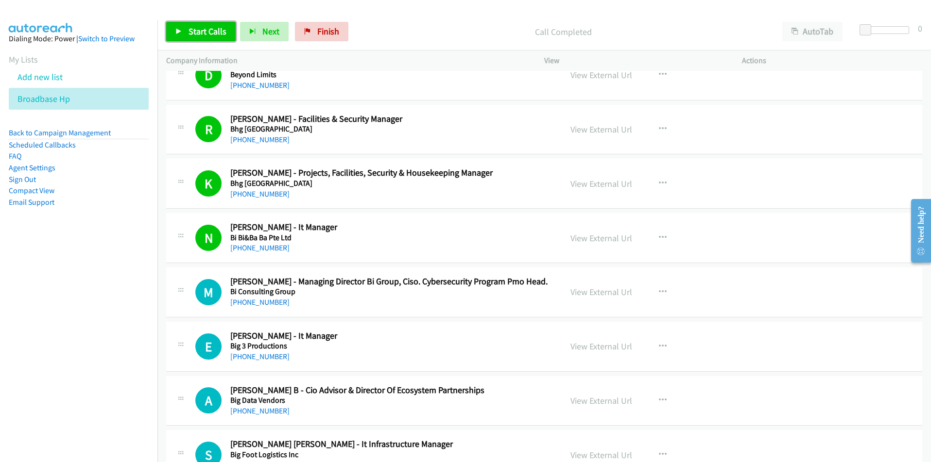
click at [201, 23] on link "Start Calls" at bounding box center [200, 31] width 69 height 19
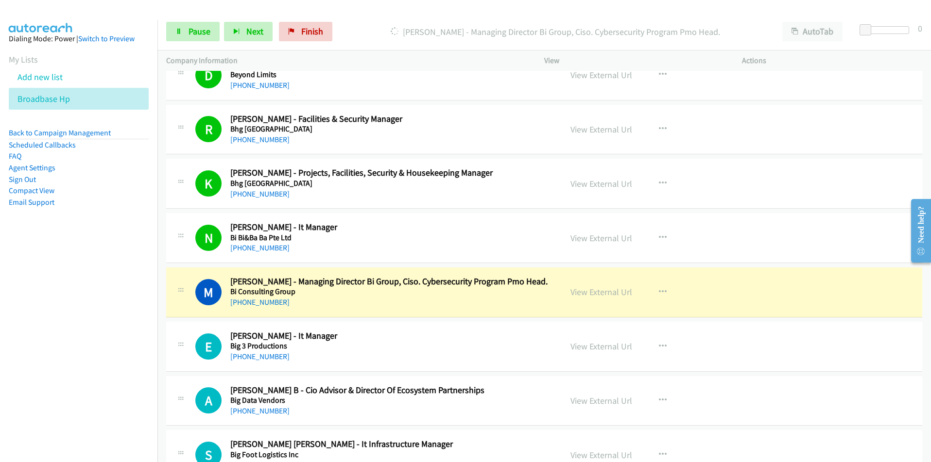
click at [132, 363] on nav "Dialing Mode: Power | Switch to Preview My Lists Add new list Broadbase Hp Back…" at bounding box center [79, 251] width 158 height 462
click at [201, 39] on link "Pause" at bounding box center [192, 31] width 53 height 19
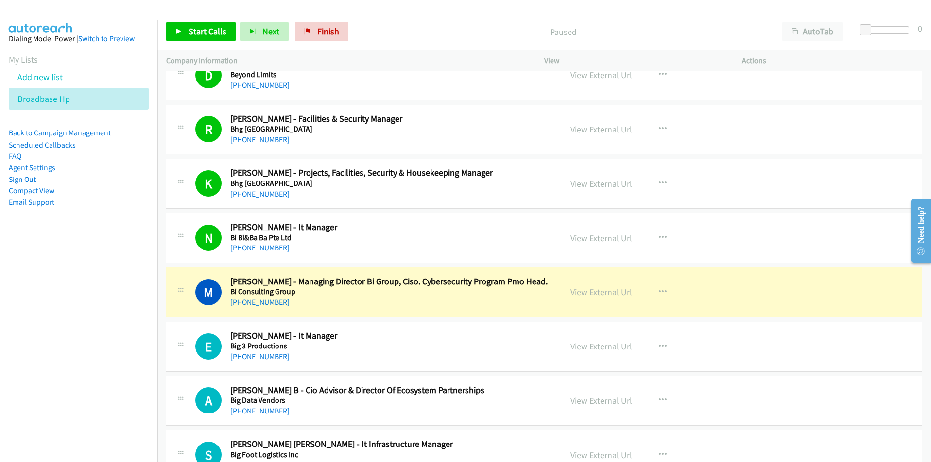
click at [100, 361] on nav "Dialing Mode: Power | Switch to Preview My Lists Add new list Broadbase Hp Back…" at bounding box center [79, 251] width 158 height 462
